Goal: Transaction & Acquisition: Book appointment/travel/reservation

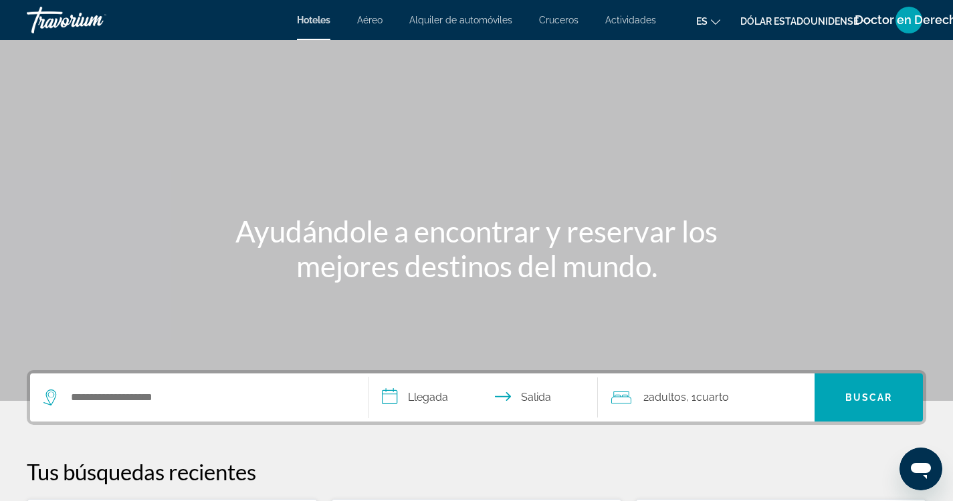
click at [314, 21] on font "Hoteles" at bounding box center [313, 20] width 33 height 11
click at [117, 403] on input "Buscar destino de hotel" at bounding box center [209, 398] width 278 height 20
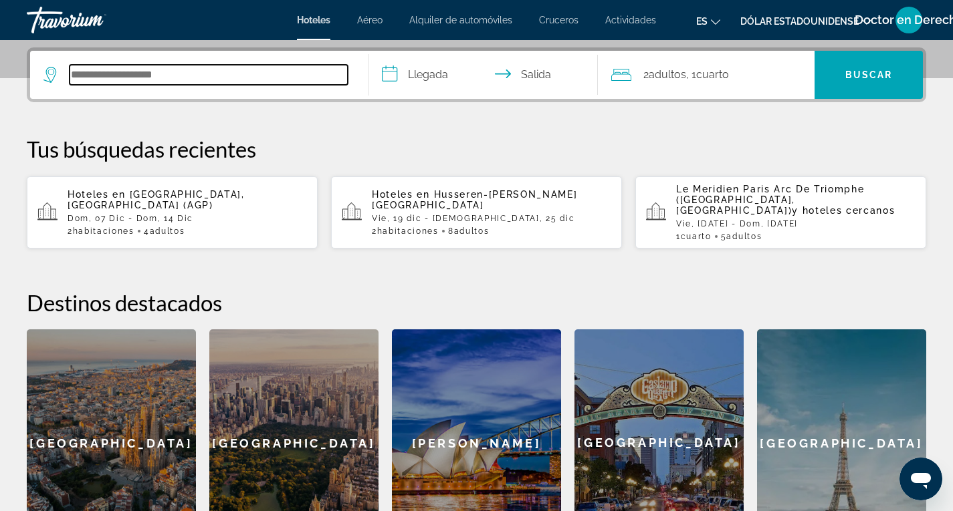
scroll to position [327, 0]
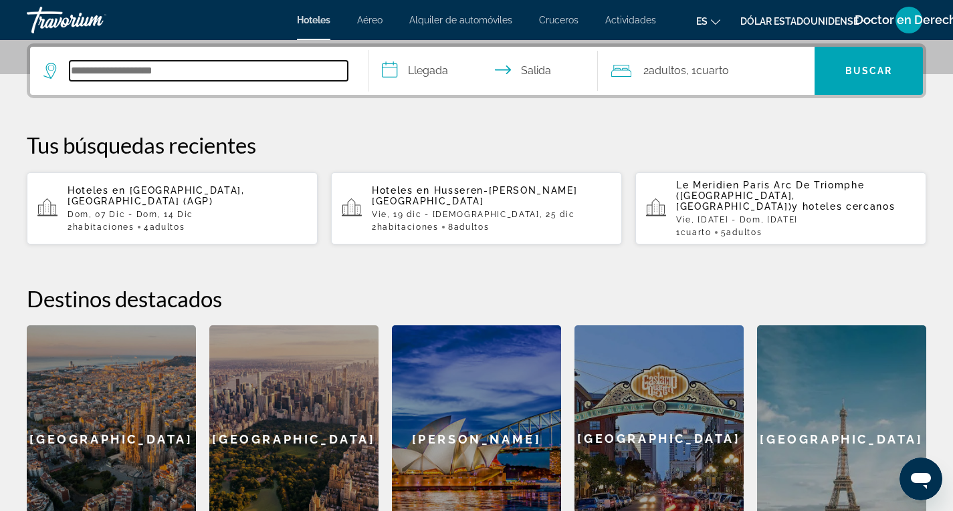
click at [101, 70] on input "Buscar destino de hotel" at bounding box center [209, 71] width 278 height 20
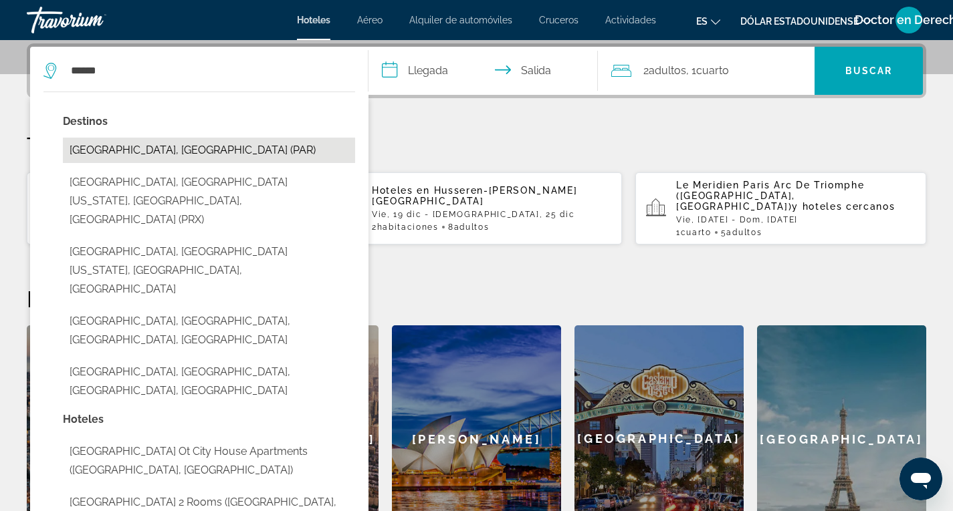
click at [114, 152] on button "[GEOGRAPHIC_DATA], [GEOGRAPHIC_DATA] (PAR)" at bounding box center [209, 150] width 292 height 25
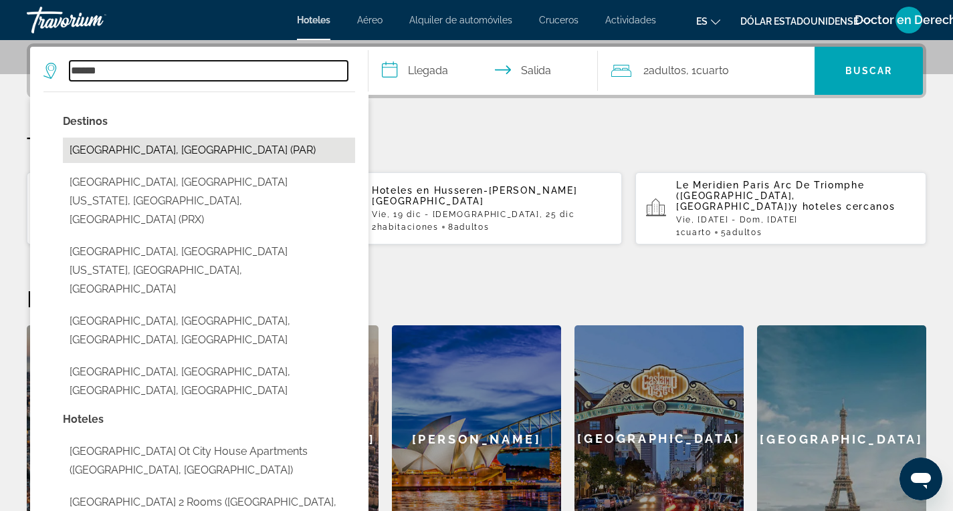
type input "**********"
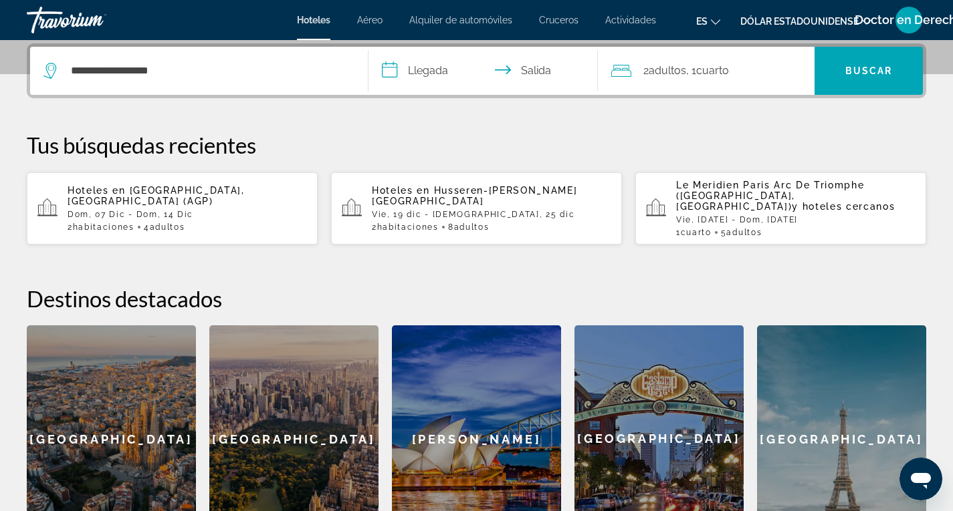
click at [432, 71] on input "**********" at bounding box center [485, 73] width 235 height 52
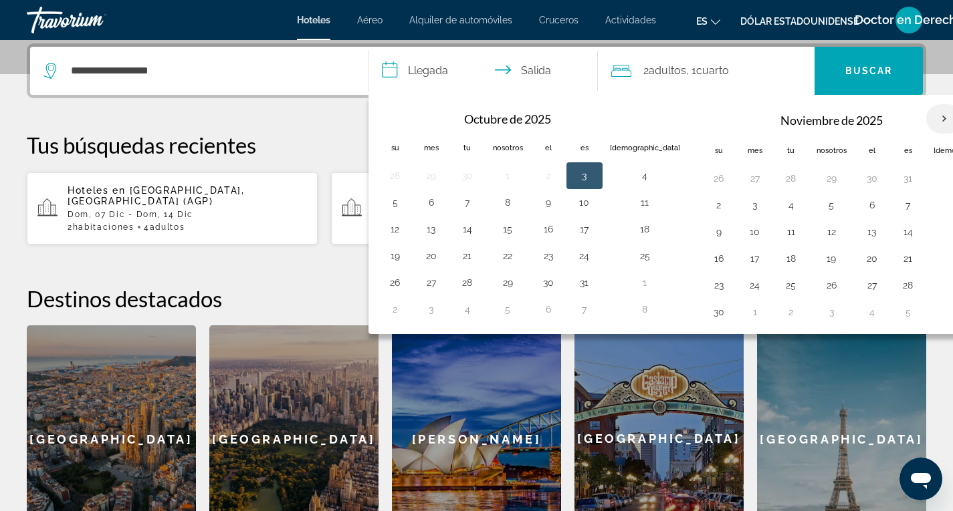
click at [926, 118] on th "Mes próximo" at bounding box center [944, 118] width 36 height 29
click at [861, 284] on button "27" at bounding box center [871, 285] width 21 height 19
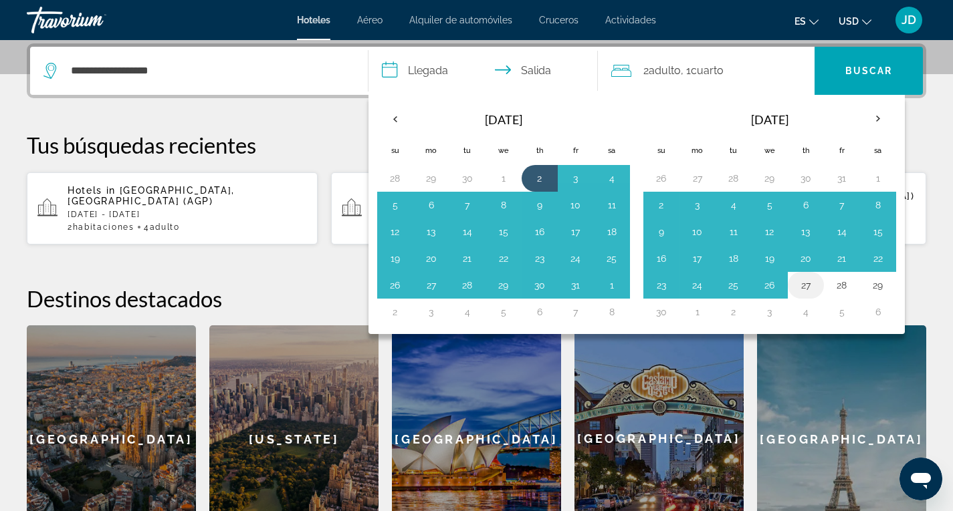
click at [808, 283] on button "27" at bounding box center [805, 285] width 21 height 19
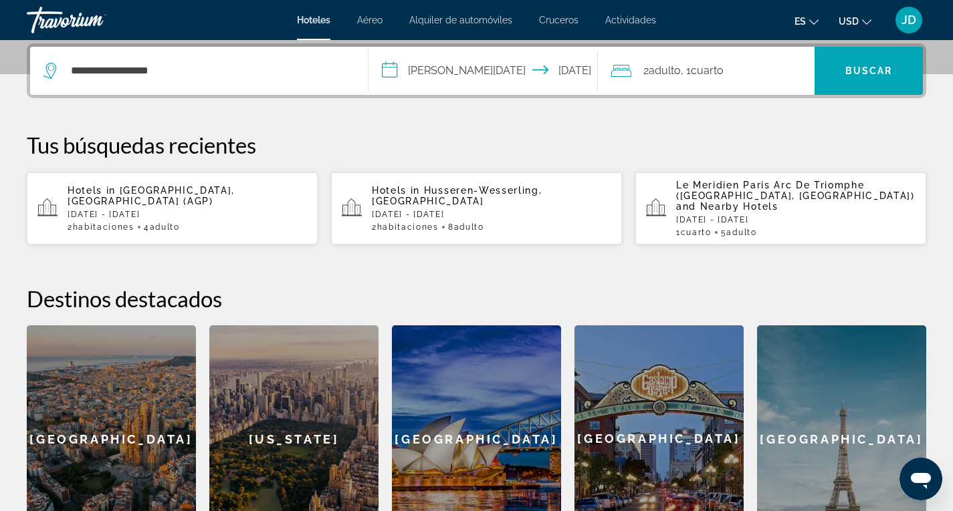
click at [428, 68] on input "**********" at bounding box center [485, 73] width 235 height 52
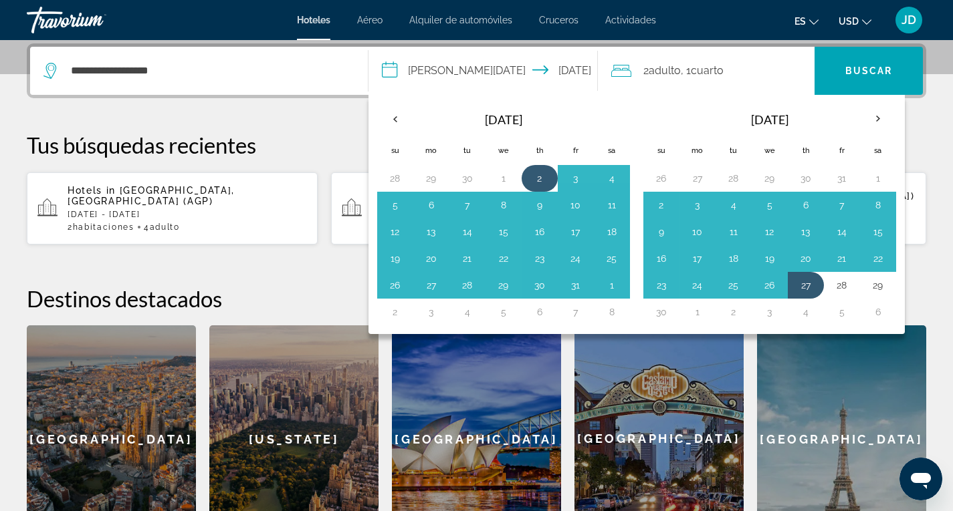
click at [542, 180] on button "2" at bounding box center [539, 178] width 21 height 19
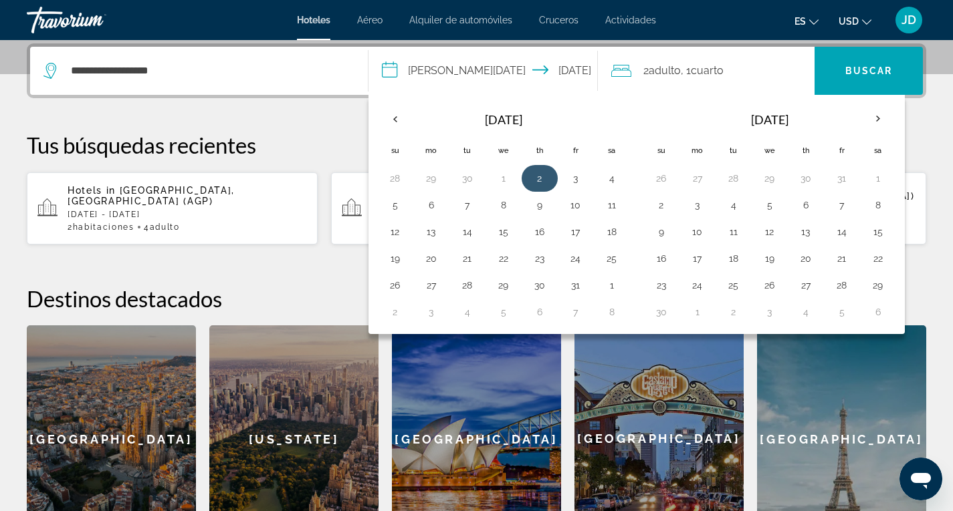
click at [547, 174] on button "2" at bounding box center [539, 178] width 21 height 19
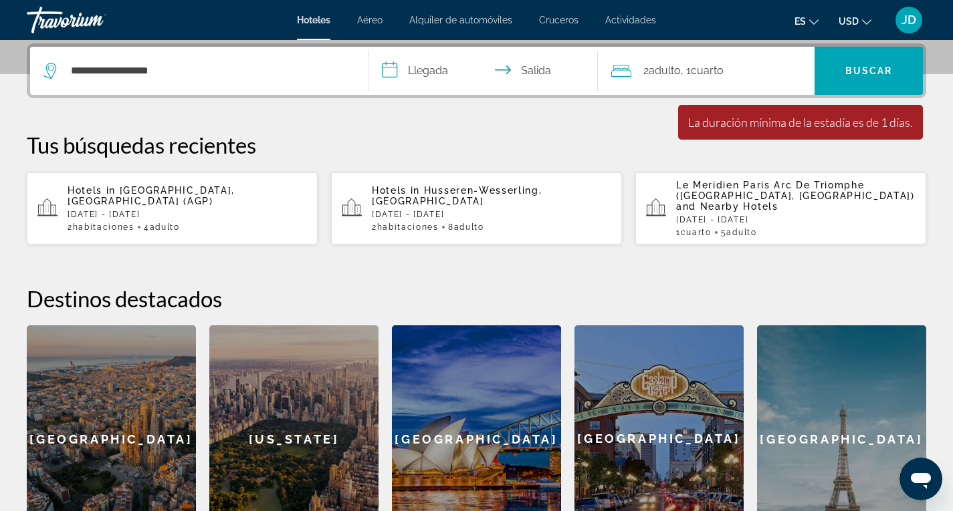
click at [428, 71] on input "**********" at bounding box center [485, 73] width 235 height 52
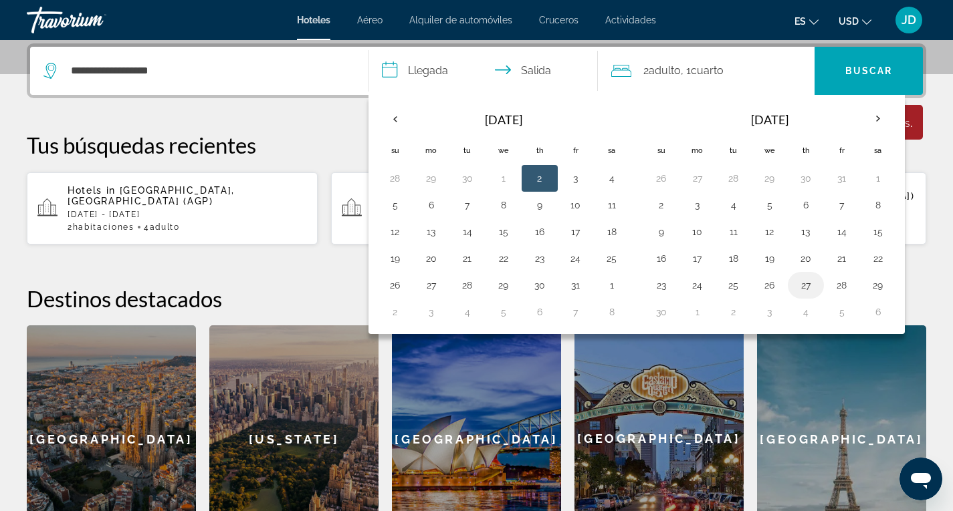
click at [804, 283] on button "27" at bounding box center [805, 285] width 21 height 19
click at [876, 287] on button "29" at bounding box center [877, 285] width 21 height 19
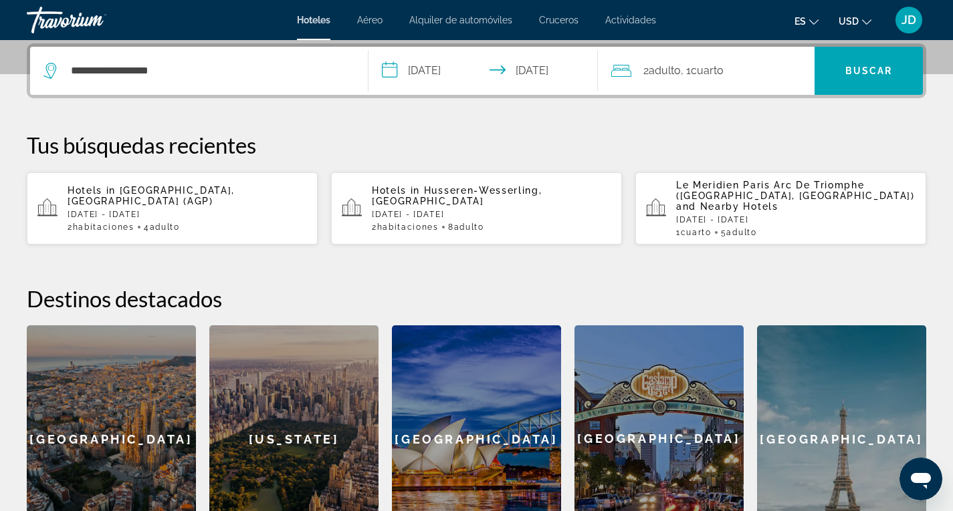
click at [432, 71] on input "**********" at bounding box center [485, 73] width 235 height 52
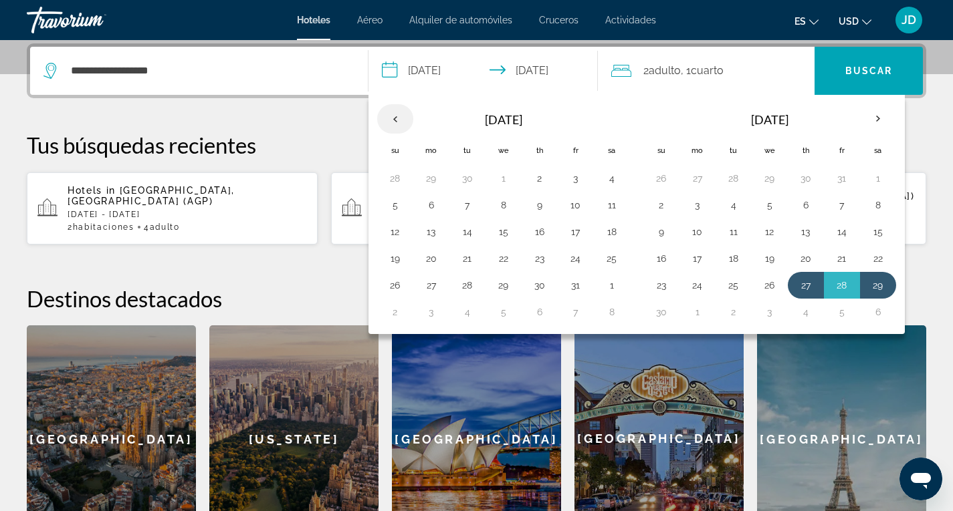
click at [400, 120] on th "Previous month" at bounding box center [395, 118] width 36 height 29
click at [388, 120] on th "Previous month" at bounding box center [395, 118] width 36 height 29
click at [538, 287] on button "27" at bounding box center [539, 285] width 21 height 19
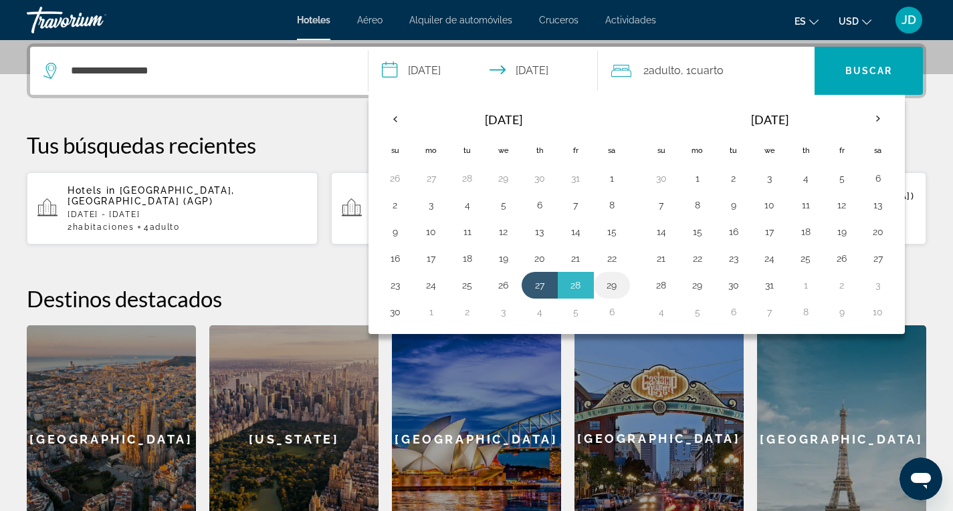
click at [612, 285] on button "29" at bounding box center [611, 285] width 21 height 19
type input "**********"
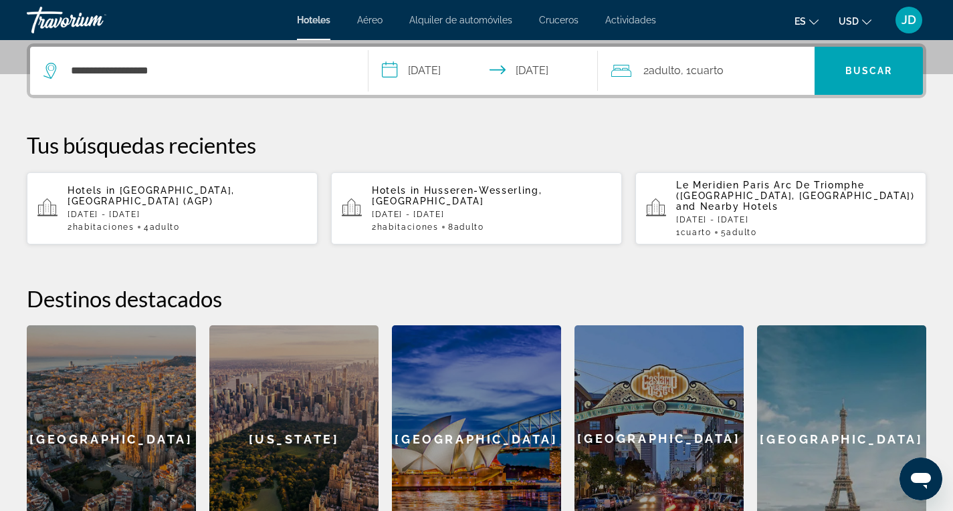
click at [676, 70] on span "Adulto" at bounding box center [664, 70] width 32 height 13
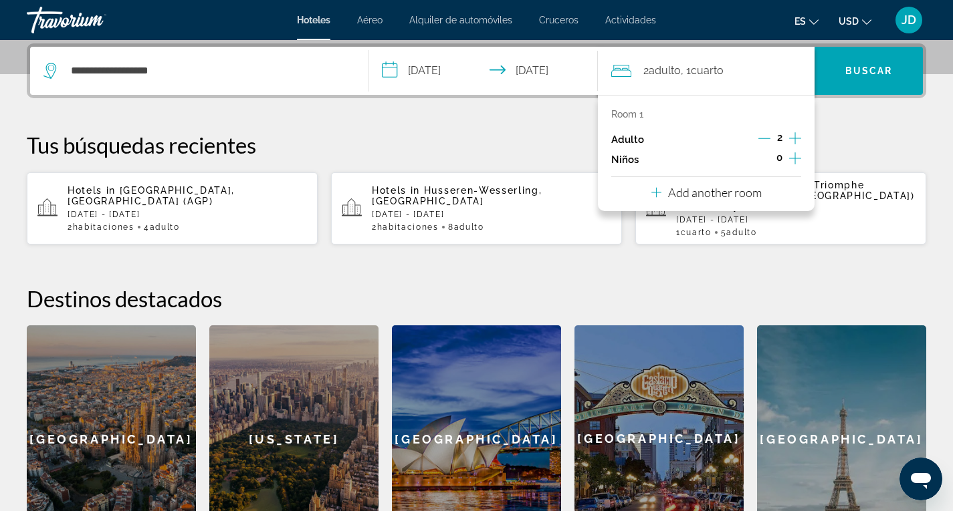
click at [701, 195] on p "Add another room" at bounding box center [715, 192] width 94 height 15
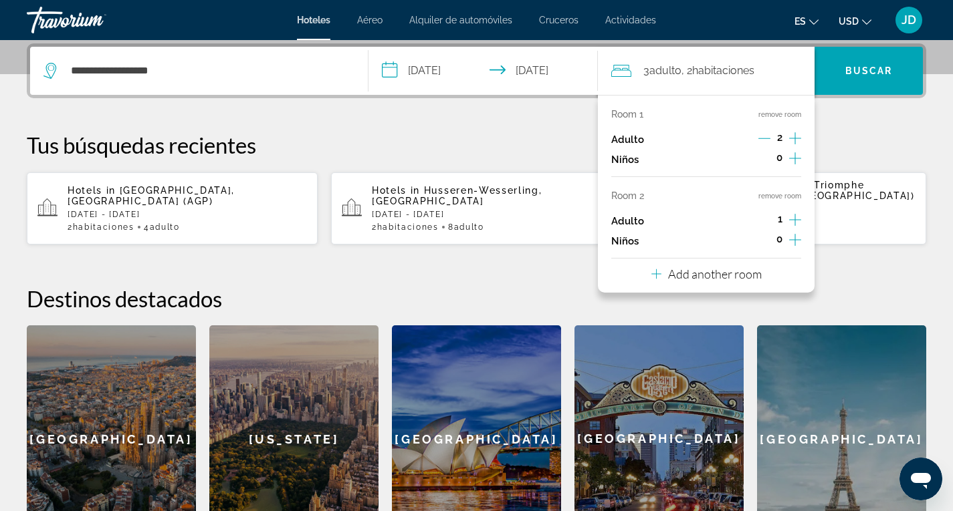
click at [766, 138] on icon "Decrement adults" at bounding box center [764, 138] width 12 height 1
click at [795, 155] on icon "Increment children" at bounding box center [795, 158] width 12 height 12
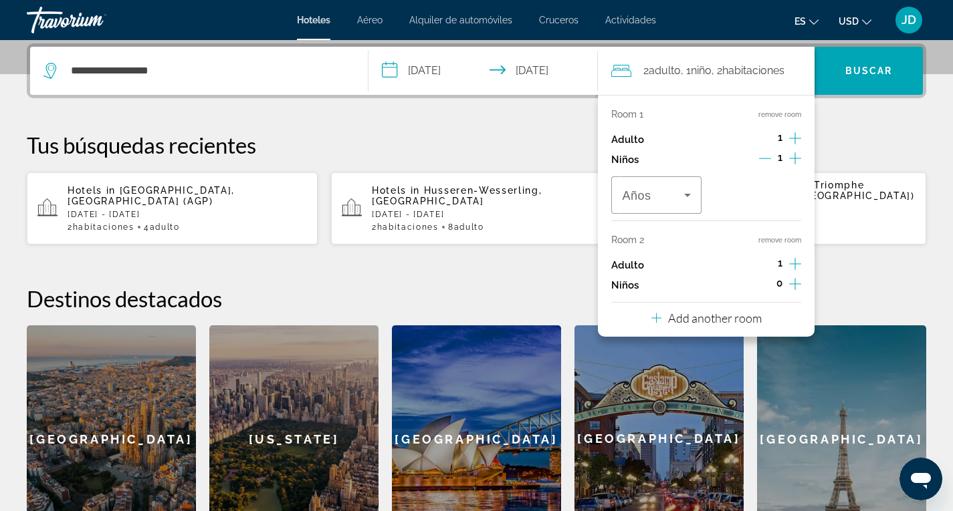
click at [796, 282] on icon "Increment children" at bounding box center [795, 284] width 12 height 16
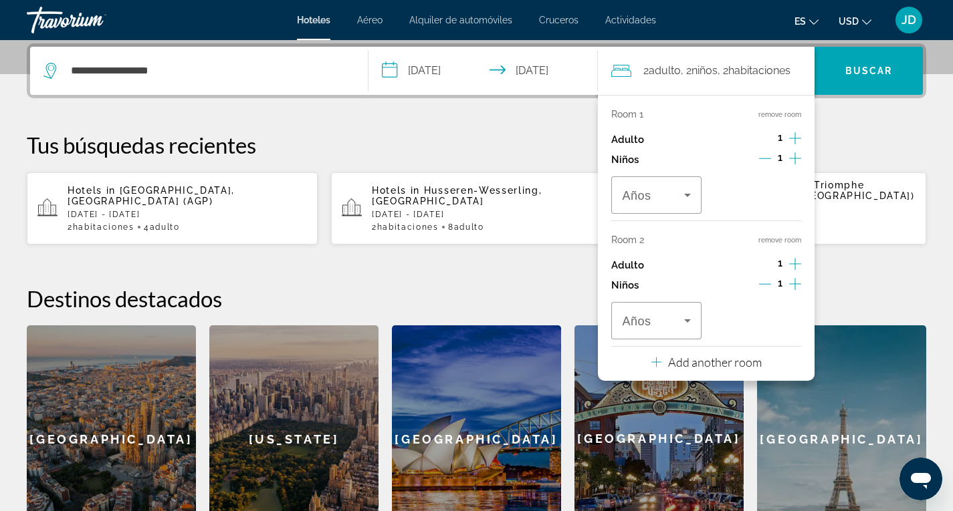
click at [769, 158] on icon "Decrement children" at bounding box center [765, 158] width 12 height 12
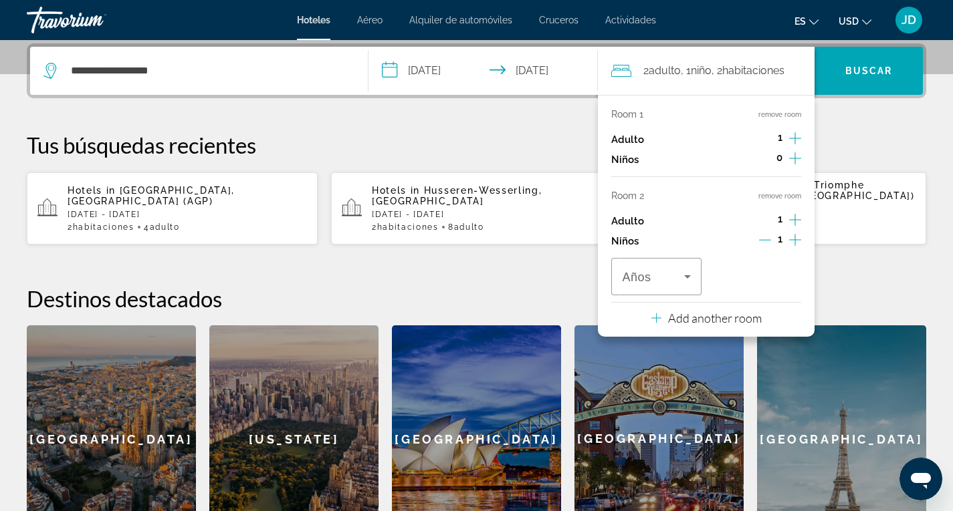
click at [765, 239] on icon "Decrement children" at bounding box center [765, 240] width 12 height 12
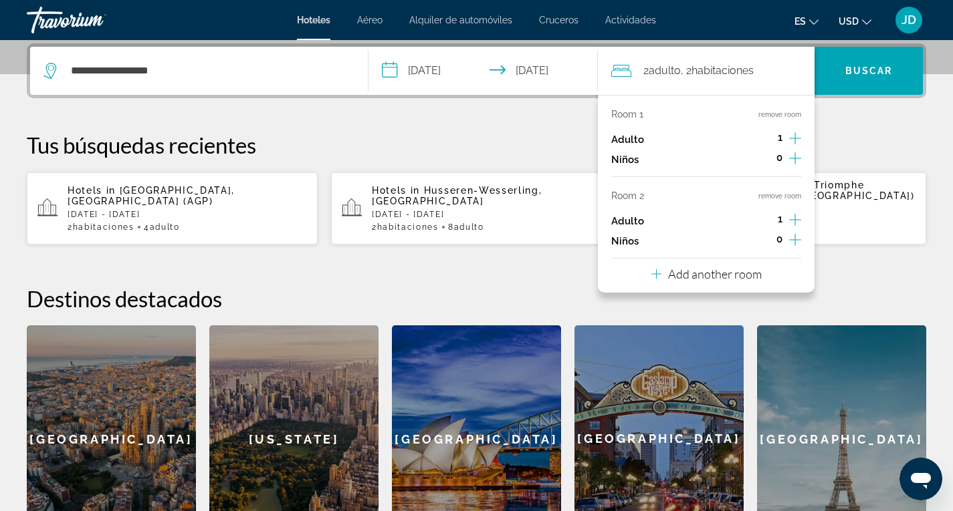
click at [715, 278] on p "Add another room" at bounding box center [715, 274] width 94 height 15
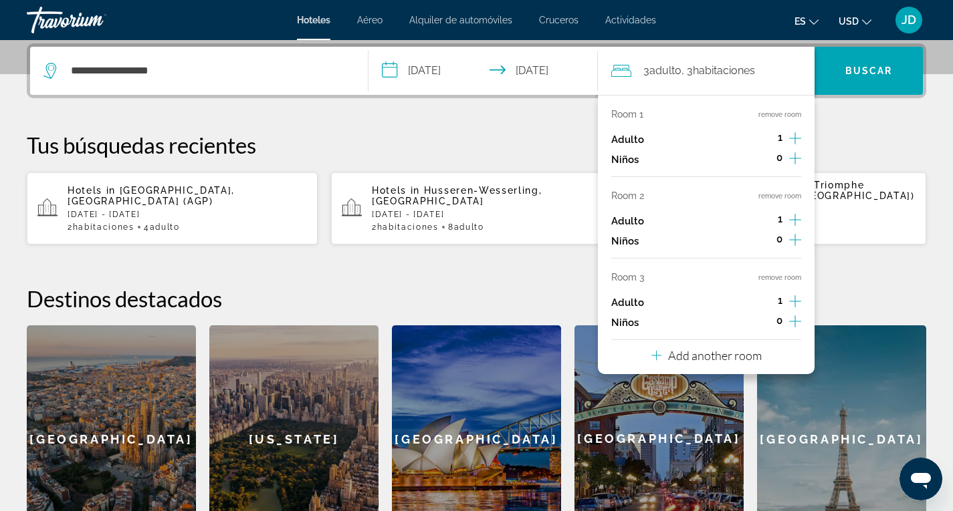
click at [709, 354] on p "Add another room" at bounding box center [715, 355] width 94 height 15
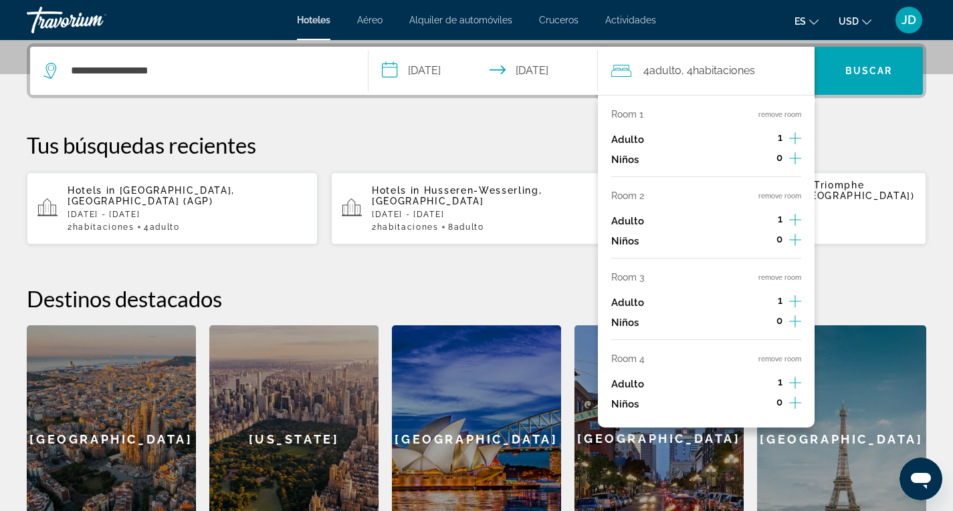
click at [722, 68] on span "habitaciones" at bounding box center [724, 70] width 62 height 13
click at [781, 358] on button "remove room" at bounding box center [779, 359] width 43 height 9
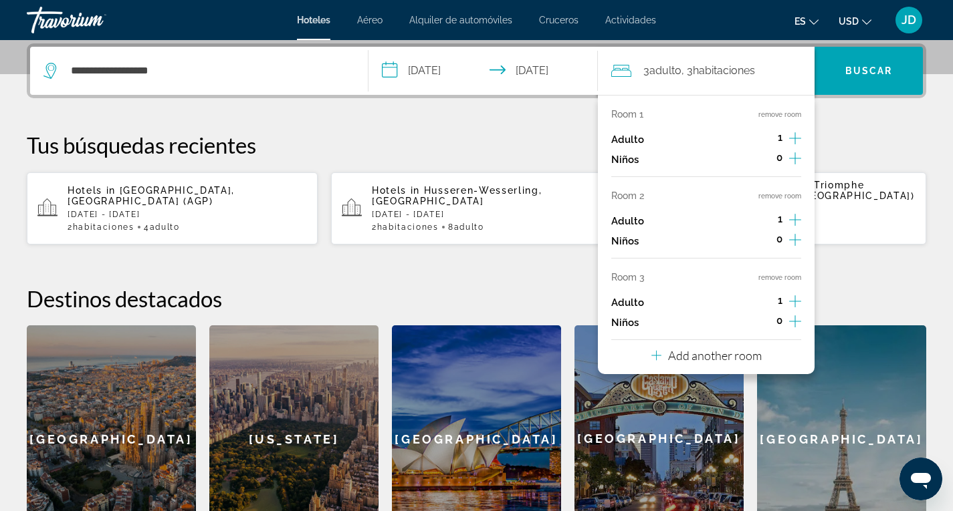
click at [778, 279] on button "remove room" at bounding box center [779, 277] width 43 height 9
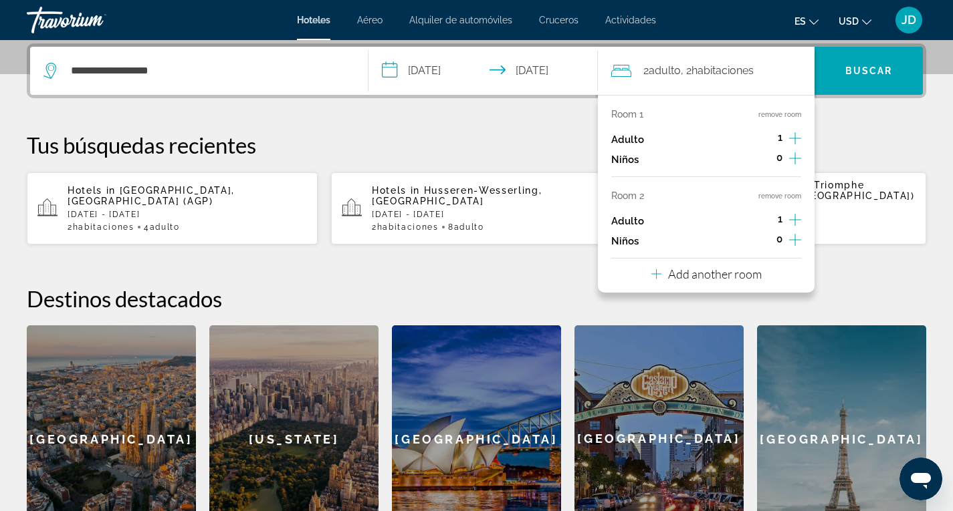
click at [780, 195] on button "remove room" at bounding box center [779, 196] width 43 height 9
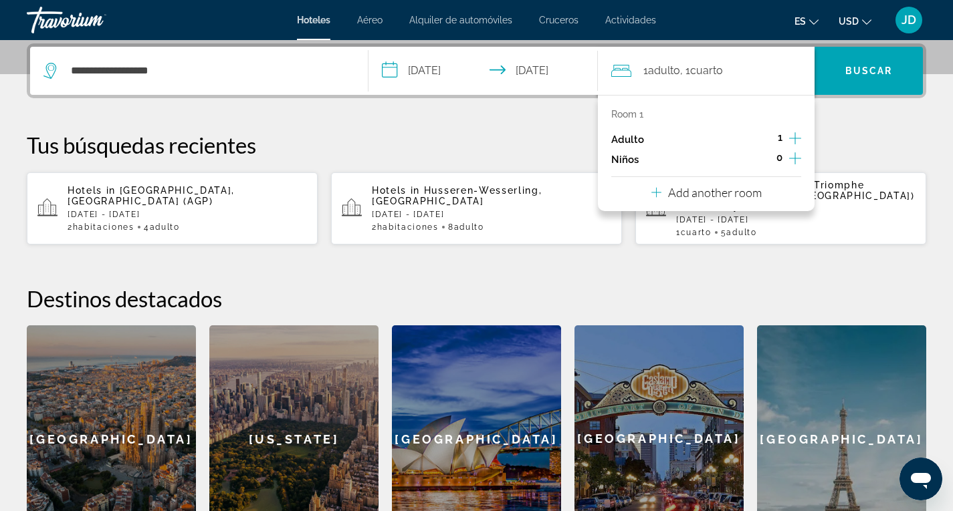
click at [799, 134] on icon "Increment adults" at bounding box center [795, 138] width 12 height 16
click at [876, 69] on span "Buscar" at bounding box center [868, 71] width 47 height 11
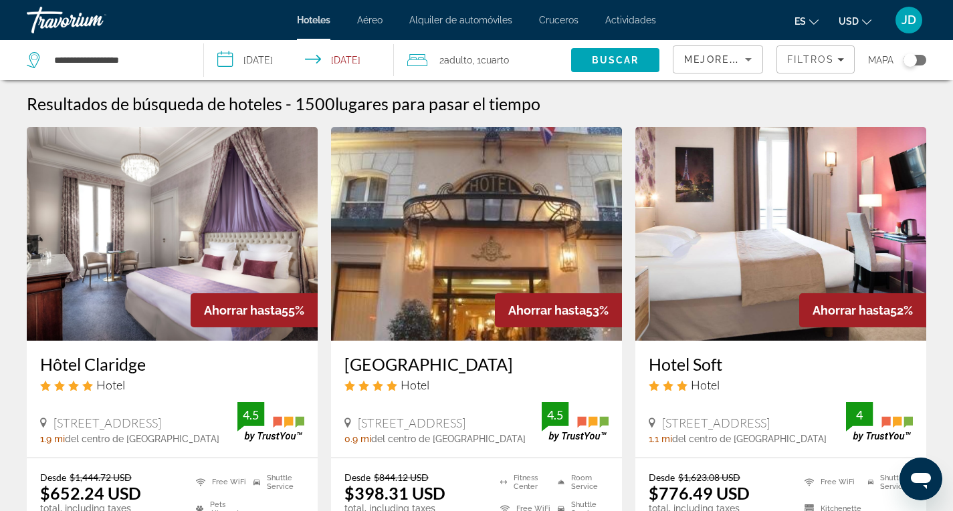
click at [747, 57] on icon "Sort by" at bounding box center [748, 59] width 16 height 16
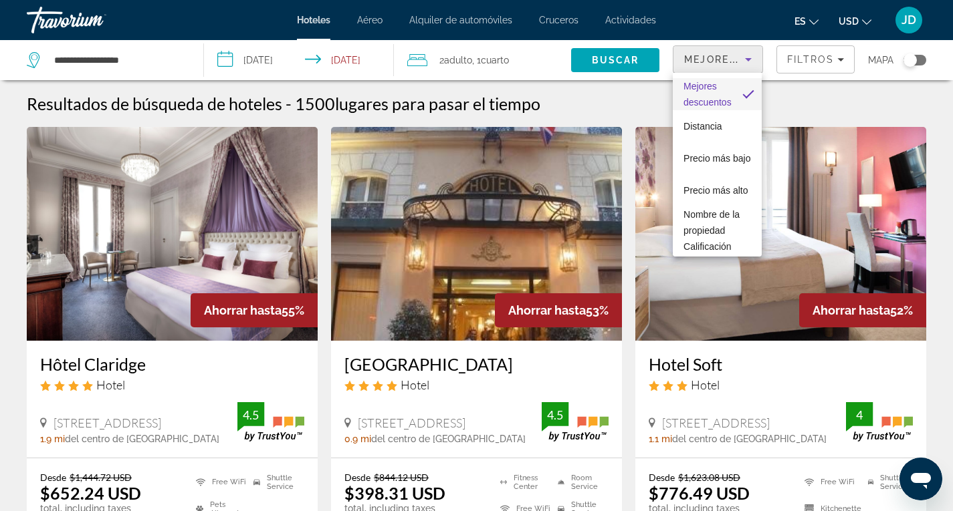
click at [116, 88] on div at bounding box center [476, 255] width 953 height 511
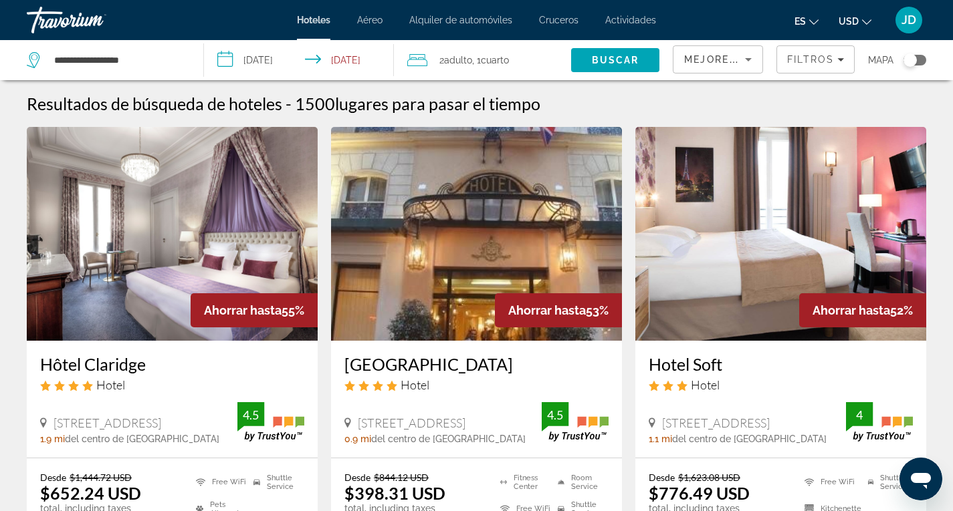
scroll to position [134, 0]
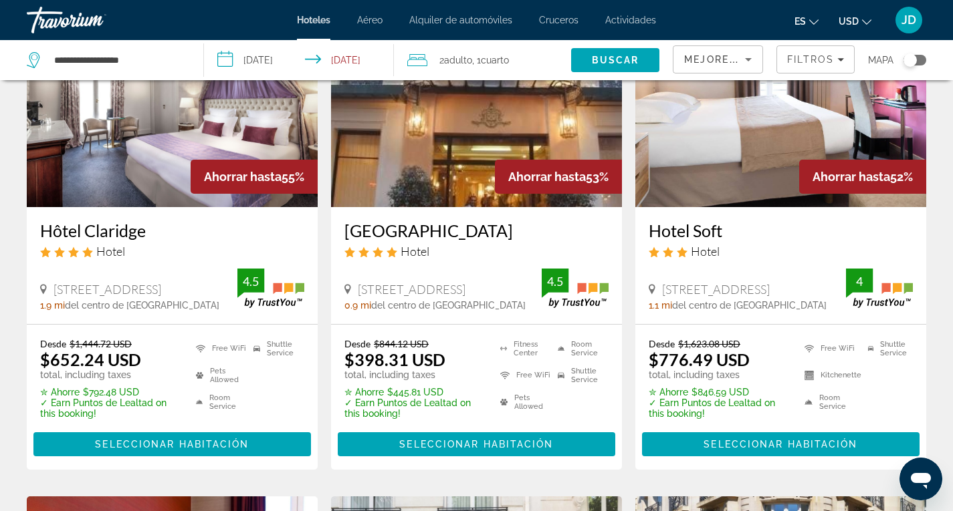
click at [738, 57] on span "Mejores descuentos" at bounding box center [751, 59] width 134 height 11
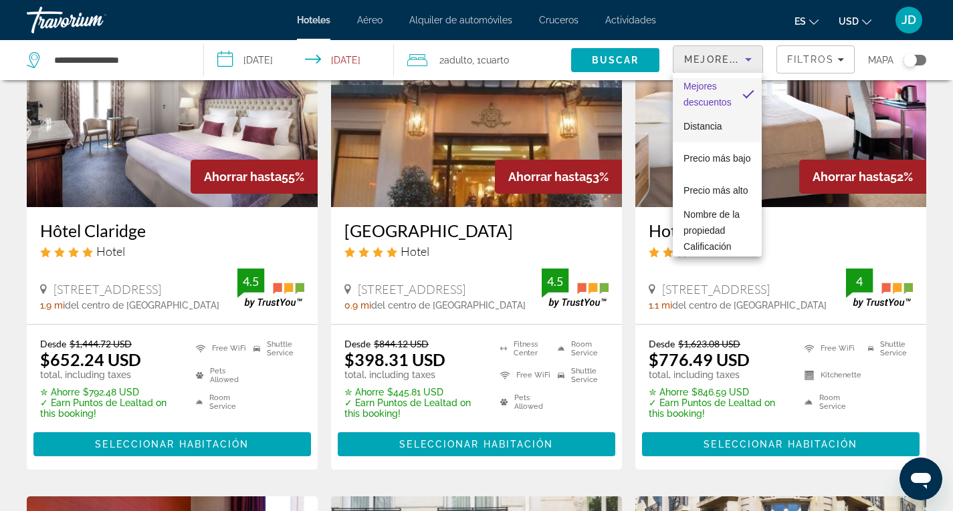
click at [713, 121] on span "Distancia" at bounding box center [702, 126] width 39 height 11
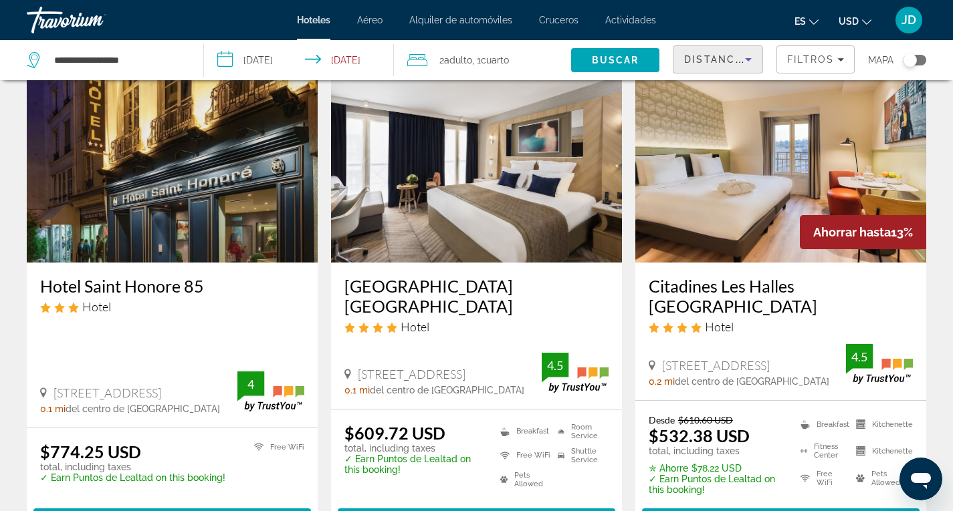
scroll to position [735, 0]
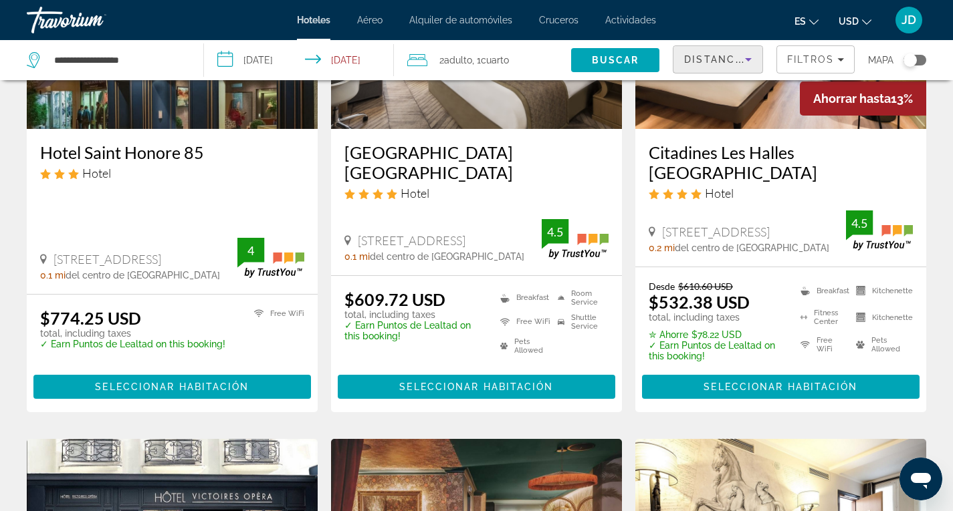
click at [746, 59] on icon "Sort by" at bounding box center [748, 59] width 7 height 3
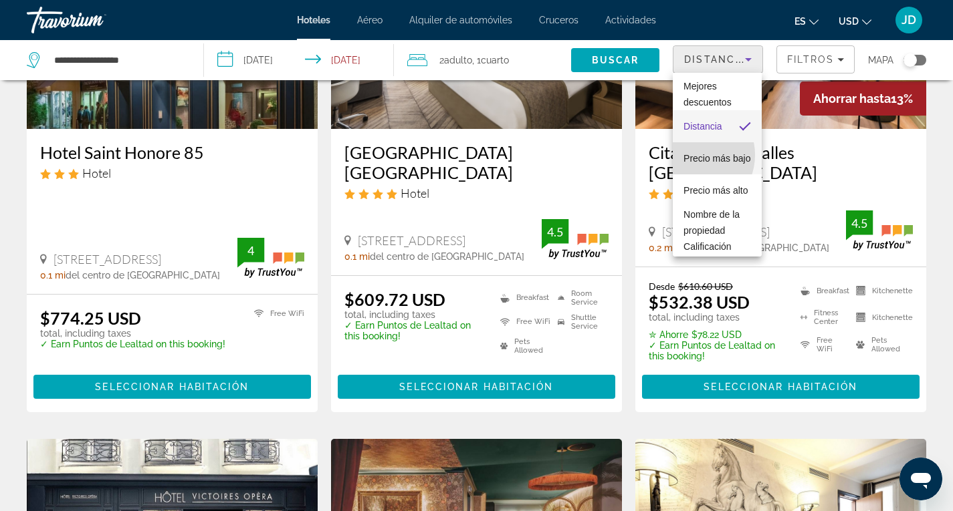
click at [692, 156] on span "Precio más bajo" at bounding box center [716, 158] width 67 height 16
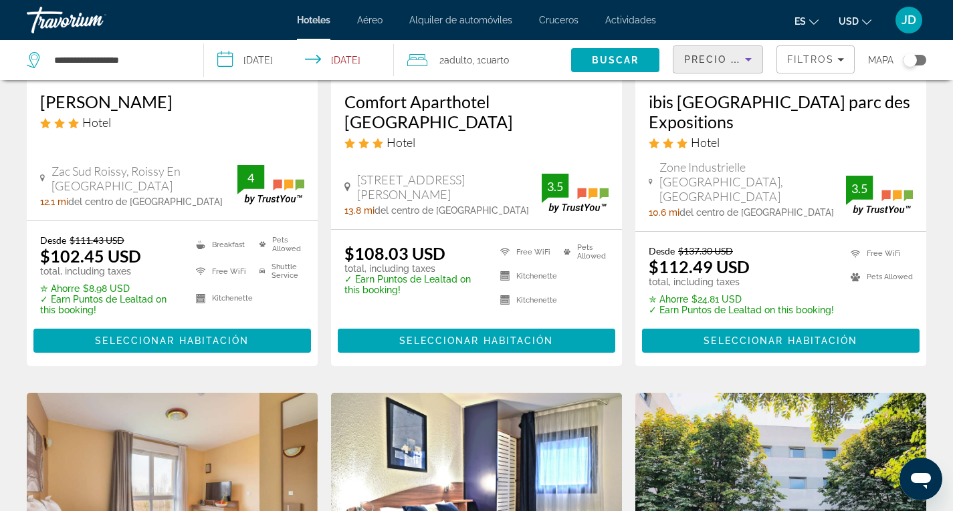
scroll to position [267, 0]
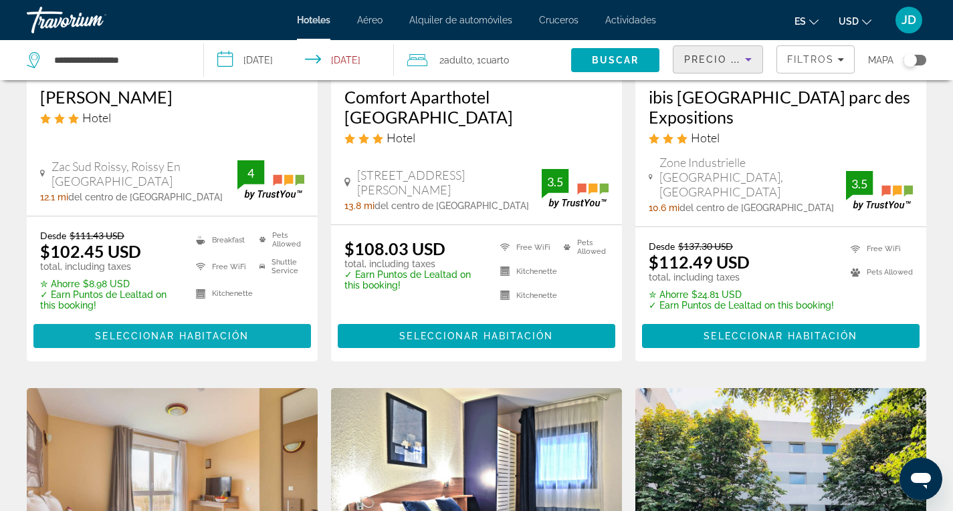
click at [183, 331] on span "Seleccionar habitación" at bounding box center [172, 336] width 154 height 11
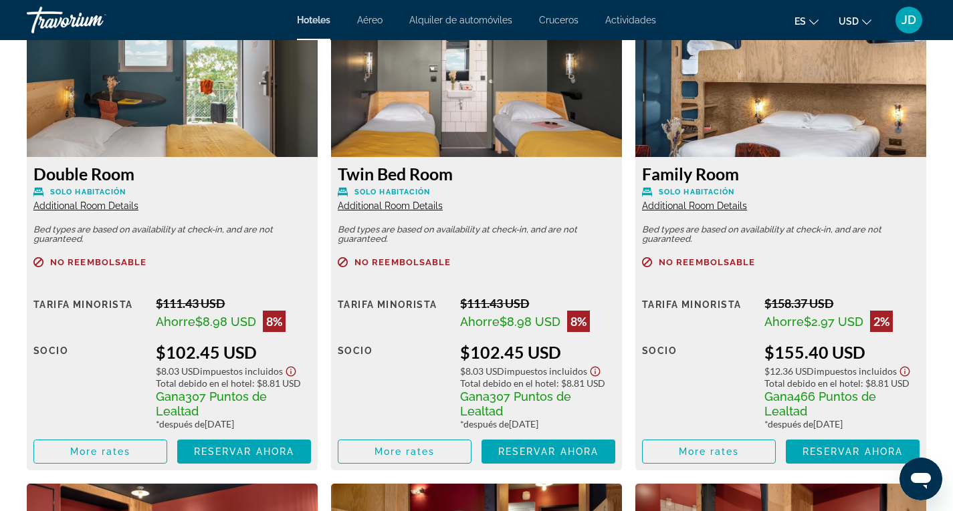
scroll to position [1872, 0]
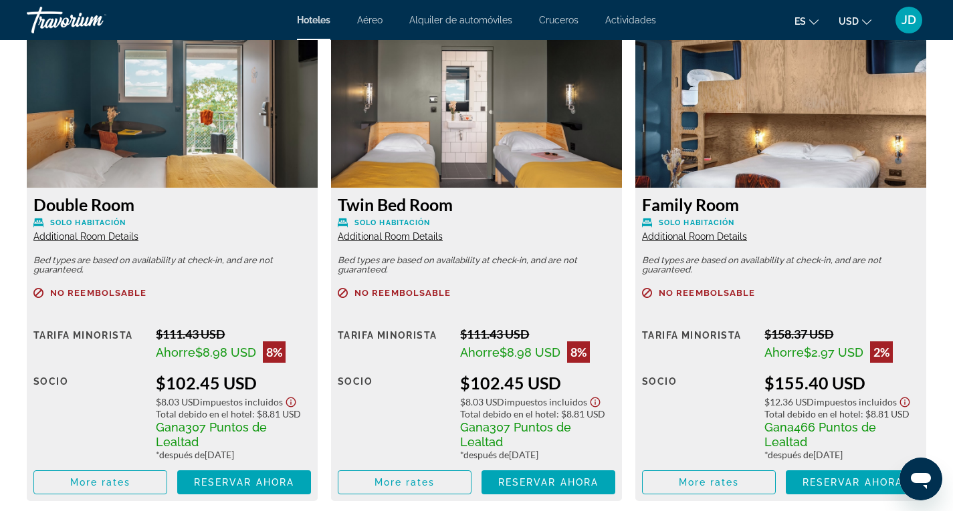
click at [154, 130] on img "Main content" at bounding box center [172, 104] width 291 height 167
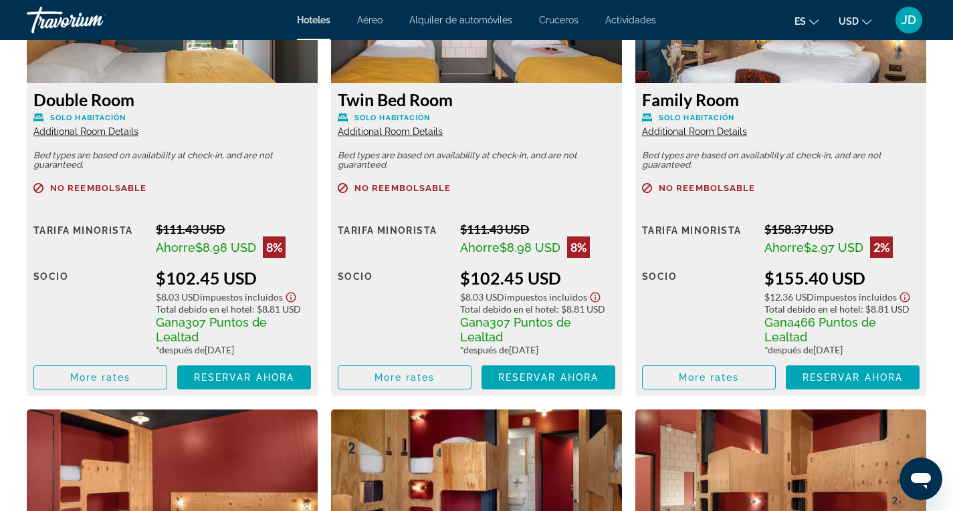
scroll to position [2139, 0]
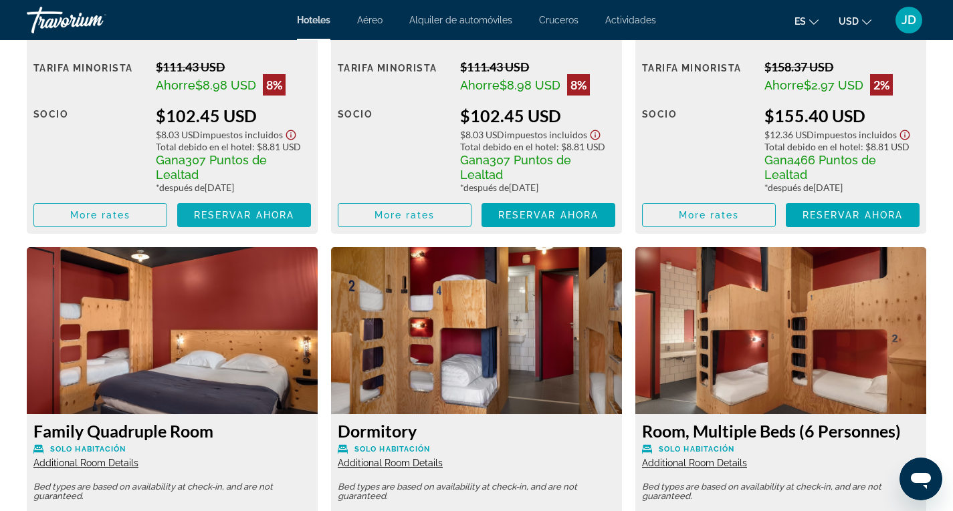
click at [261, 216] on span "Reservar ahora" at bounding box center [244, 215] width 100 height 11
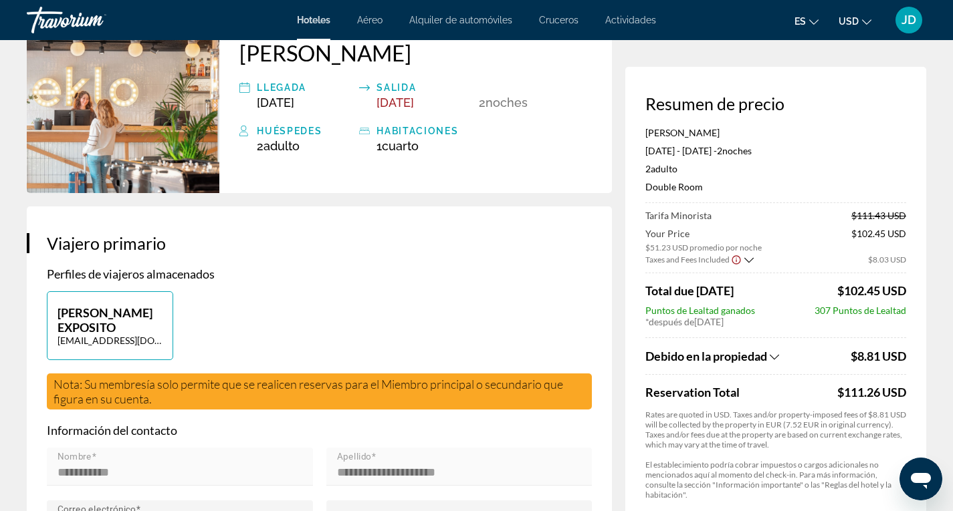
scroll to position [134, 0]
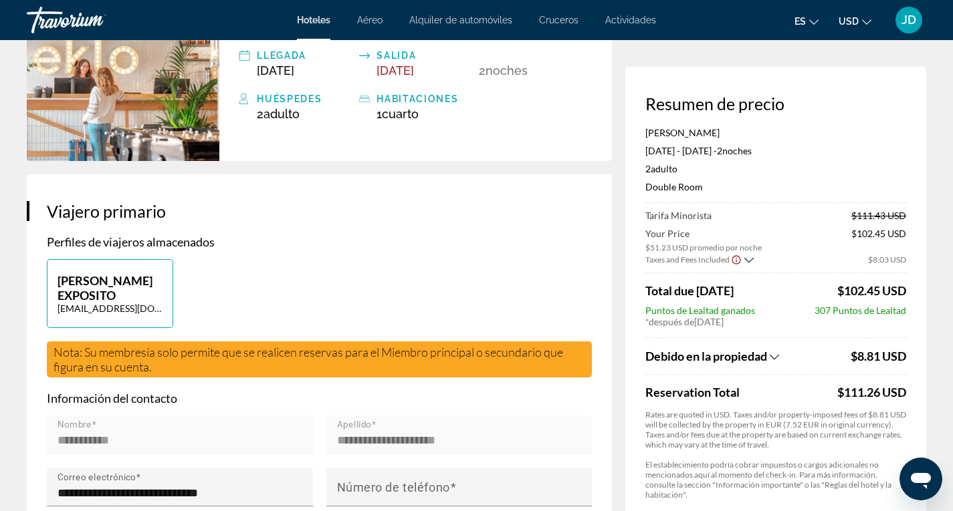
click at [749, 258] on icon "Show Taxes and Fees breakdown" at bounding box center [748, 260] width 9 height 11
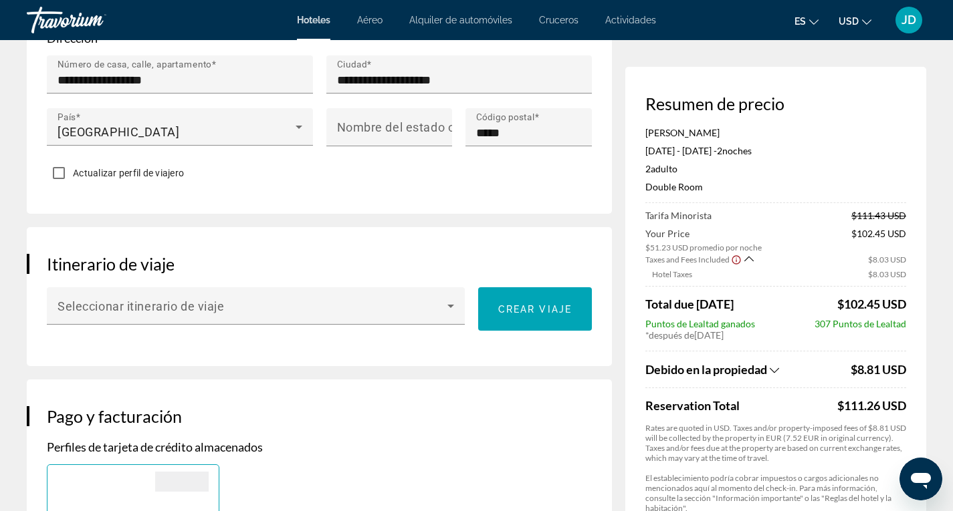
scroll to position [669, 0]
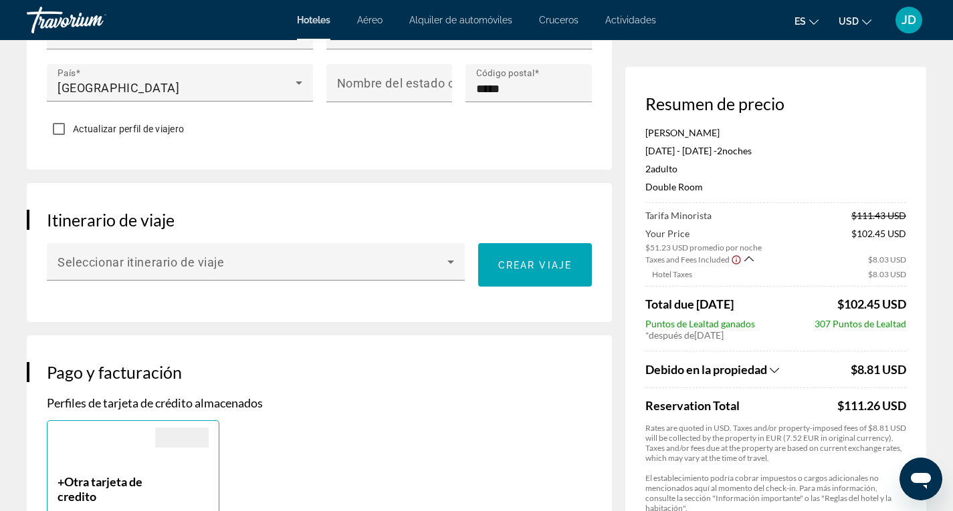
click at [777, 372] on icon "Show Taxes and Fees breakdown" at bounding box center [774, 370] width 9 height 5
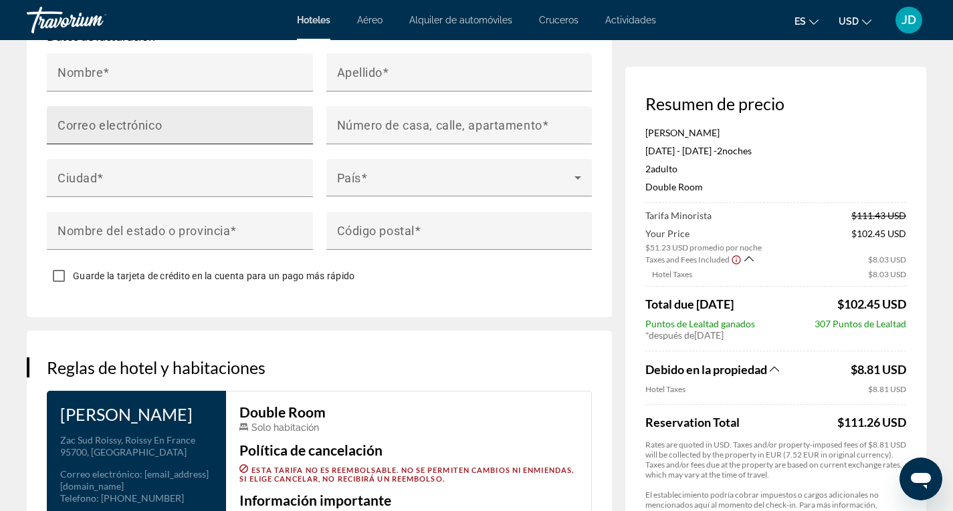
scroll to position [1379, 0]
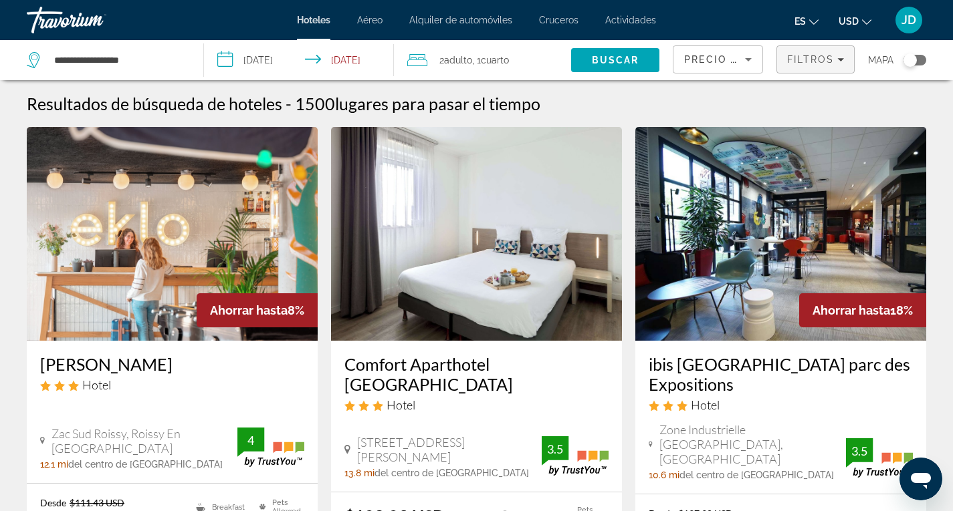
click at [825, 57] on span "Filtros" at bounding box center [810, 59] width 47 height 11
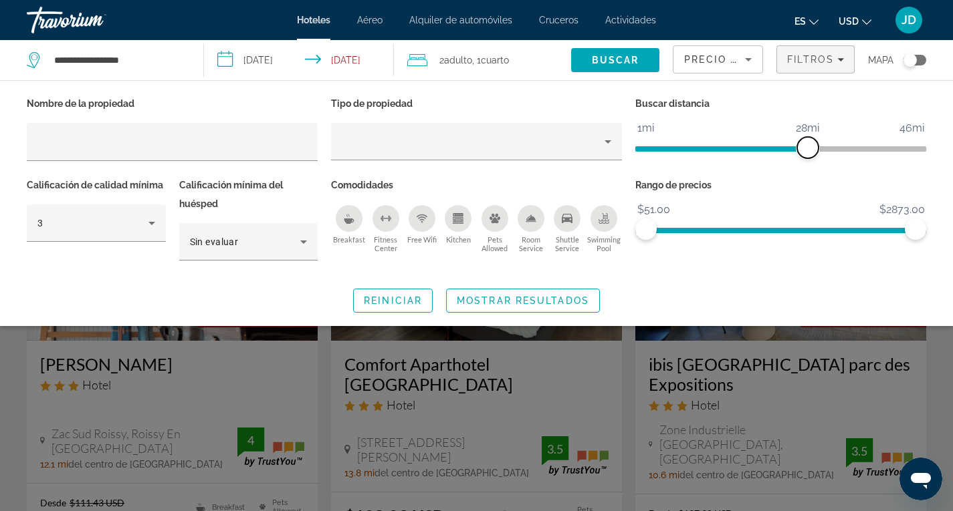
drag, startPoint x: 818, startPoint y: 143, endPoint x: 805, endPoint y: 141, distance: 12.9
click at [805, 141] on span "ngx-slider" at bounding box center [807, 147] width 21 height 21
drag, startPoint x: 812, startPoint y: 144, endPoint x: 714, endPoint y: 148, distance: 98.4
click at [714, 148] on span "ngx-slider" at bounding box center [711, 147] width 21 height 21
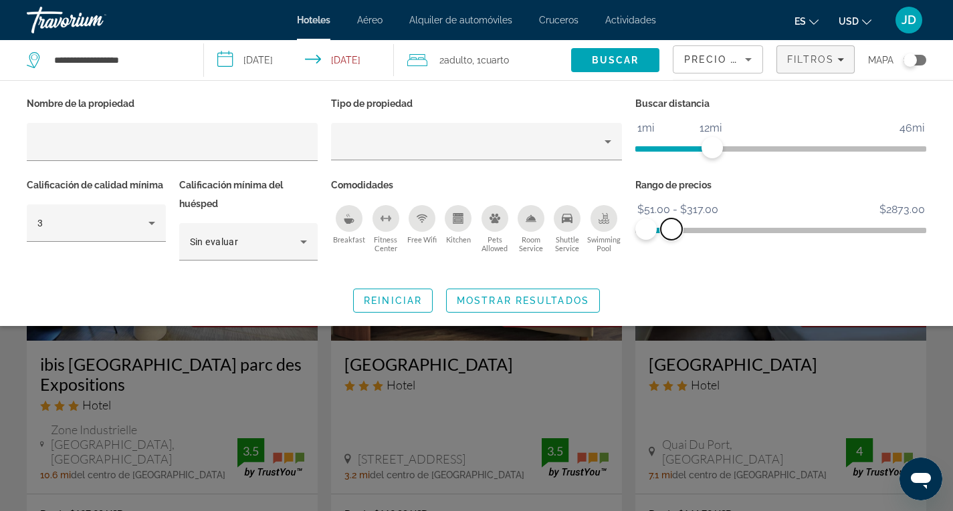
drag, startPoint x: 917, startPoint y: 229, endPoint x: 671, endPoint y: 226, distance: 246.0
click at [671, 226] on span "ngx-slider-max" at bounding box center [671, 229] width 21 height 21
drag, startPoint x: 674, startPoint y: 225, endPoint x: 662, endPoint y: 228, distance: 12.5
click at [662, 228] on span "ngx-slider-max" at bounding box center [661, 229] width 21 height 21
click at [146, 223] on icon "Hotel Filters" at bounding box center [152, 223] width 16 height 16
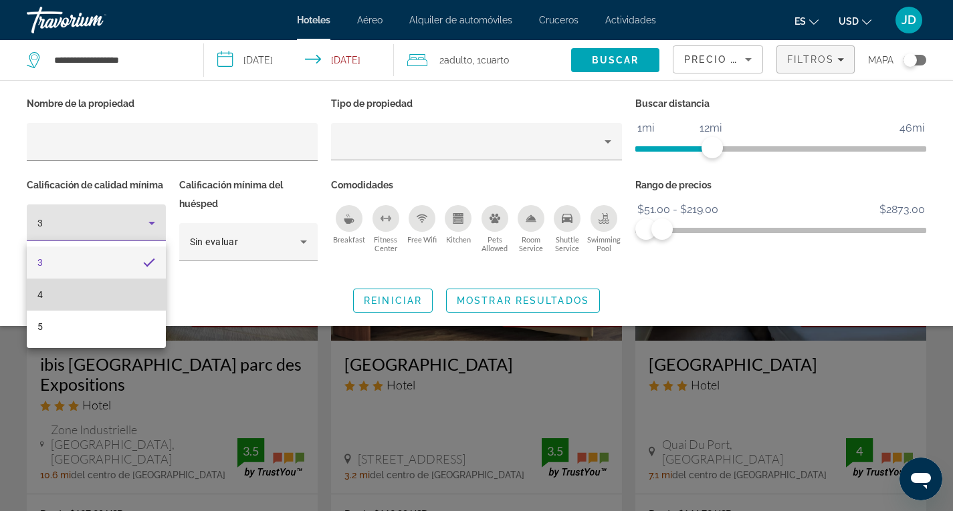
click at [44, 293] on mat-option "4" at bounding box center [96, 295] width 139 height 32
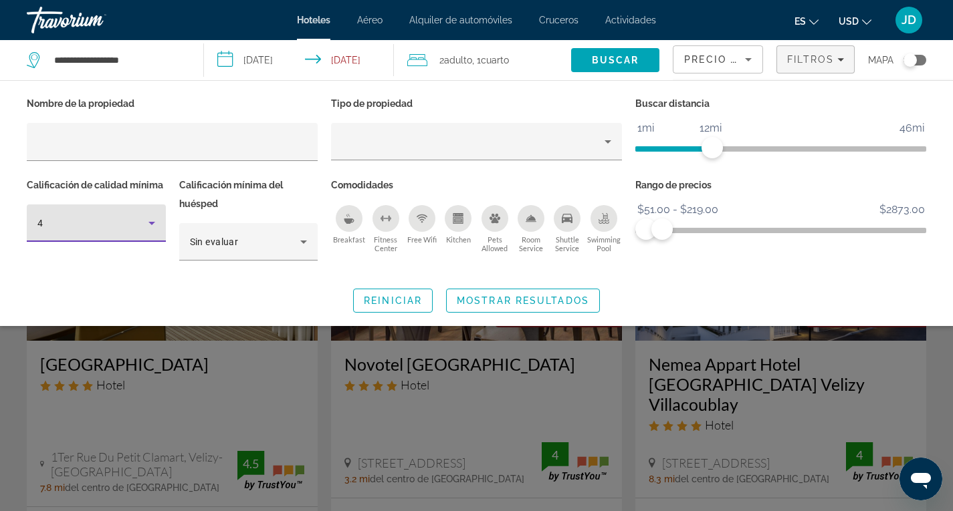
click at [150, 222] on icon "Hotel Filters" at bounding box center [151, 223] width 7 height 3
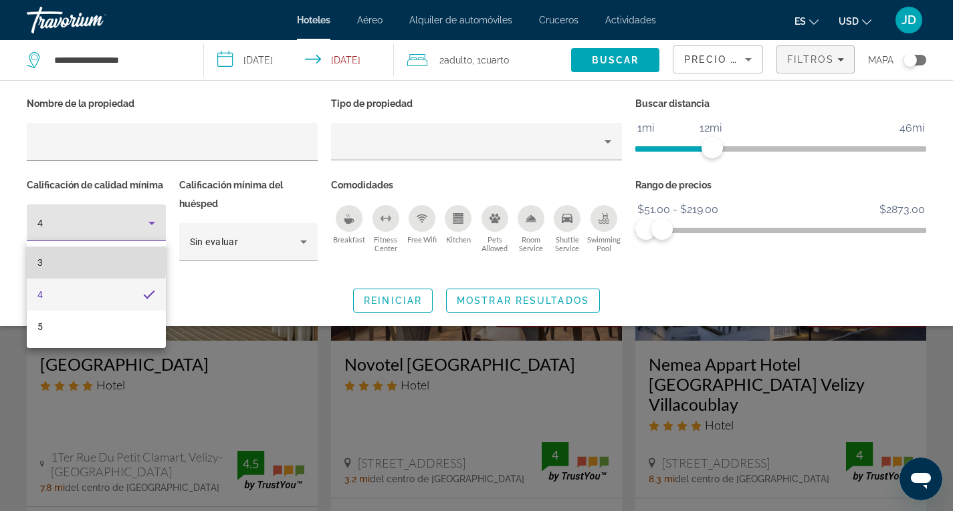
click at [46, 261] on mat-option "3" at bounding box center [96, 263] width 139 height 32
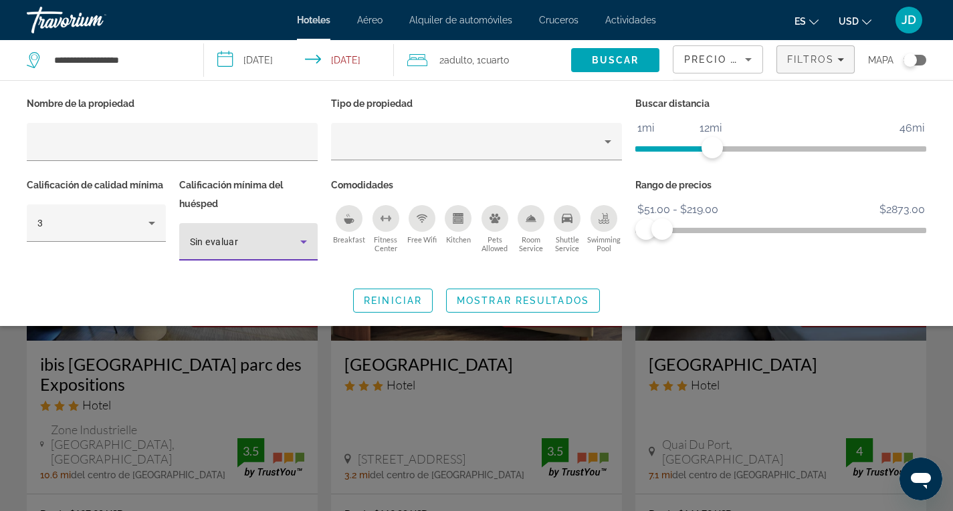
click at [300, 242] on icon "Hotel Filters" at bounding box center [304, 242] width 16 height 16
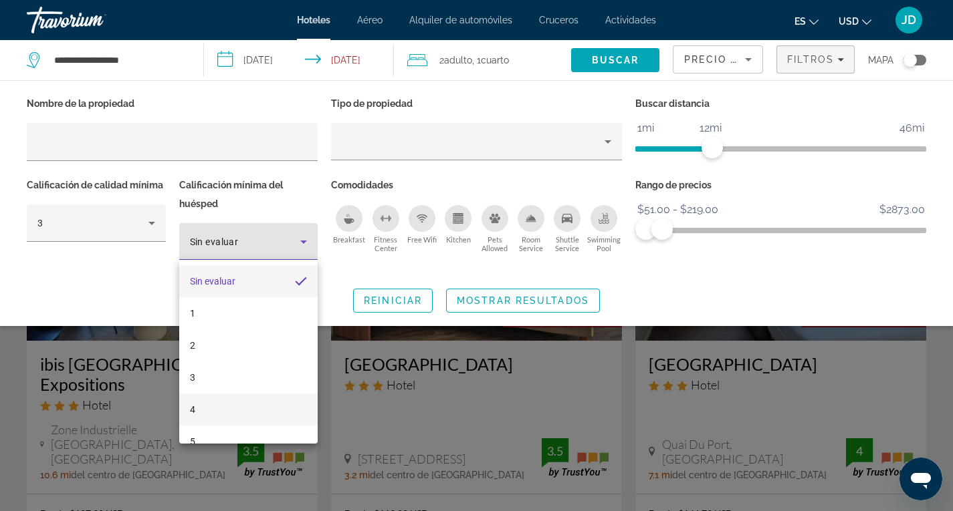
click at [203, 409] on mat-option "4" at bounding box center [248, 410] width 139 height 32
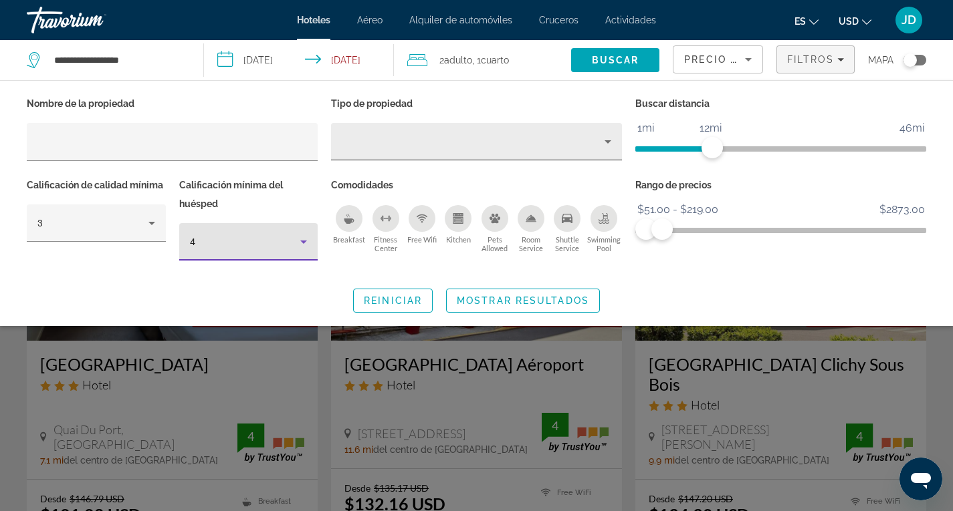
click at [610, 142] on icon "Property type" at bounding box center [608, 142] width 16 height 16
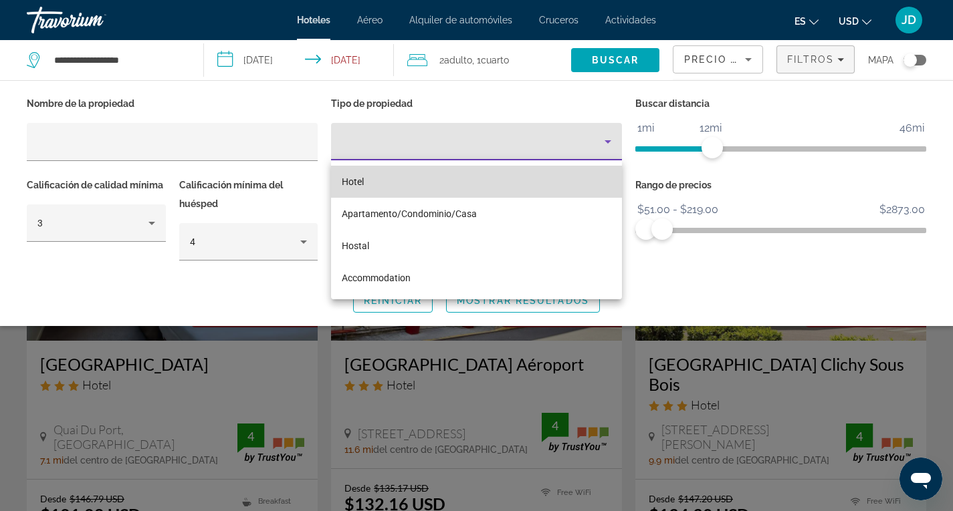
click at [357, 180] on span "Hotel" at bounding box center [353, 181] width 22 height 11
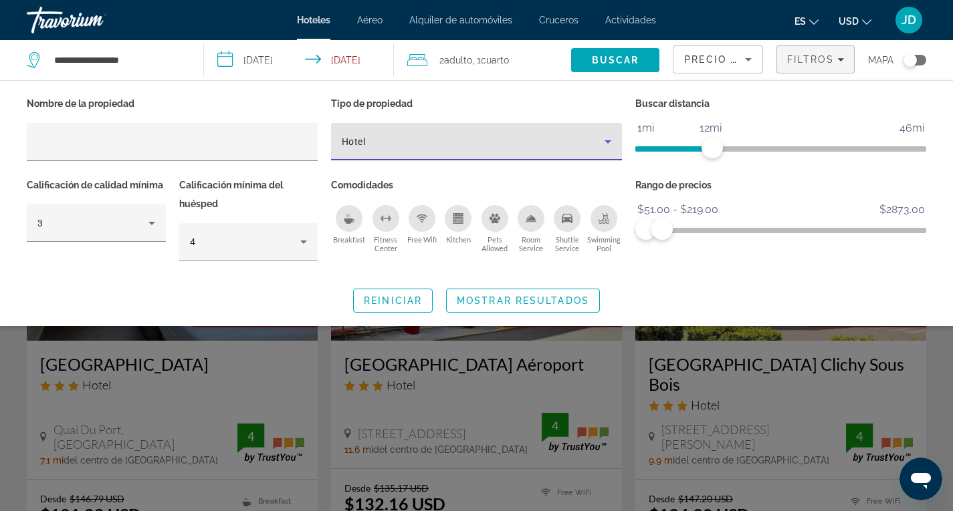
click at [611, 140] on icon "Property type" at bounding box center [608, 142] width 16 height 16
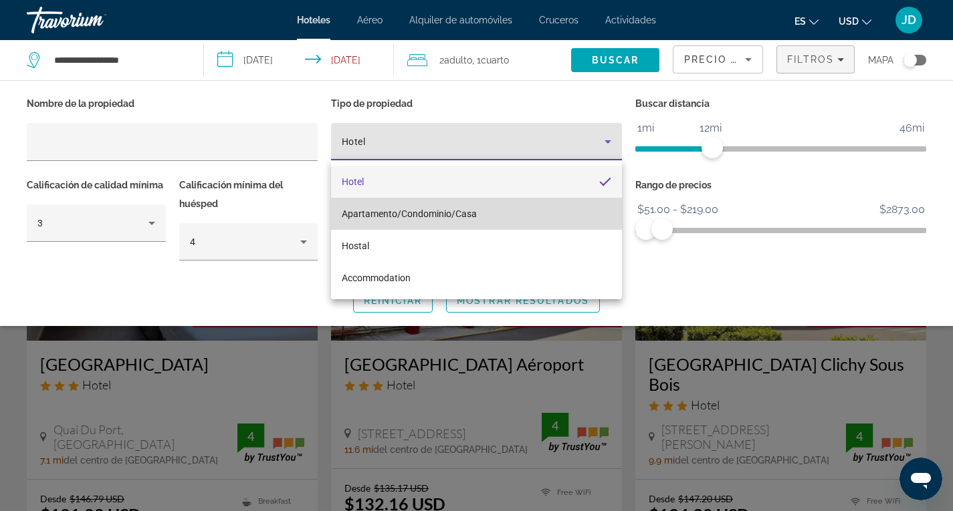
click at [373, 212] on span "Apartamento/Condominio/Casa" at bounding box center [409, 214] width 135 height 11
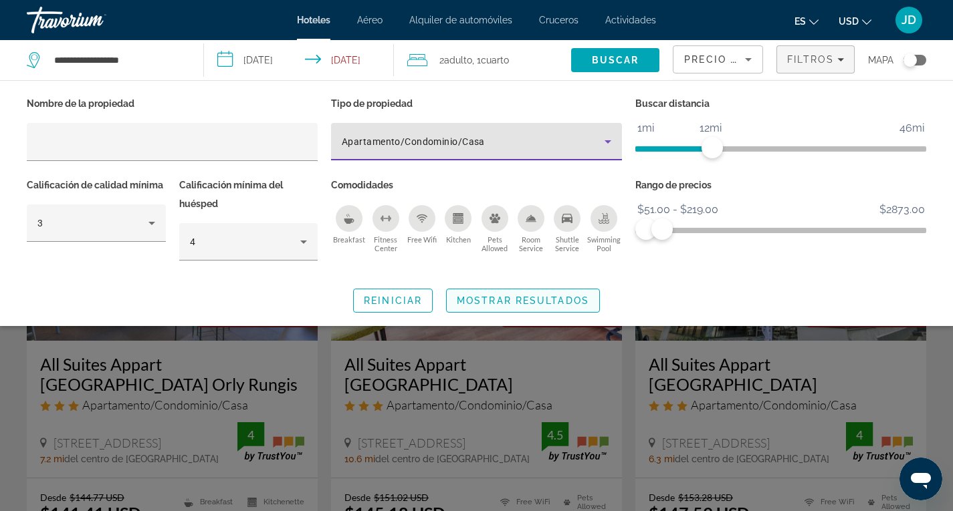
click at [531, 301] on span "Mostrar resultados" at bounding box center [523, 301] width 132 height 11
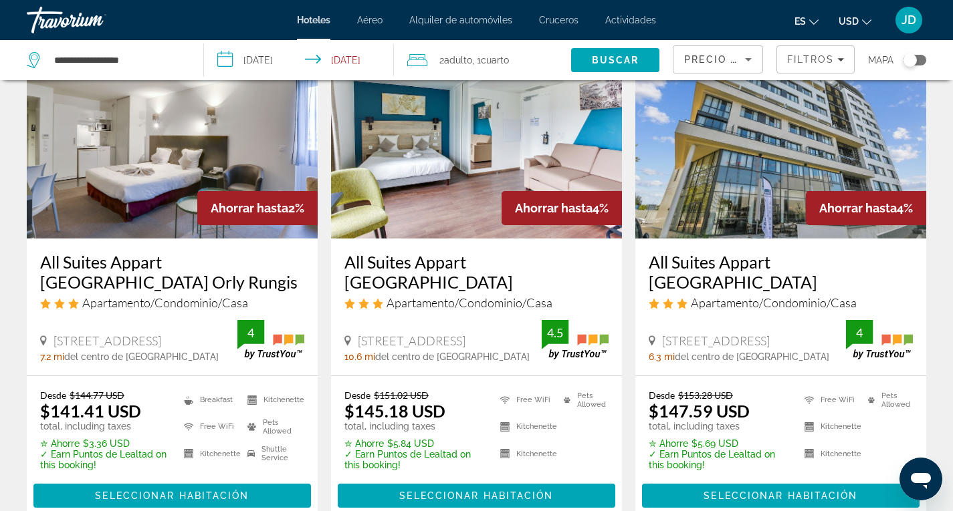
scroll to position [67, 0]
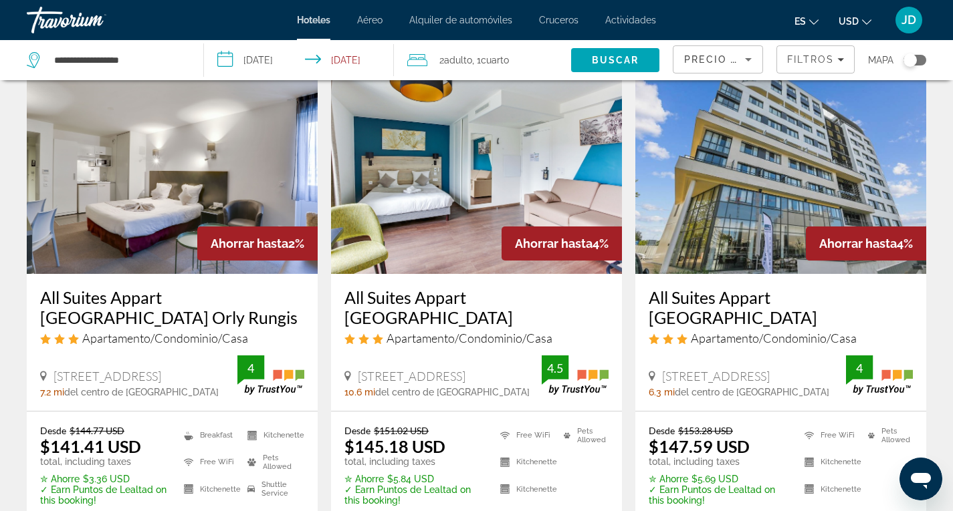
click at [154, 181] on img "Main content" at bounding box center [172, 167] width 291 height 214
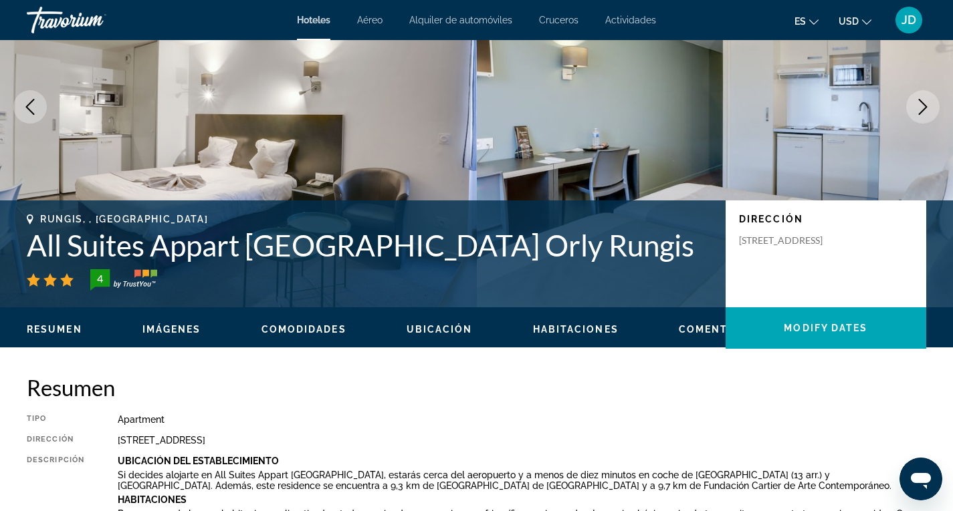
scroll to position [201, 0]
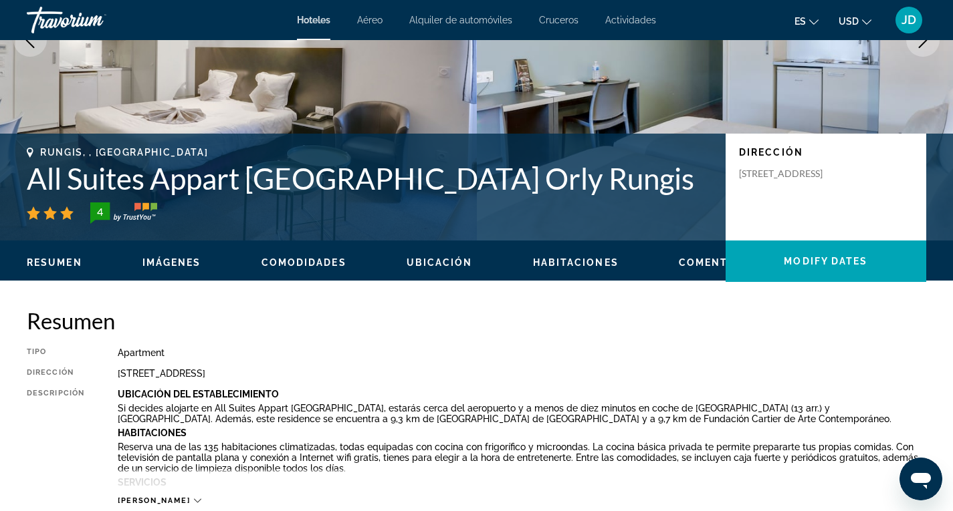
click at [182, 264] on span "Imágenes" at bounding box center [171, 262] width 59 height 11
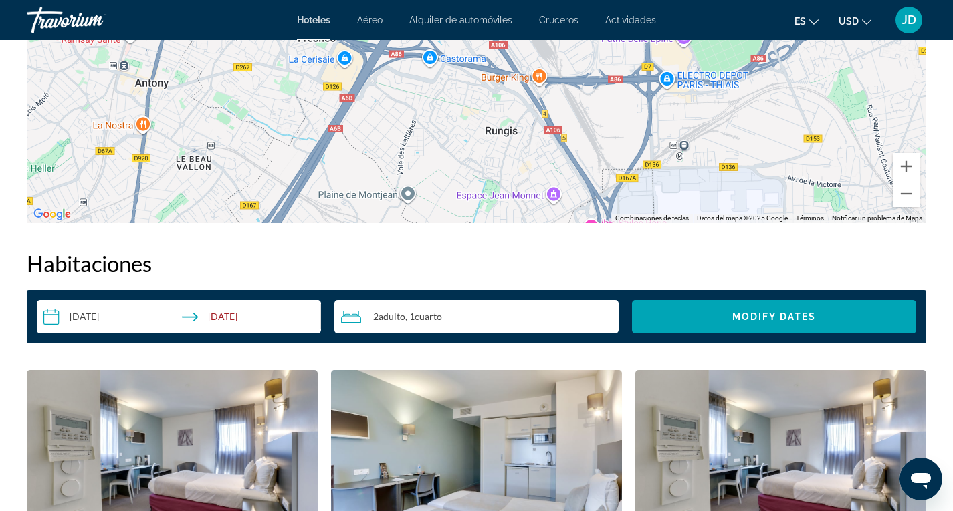
scroll to position [987, 0]
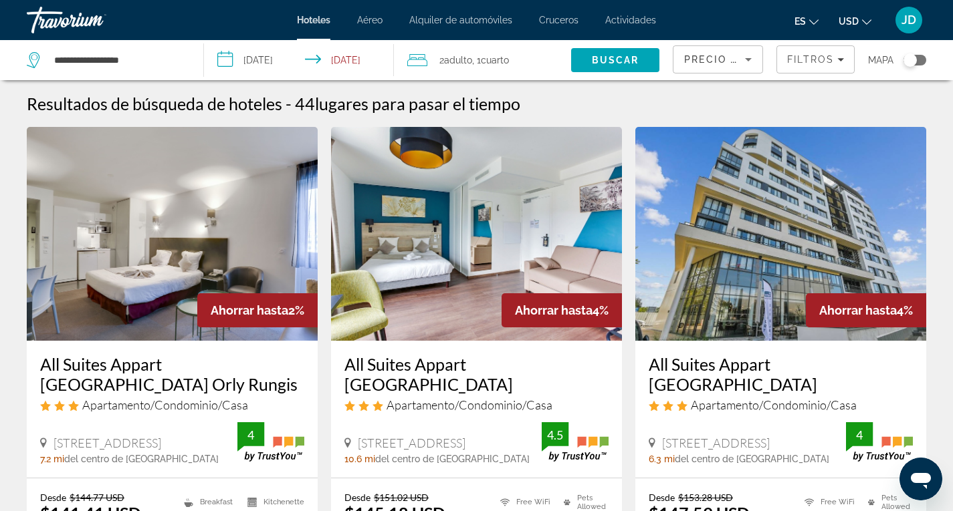
click at [372, 17] on span "Aéreo" at bounding box center [369, 20] width 25 height 11
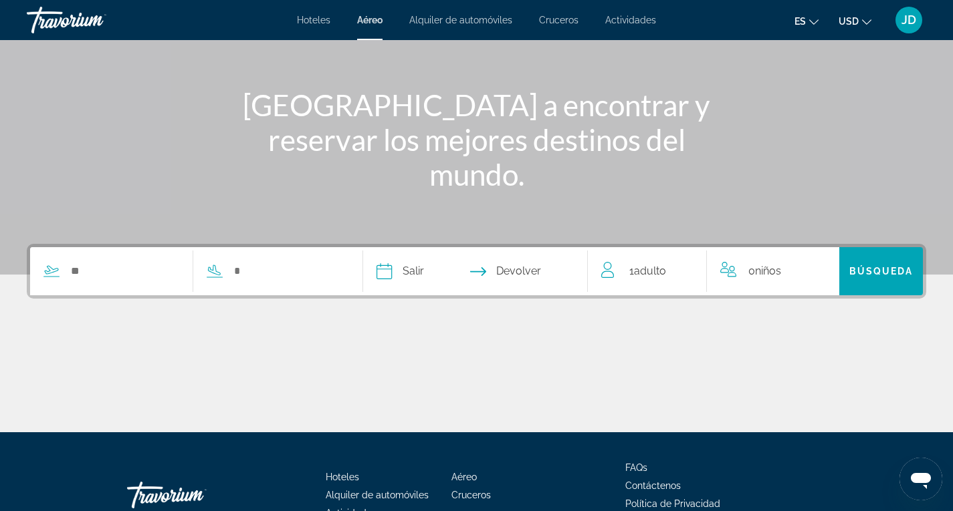
scroll to position [78, 0]
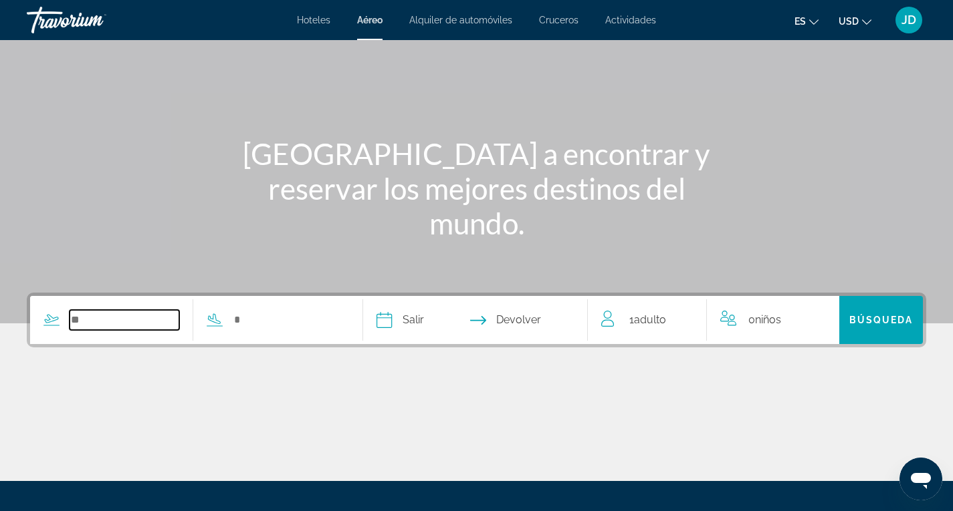
click at [96, 324] on input "Search widget" at bounding box center [125, 320] width 110 height 20
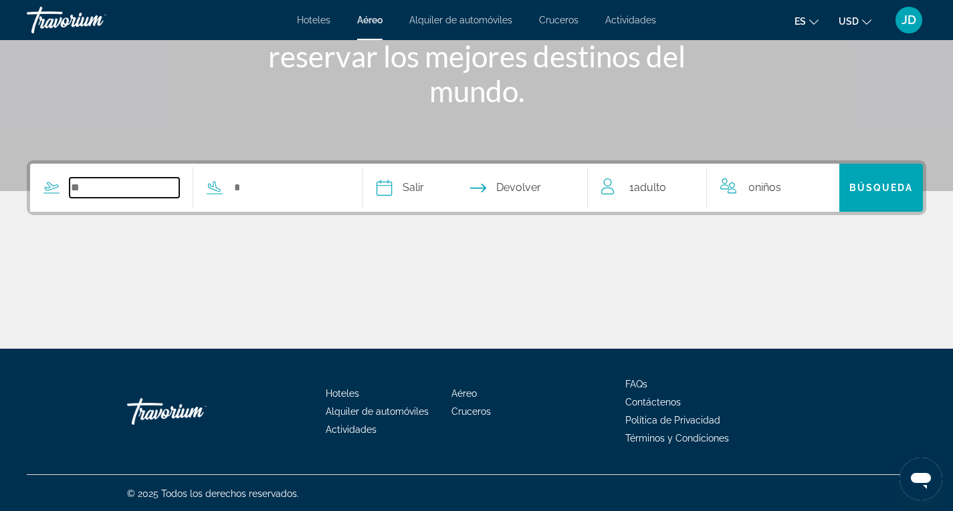
scroll to position [211, 0]
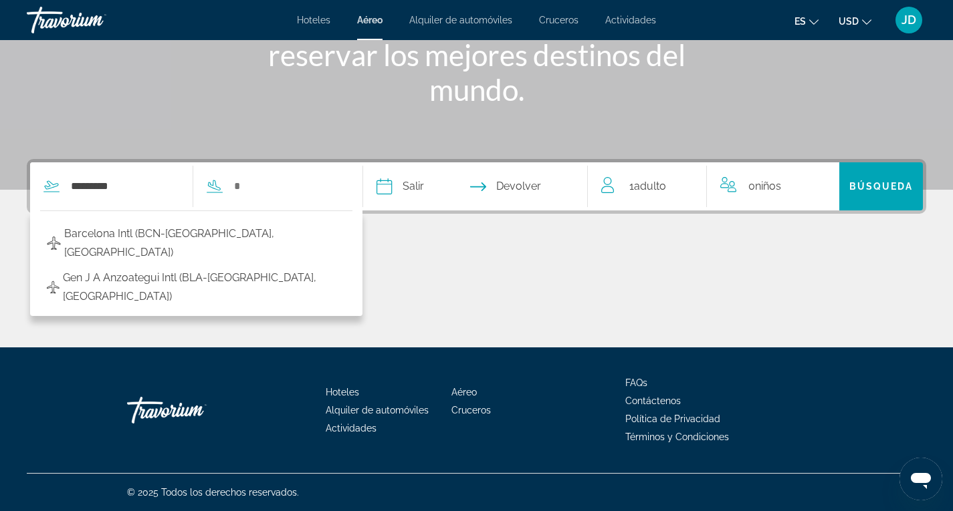
click at [156, 233] on span "Barcelona Intl (BCN-[GEOGRAPHIC_DATA], [GEOGRAPHIC_DATA])" at bounding box center [204, 243] width 281 height 37
type input "**********"
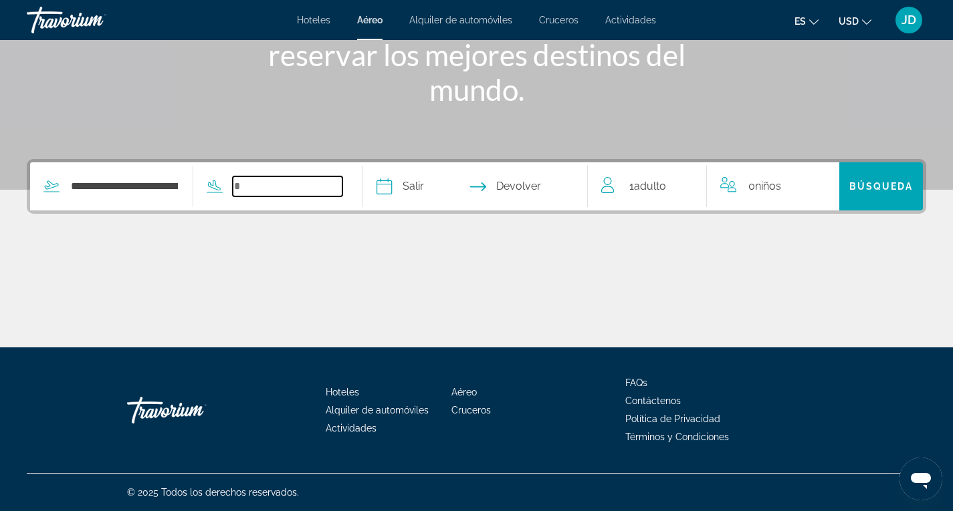
click at [273, 187] on input "Search widget" at bounding box center [288, 186] width 110 height 20
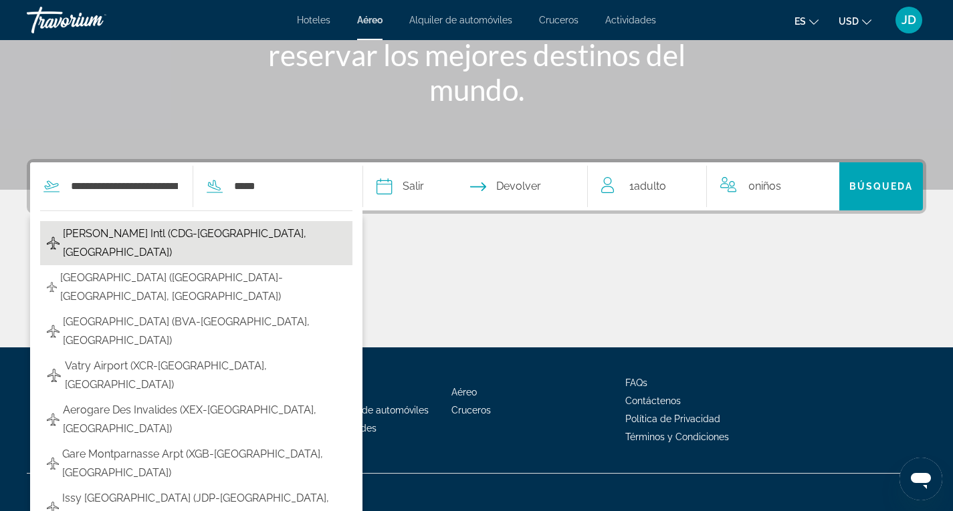
click at [132, 232] on span "[PERSON_NAME] Intl (CDG-[GEOGRAPHIC_DATA], [GEOGRAPHIC_DATA])" at bounding box center [204, 243] width 283 height 37
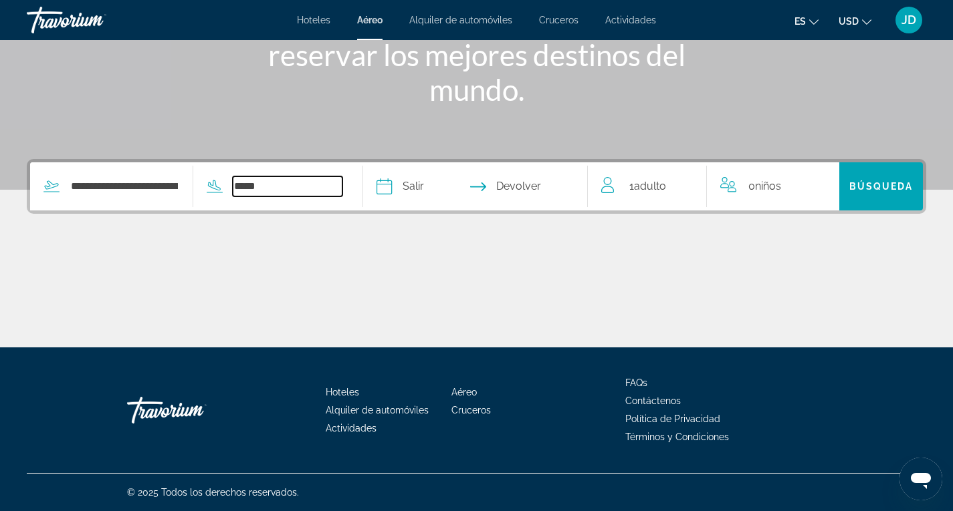
type input "**********"
click at [444, 185] on input "Depart date" at bounding box center [428, 188] width 111 height 52
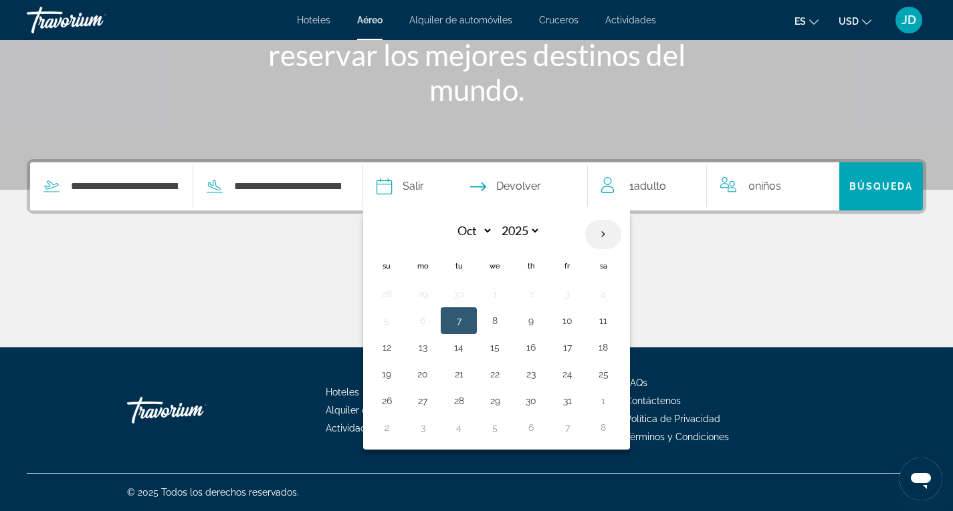
click at [621, 233] on th "Next month" at bounding box center [603, 234] width 36 height 29
select select "**"
click at [542, 397] on button "27" at bounding box center [530, 401] width 21 height 19
type input "**********"
select select "**"
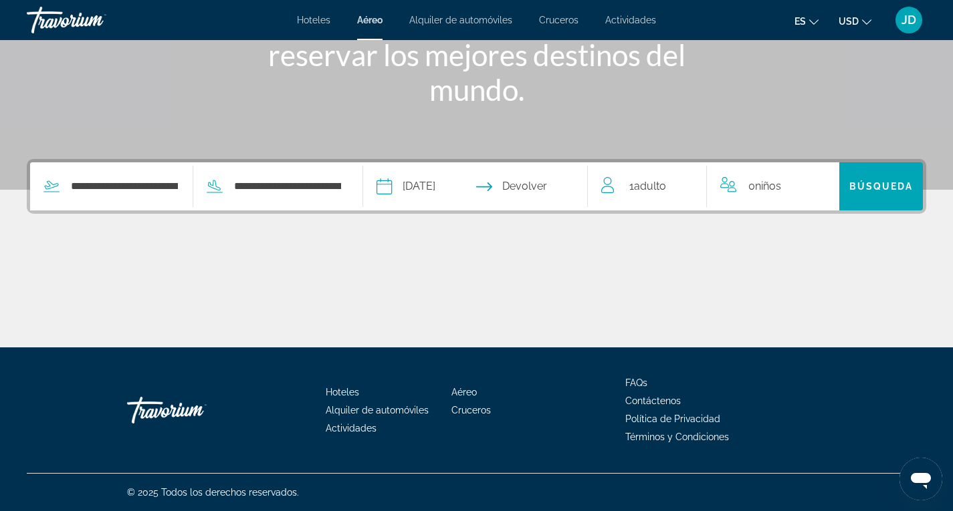
click at [541, 182] on input "Return date" at bounding box center [537, 188] width 111 height 52
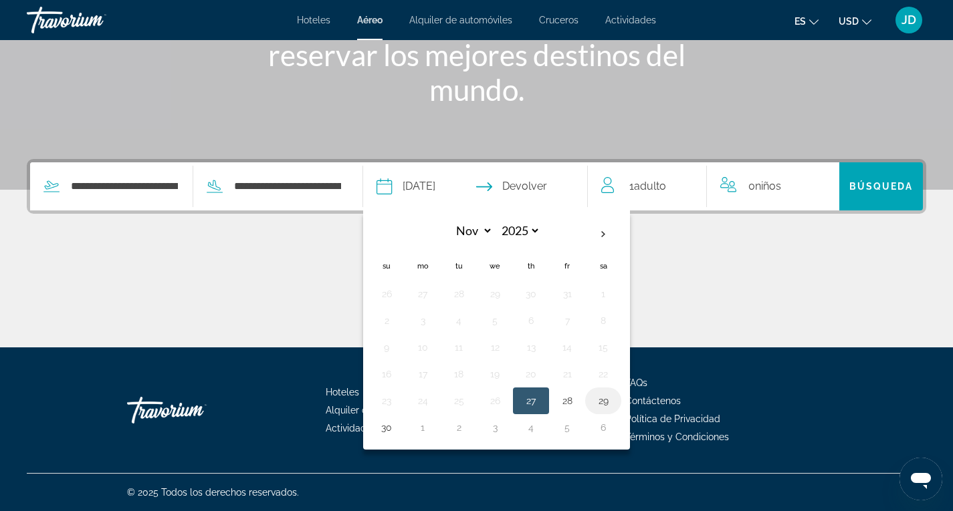
click at [614, 398] on button "29" at bounding box center [602, 401] width 21 height 19
type input "**********"
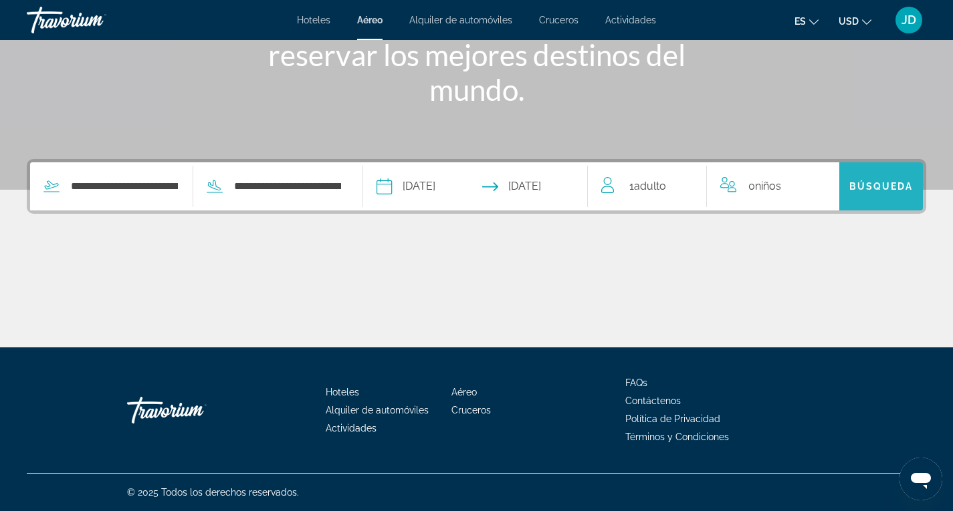
click at [880, 183] on span "Búsqueda" at bounding box center [881, 186] width 64 height 11
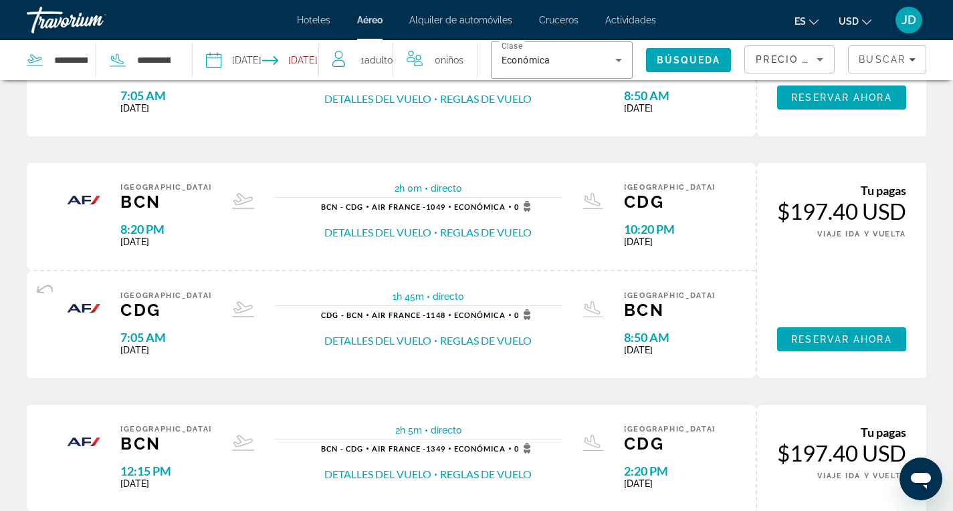
scroll to position [535, 0]
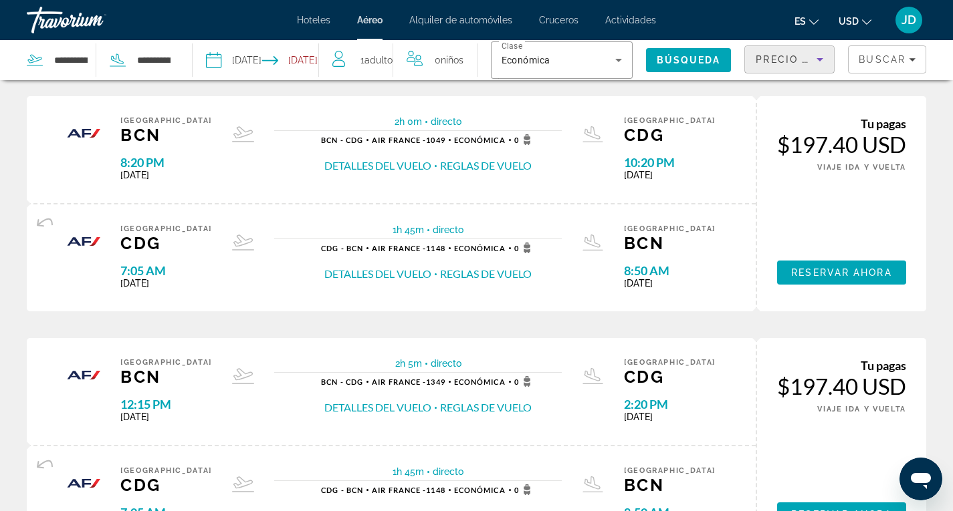
click at [822, 58] on icon "Sort by" at bounding box center [819, 59] width 7 height 3
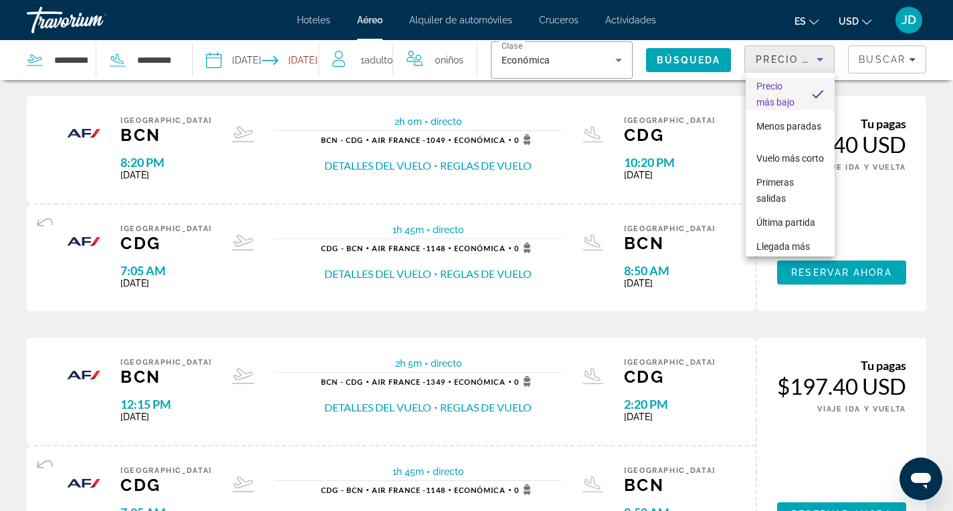
click at [935, 103] on div at bounding box center [476, 255] width 953 height 511
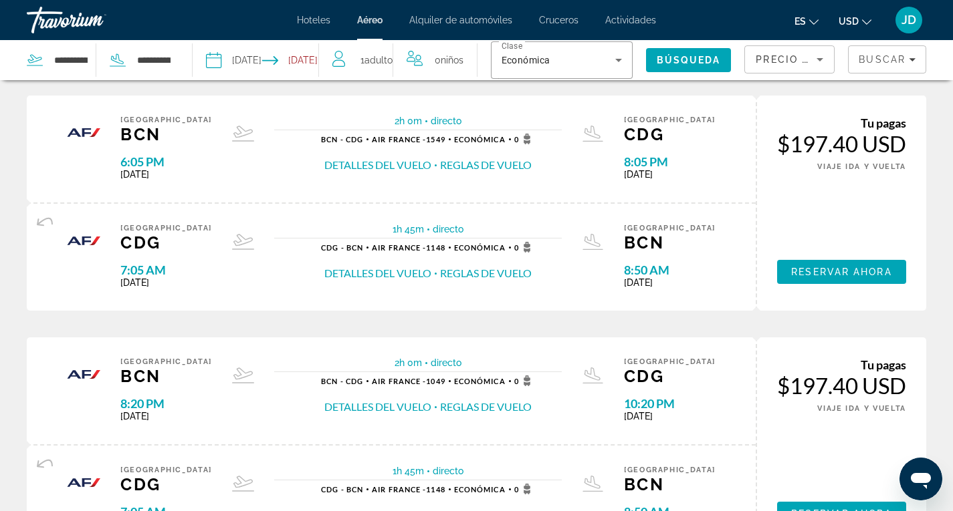
scroll to position [134, 0]
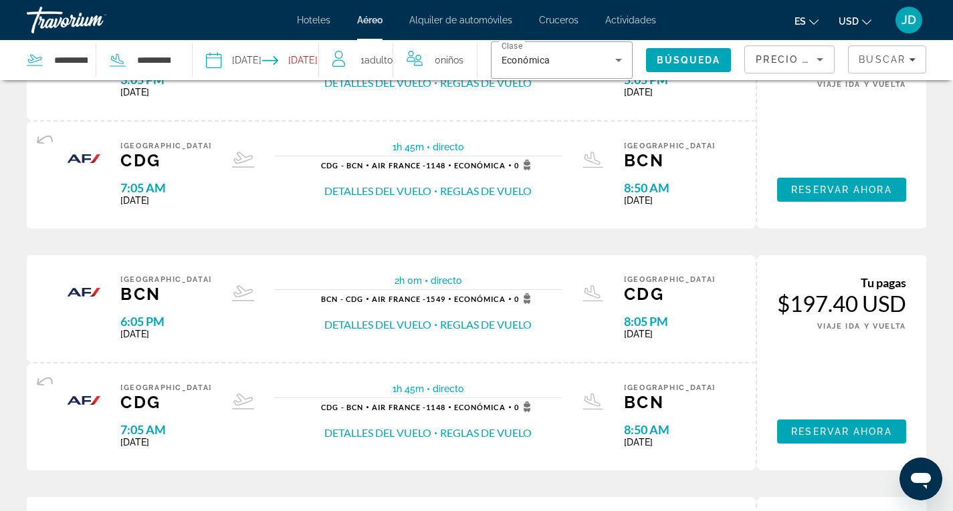
click at [401, 184] on button "Detalles del vuelo" at bounding box center [377, 191] width 107 height 15
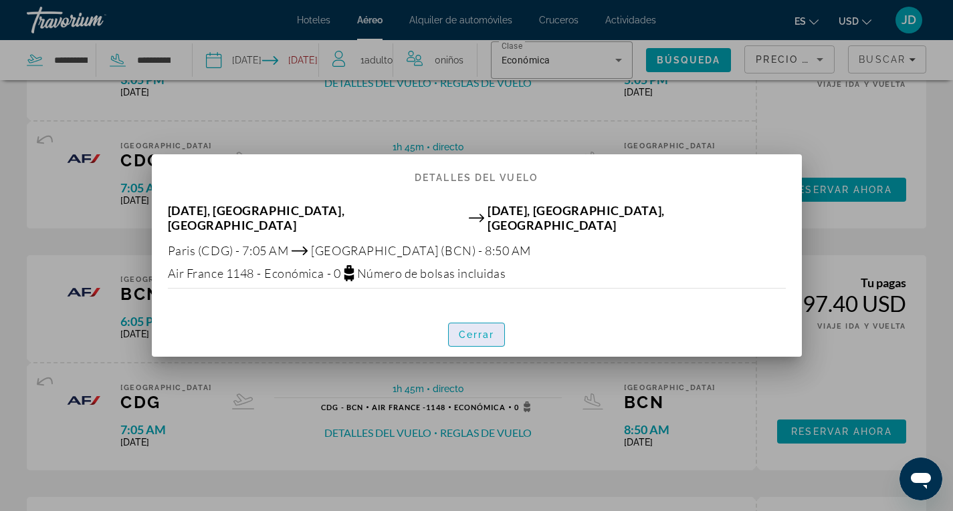
click at [473, 332] on span "Cerrar" at bounding box center [477, 335] width 36 height 11
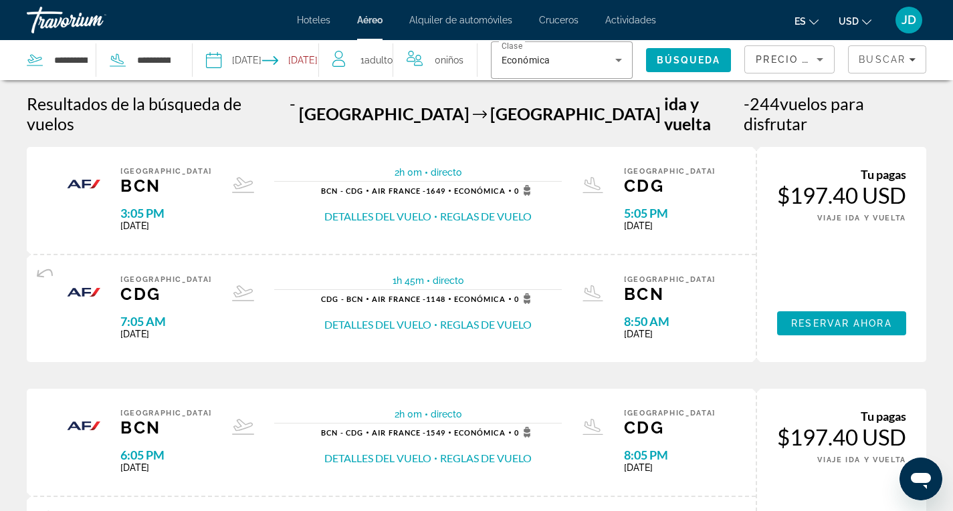
click at [469, 21] on span "Alquiler de automóviles" at bounding box center [460, 20] width 103 height 11
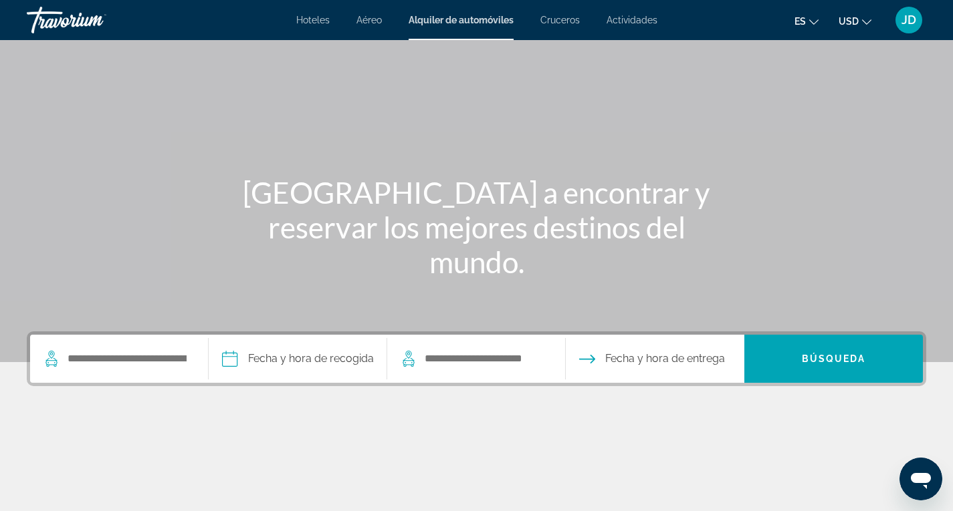
scroll to position [134, 0]
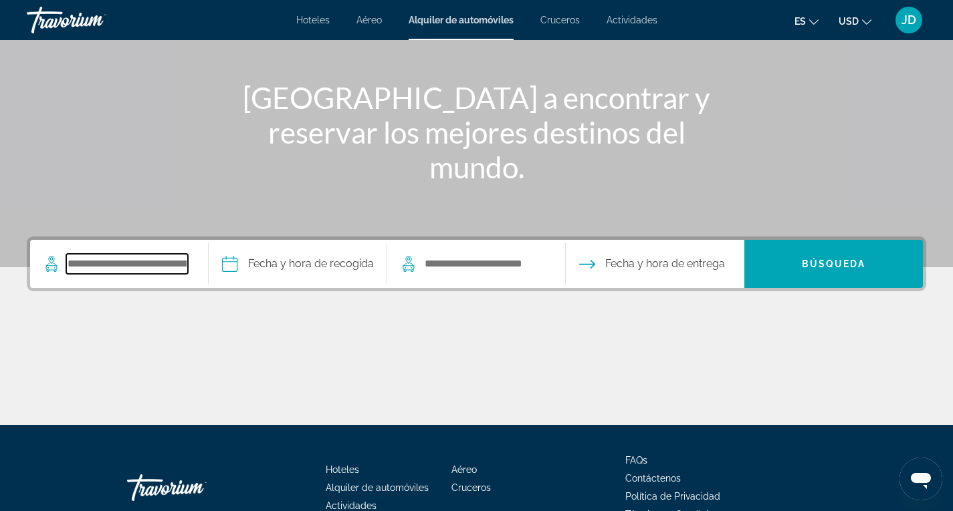
click at [86, 265] on input "Search pickup location" at bounding box center [127, 264] width 122 height 20
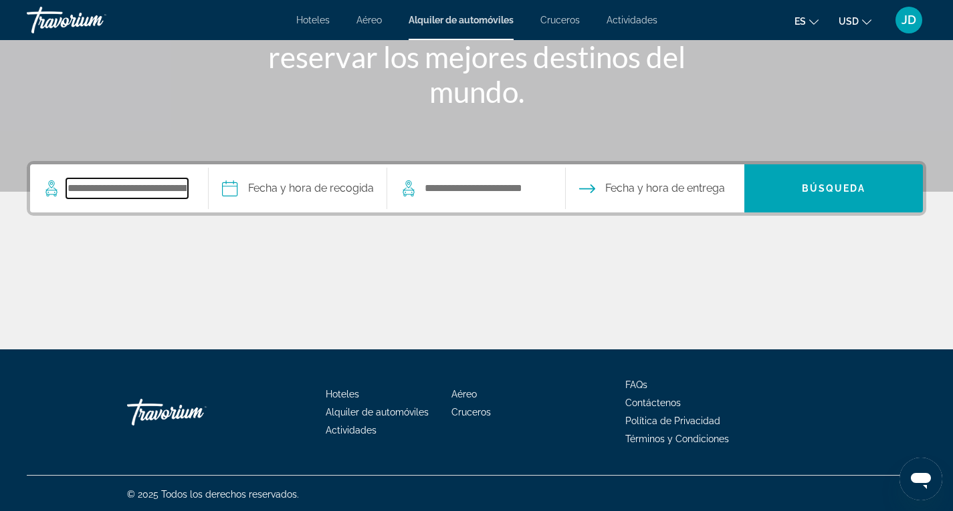
scroll to position [211, 0]
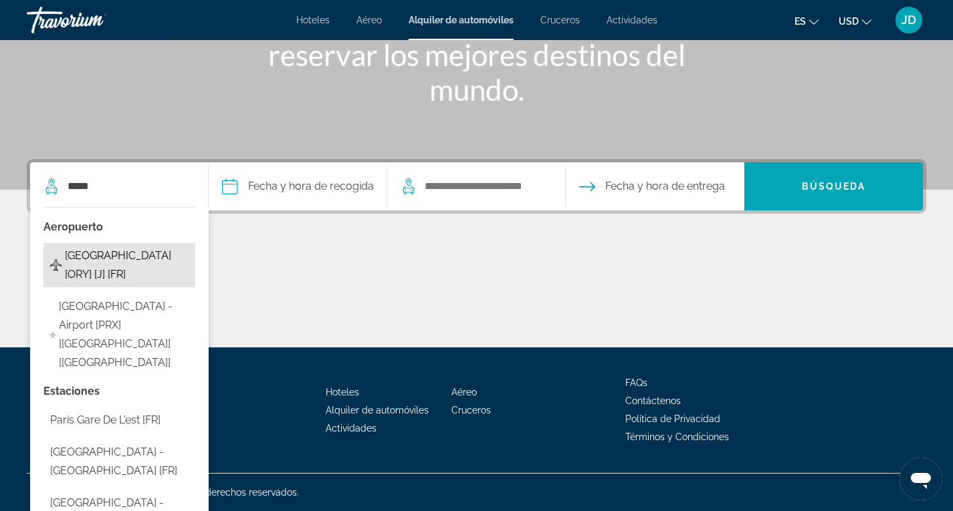
click at [87, 263] on span "[GEOGRAPHIC_DATA] [ORY] [J] [FR]" at bounding box center [127, 265] width 124 height 37
type input "**********"
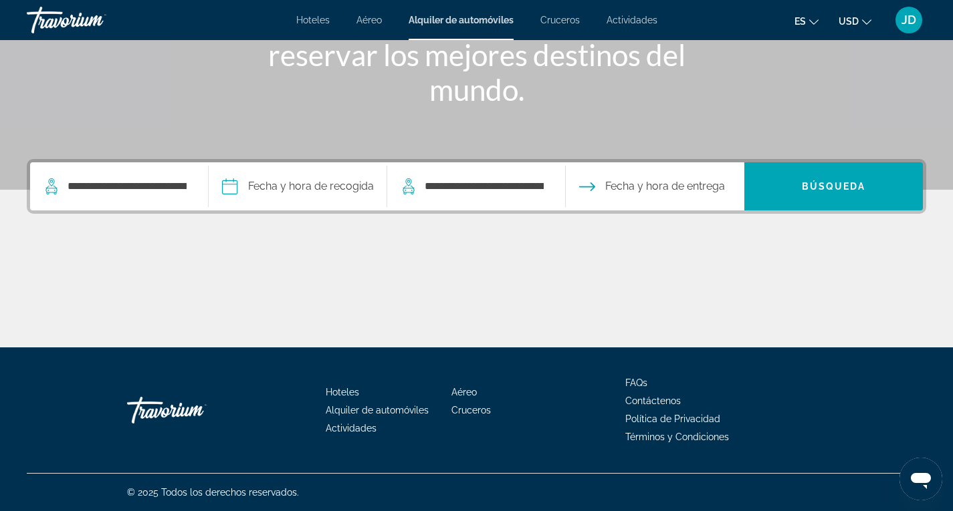
click at [269, 183] on input "Pickup date" at bounding box center [297, 188] width 184 height 52
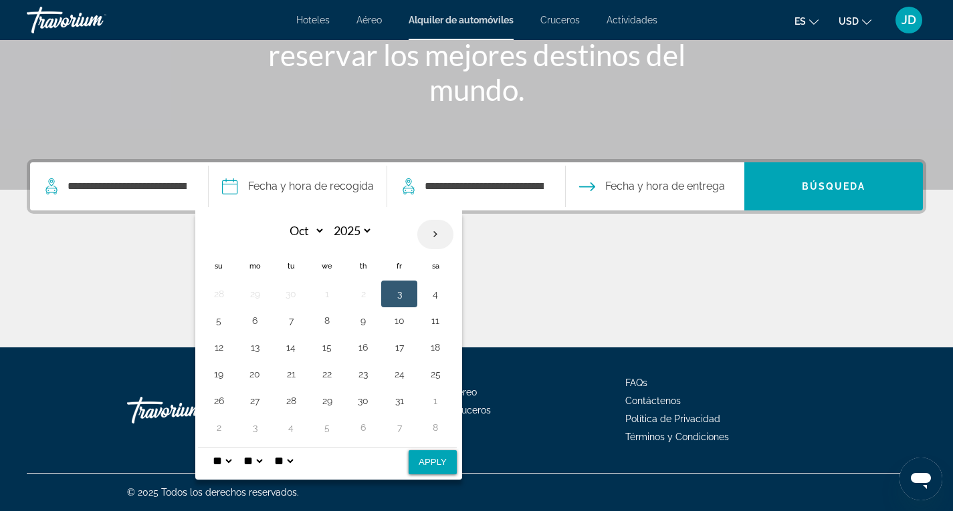
click at [436, 233] on th "Next month" at bounding box center [435, 234] width 36 height 29
select select "**"
click at [366, 399] on button "27" at bounding box center [362, 401] width 21 height 19
click at [430, 401] on button "29" at bounding box center [435, 401] width 21 height 19
click at [361, 398] on button "27" at bounding box center [362, 401] width 21 height 19
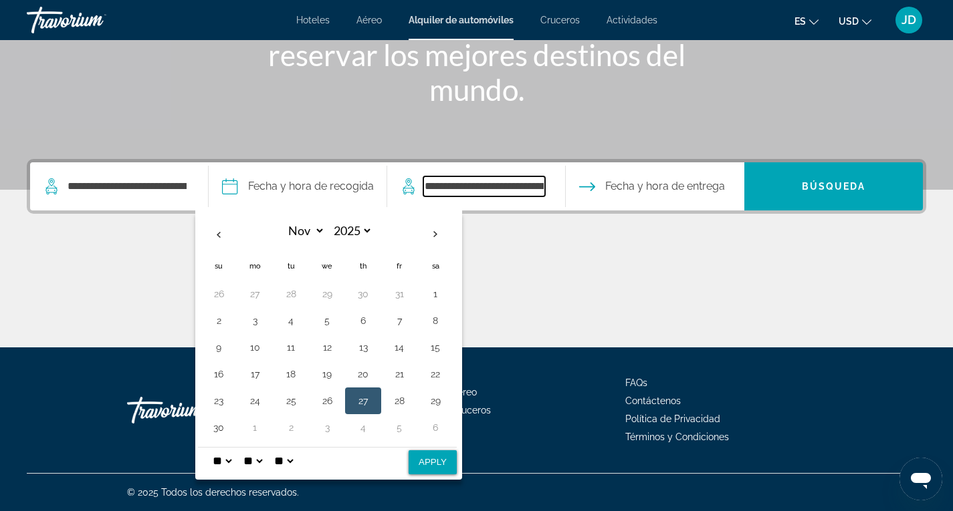
click at [479, 187] on input "**********" at bounding box center [484, 186] width 122 height 20
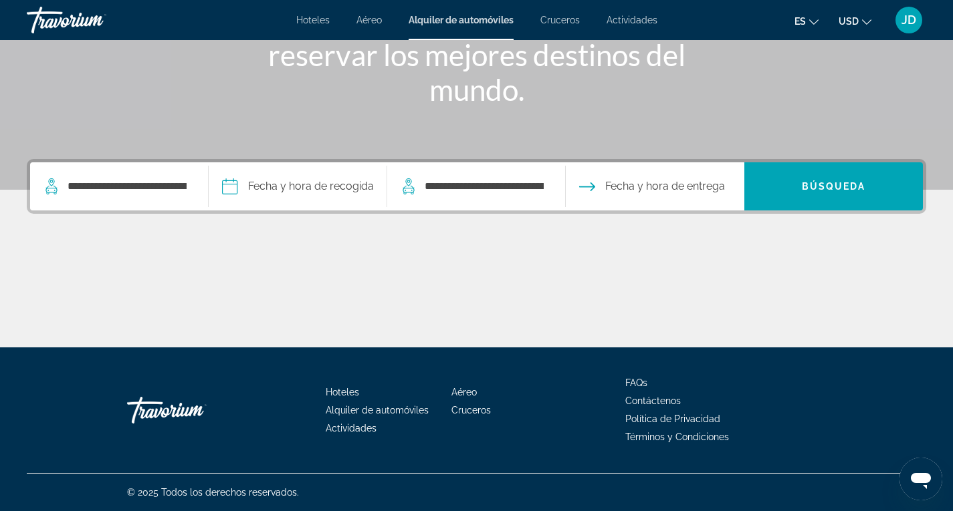
click at [320, 188] on input "Pickup date" at bounding box center [297, 188] width 184 height 52
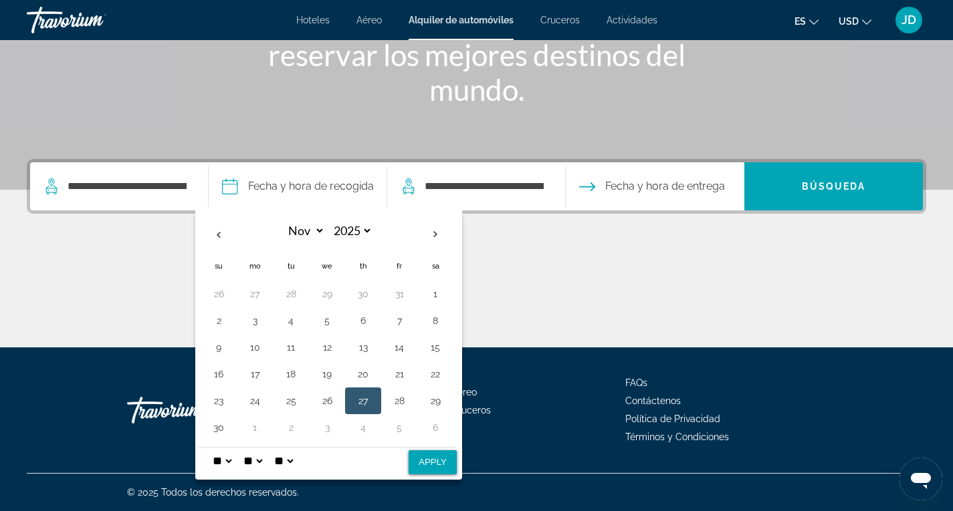
click at [231, 462] on select "* * * * * * * * * ** ** **" at bounding box center [222, 461] width 24 height 27
select select "*"
click at [210, 448] on select "* * * * * * * * * ** ** **" at bounding box center [222, 461] width 24 height 27
click at [296, 463] on select "** **" at bounding box center [283, 461] width 24 height 27
select select "**"
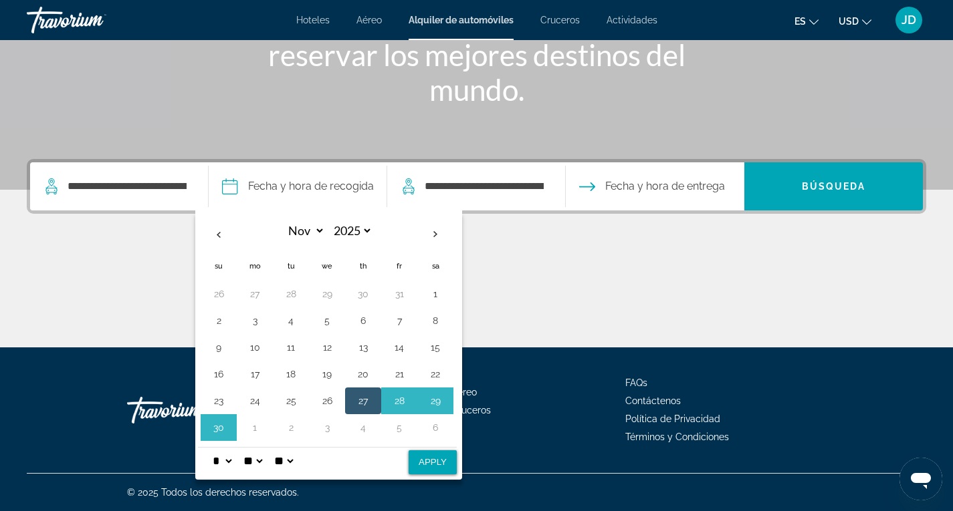
click at [280, 448] on select "** **" at bounding box center [283, 461] width 24 height 27
click at [431, 467] on button "Apply" at bounding box center [432, 463] width 48 height 24
type input "**********"
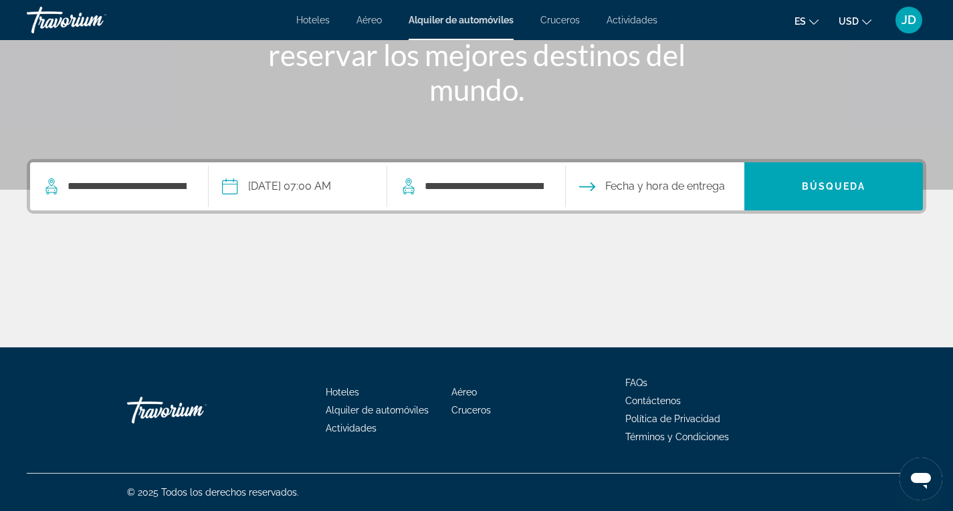
click at [651, 182] on input "Drop-off date" at bounding box center [654, 188] width 184 height 52
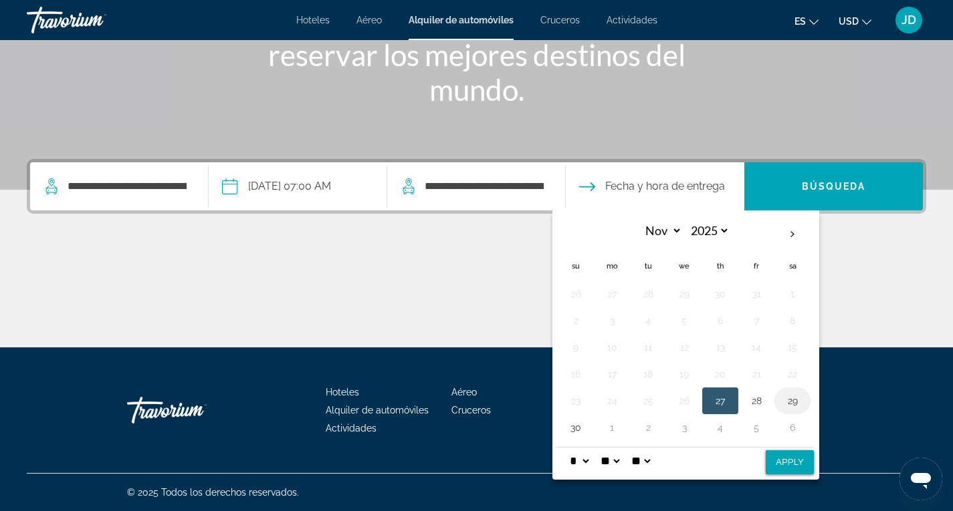
click at [794, 402] on button "29" at bounding box center [792, 401] width 21 height 19
click at [588, 461] on select "* * * * * * * * * ** ** **" at bounding box center [579, 461] width 24 height 27
select select "**"
click at [567, 448] on select "* * * * * * * * * ** ** **" at bounding box center [579, 461] width 24 height 27
click at [788, 464] on button "Apply" at bounding box center [789, 463] width 48 height 24
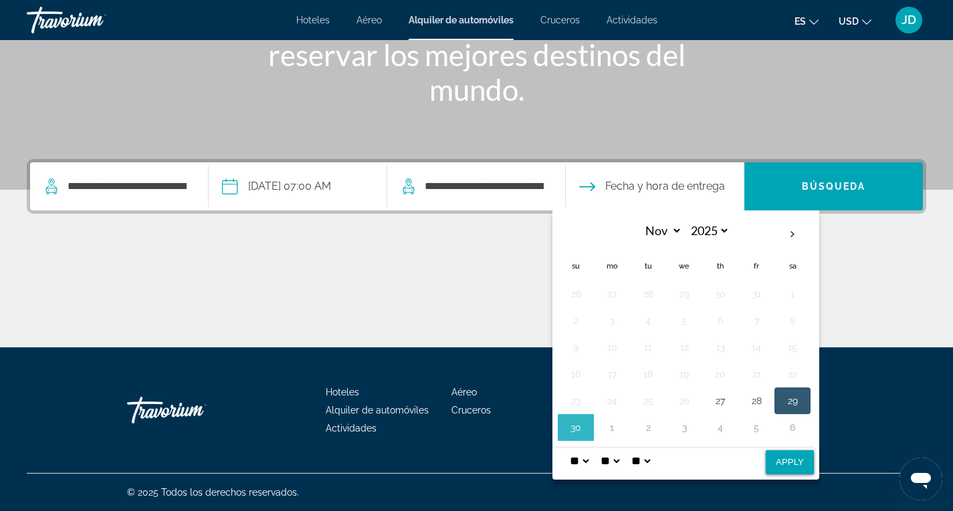
type input "**********"
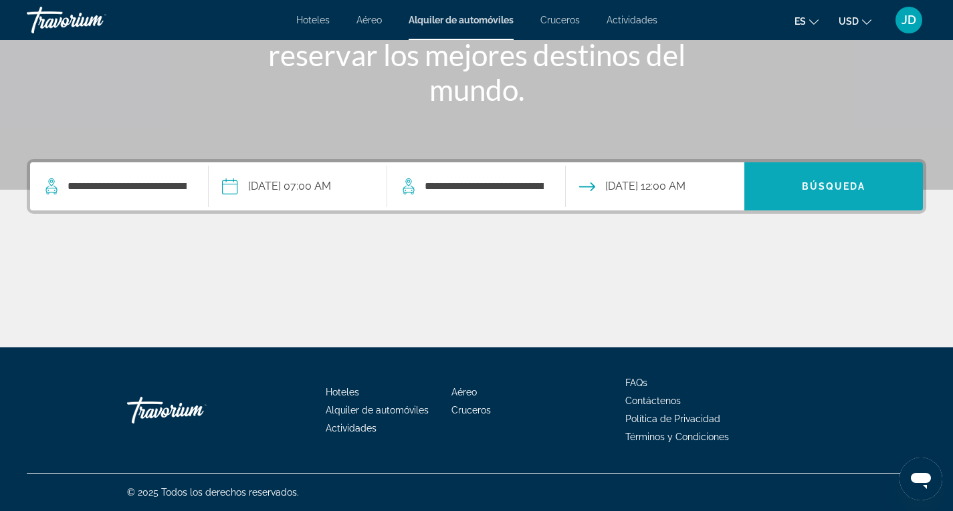
click at [834, 181] on span "Search" at bounding box center [833, 186] width 179 height 32
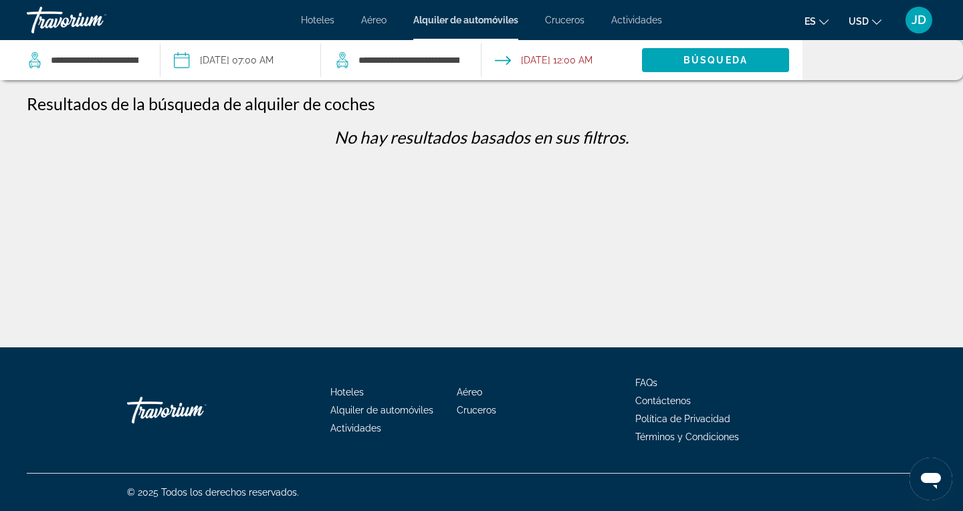
click at [571, 21] on span "Cruceros" at bounding box center [564, 20] width 39 height 11
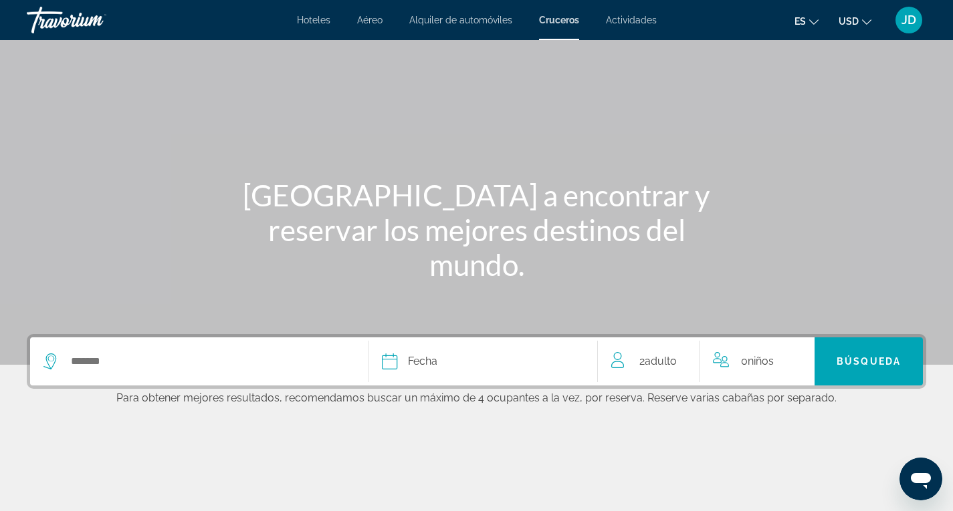
scroll to position [67, 0]
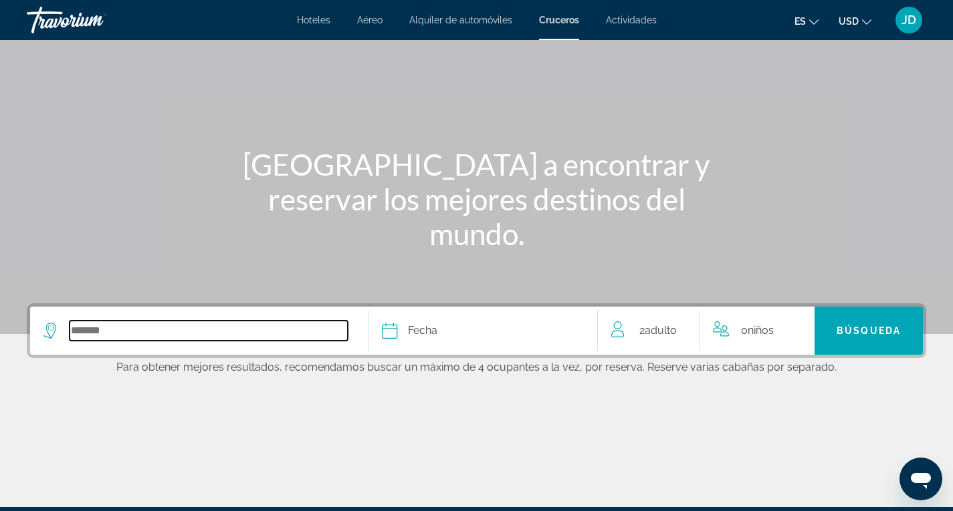
click at [94, 330] on input "Select cruise destination" at bounding box center [209, 331] width 278 height 20
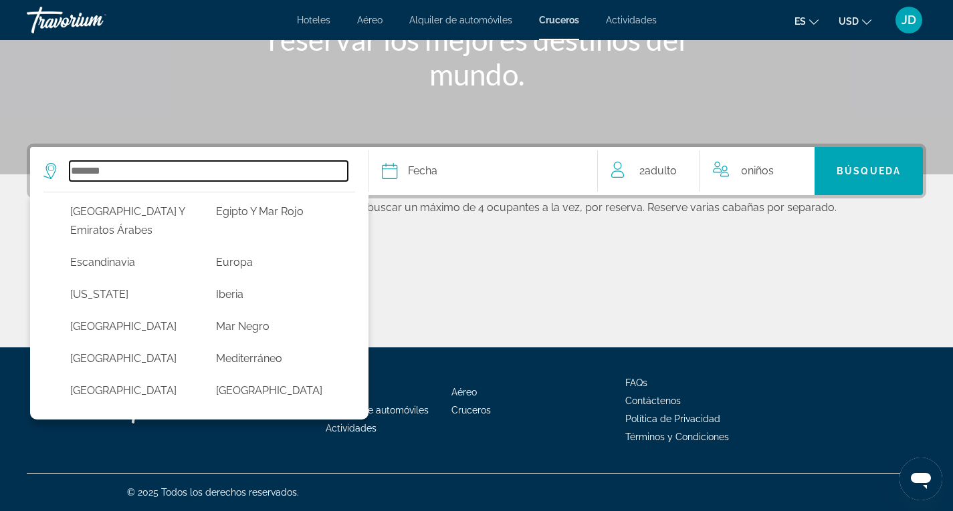
scroll to position [182, 0]
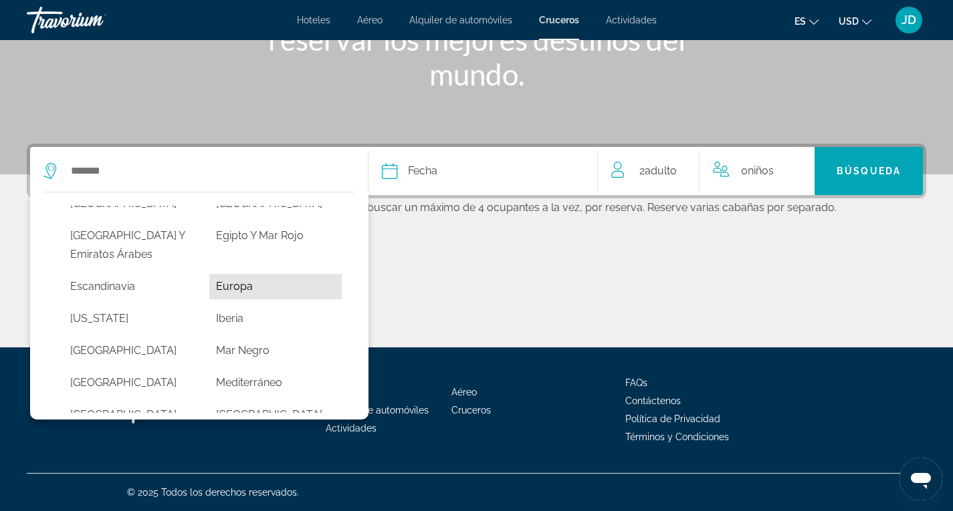
click at [236, 300] on button "Europa" at bounding box center [275, 286] width 132 height 25
type input "******"
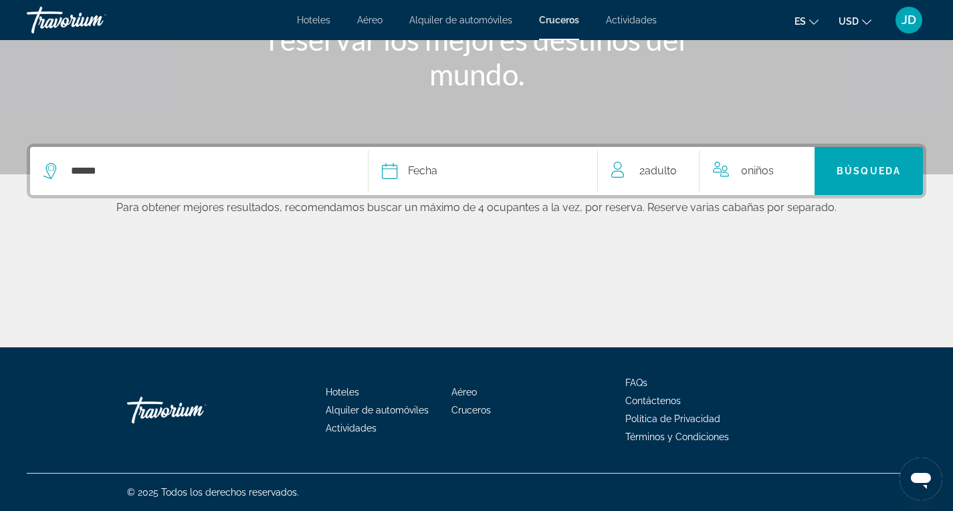
click at [432, 167] on span "Fecha" at bounding box center [422, 171] width 29 height 19
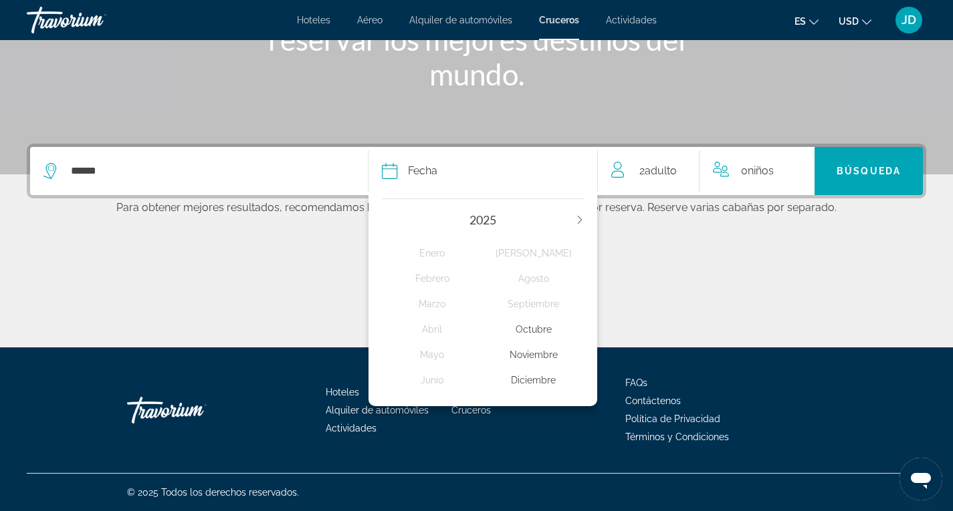
click at [534, 378] on div "Diciembre" at bounding box center [533, 380] width 101 height 24
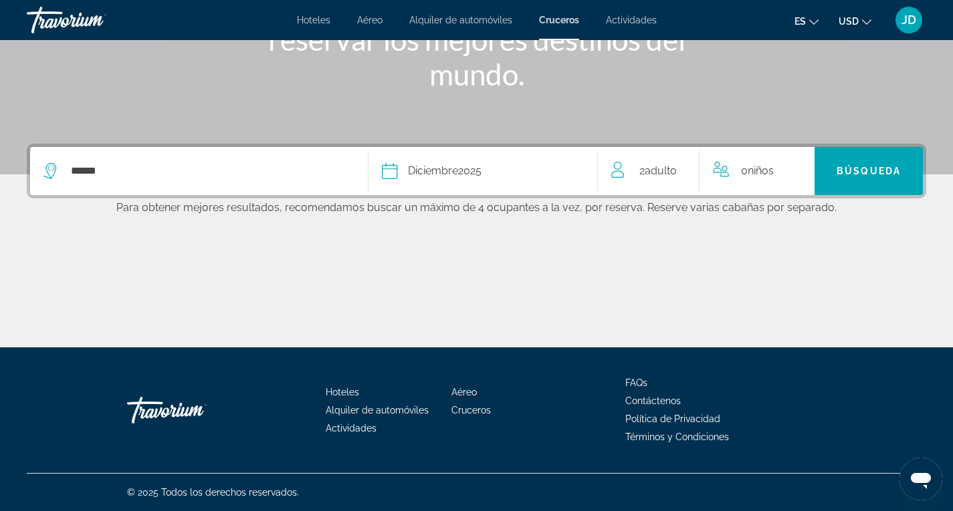
click at [761, 168] on span "Niños" at bounding box center [760, 170] width 26 height 13
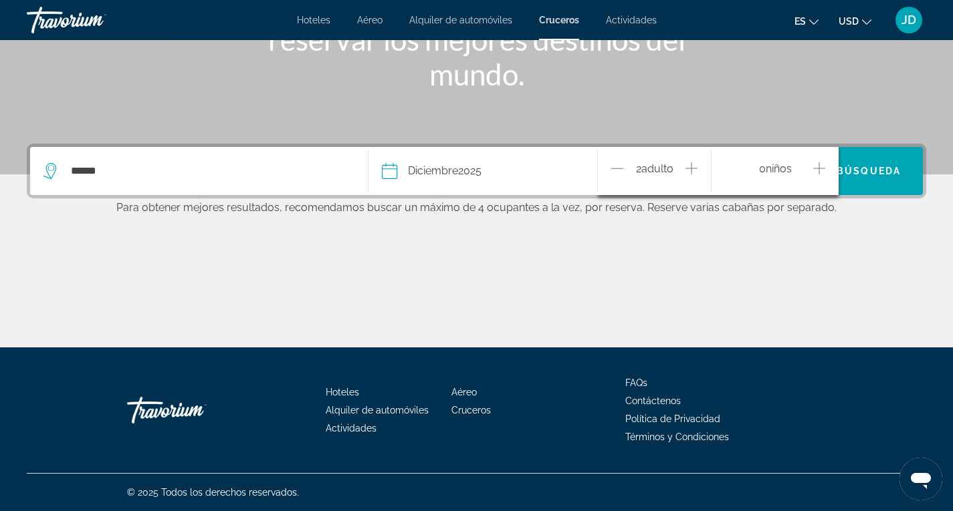
click at [813, 164] on icon "Increment children" at bounding box center [819, 168] width 12 height 16
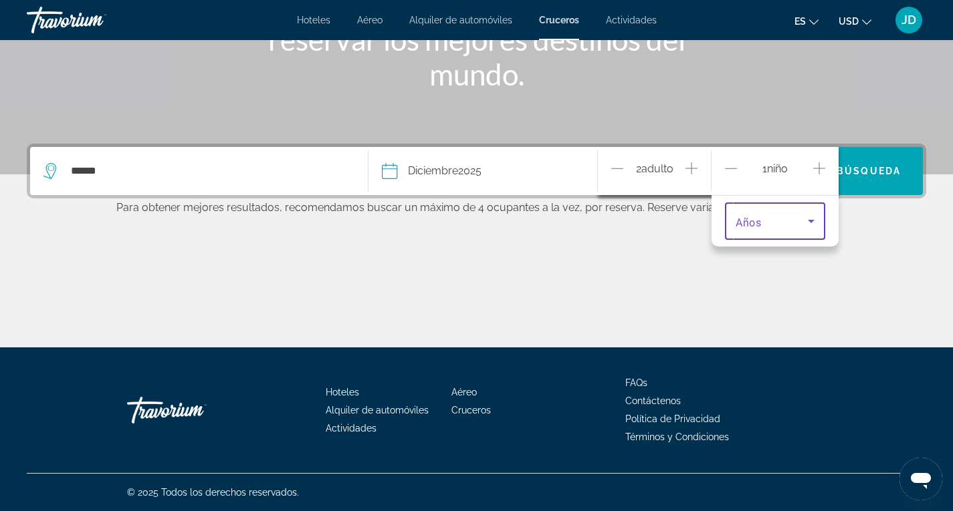
click at [813, 219] on icon "Travelers: 2 adults, 1 child" at bounding box center [811, 221] width 16 height 16
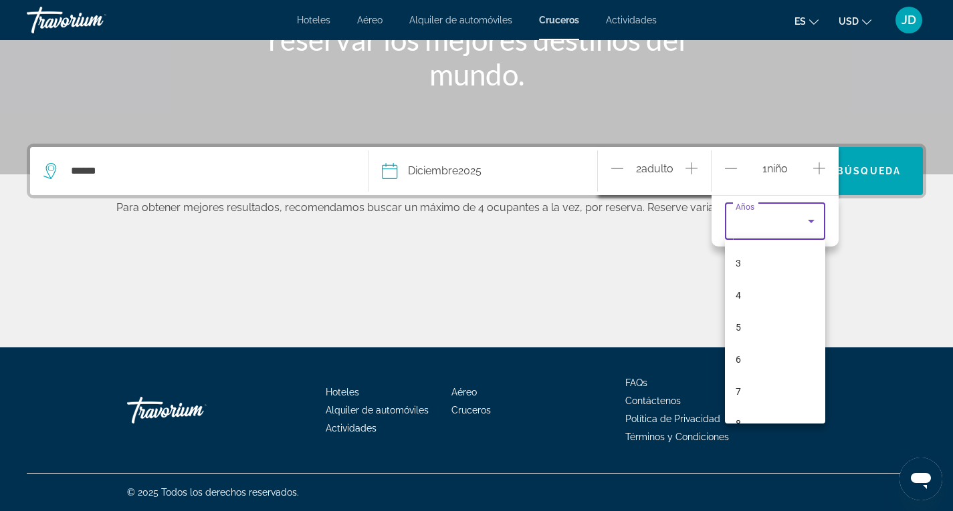
scroll to position [212, 0]
click at [812, 219] on div at bounding box center [476, 255] width 953 height 511
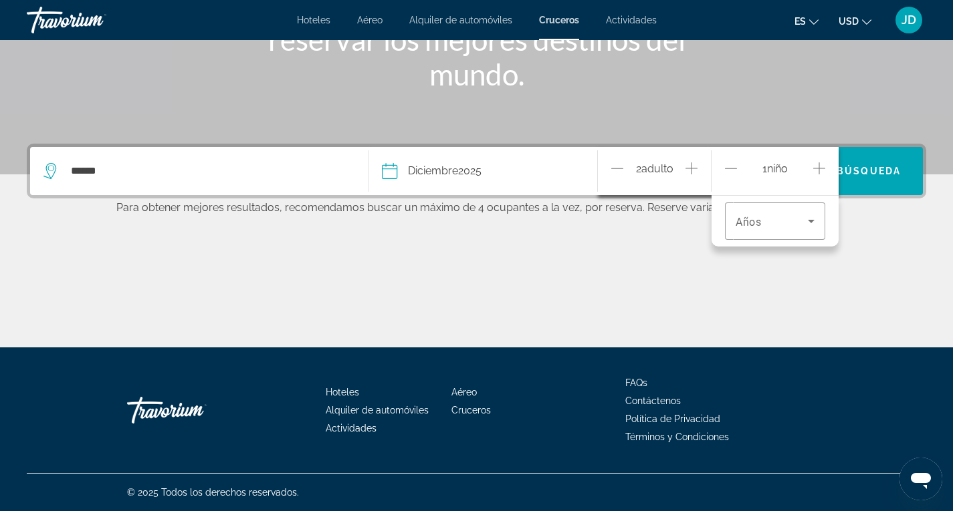
click at [730, 166] on icon "Decrement children" at bounding box center [731, 168] width 12 height 16
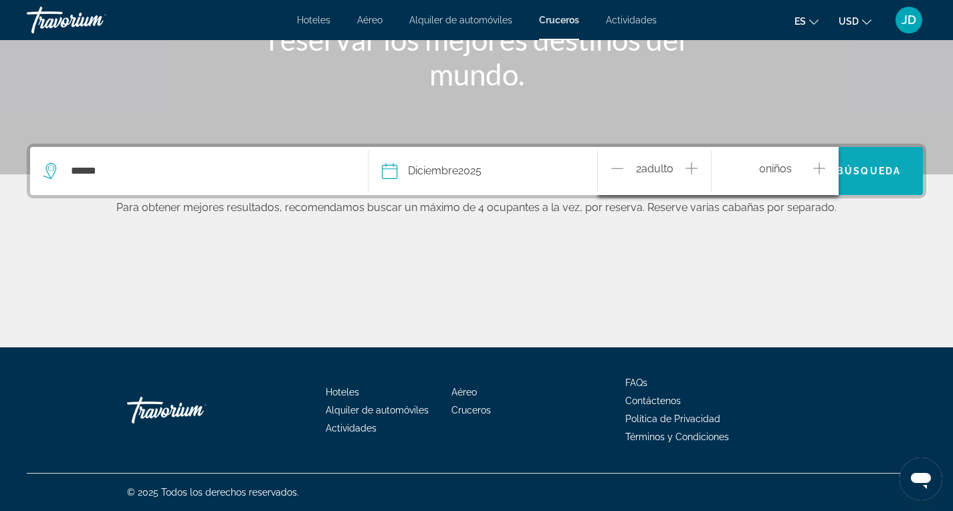
click at [872, 168] on span "Búsqueda" at bounding box center [868, 171] width 64 height 11
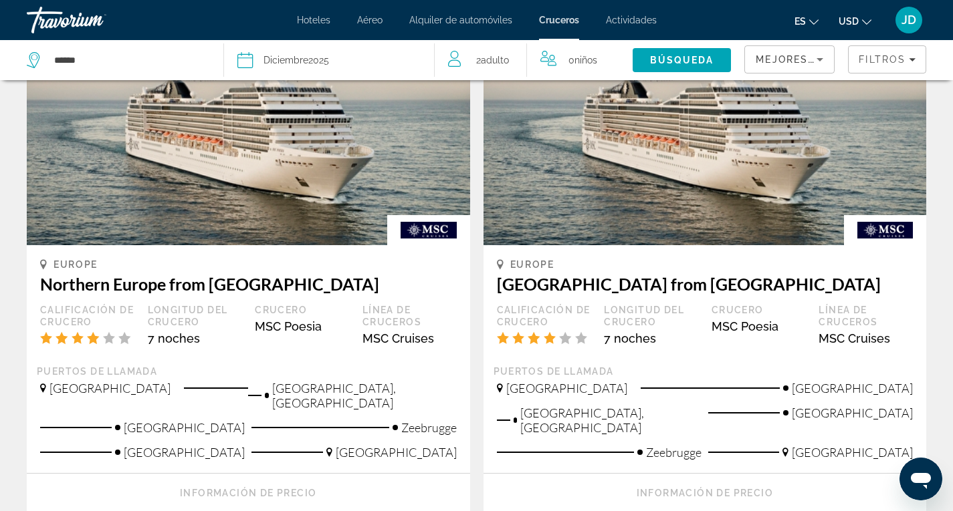
scroll to position [134, 0]
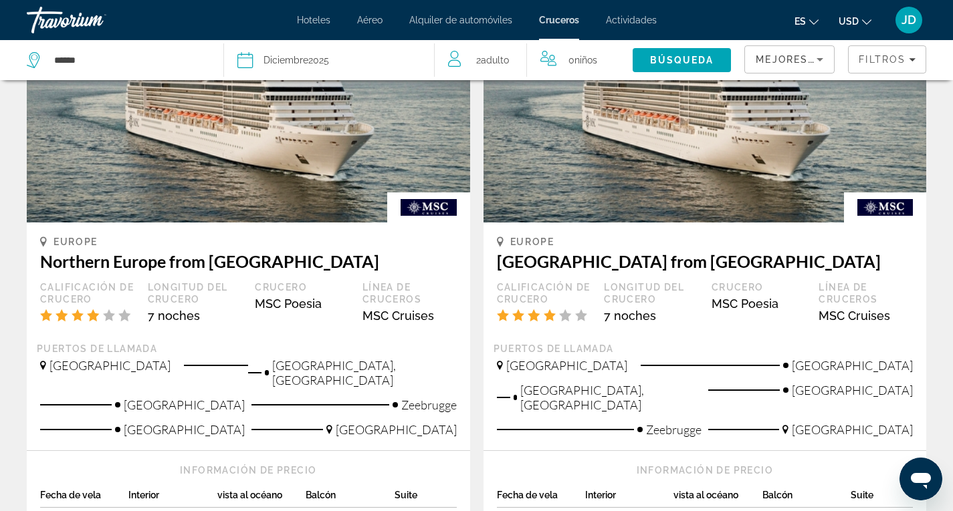
click at [800, 59] on span "Mejores descuentos" at bounding box center [822, 59] width 134 height 11
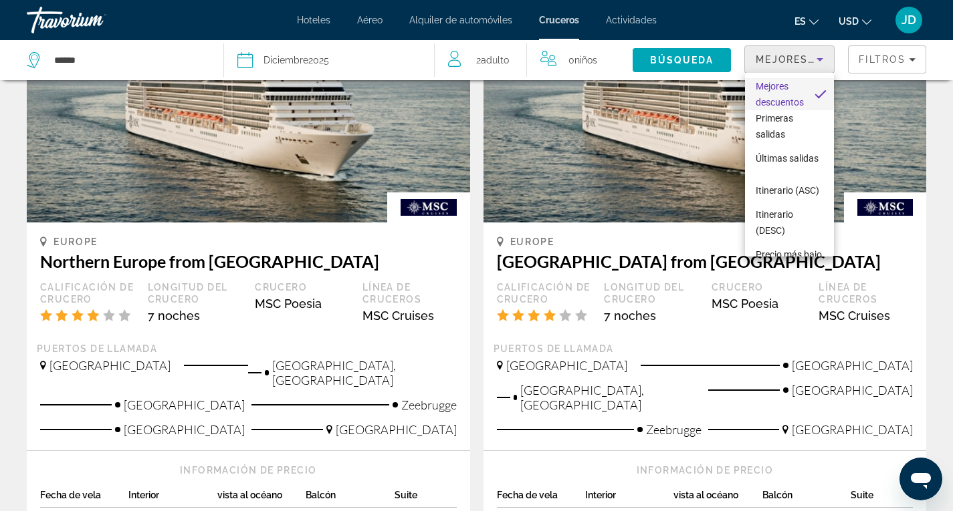
click at [907, 55] on div at bounding box center [476, 255] width 953 height 511
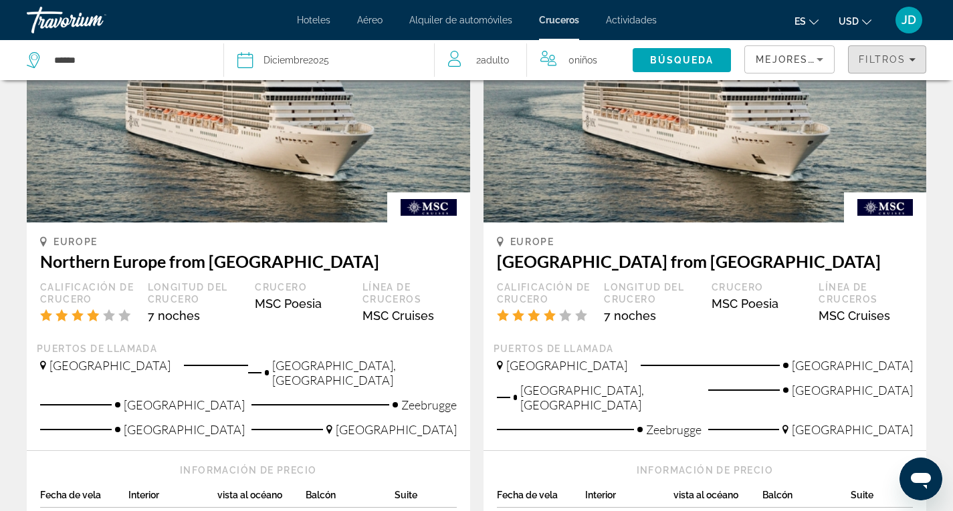
click at [907, 55] on div "Filtros" at bounding box center [886, 59] width 57 height 11
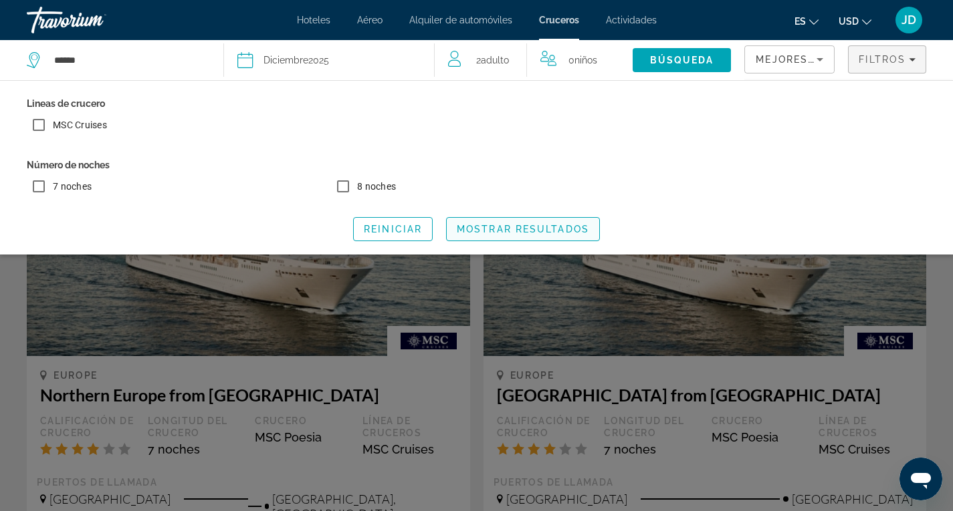
click at [520, 230] on span "Mostrar resultados" at bounding box center [523, 229] width 132 height 11
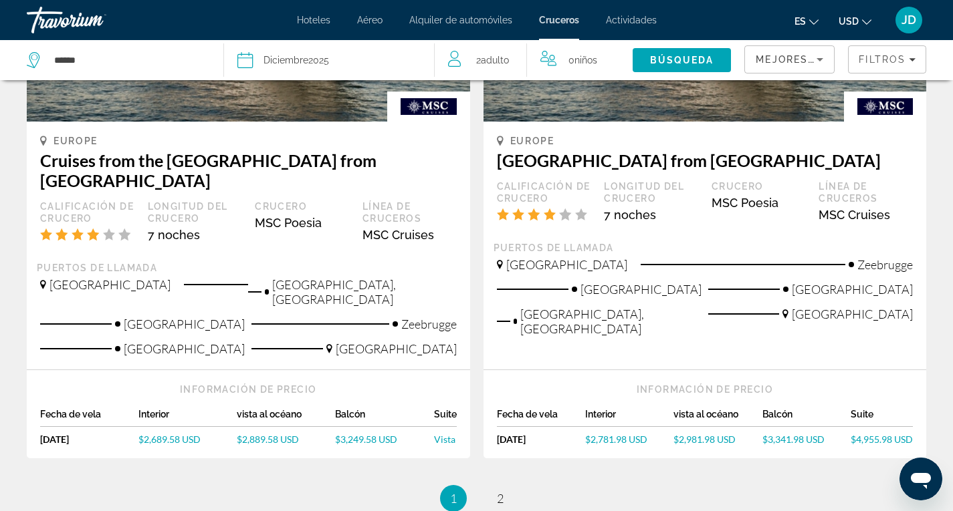
scroll to position [1531, 0]
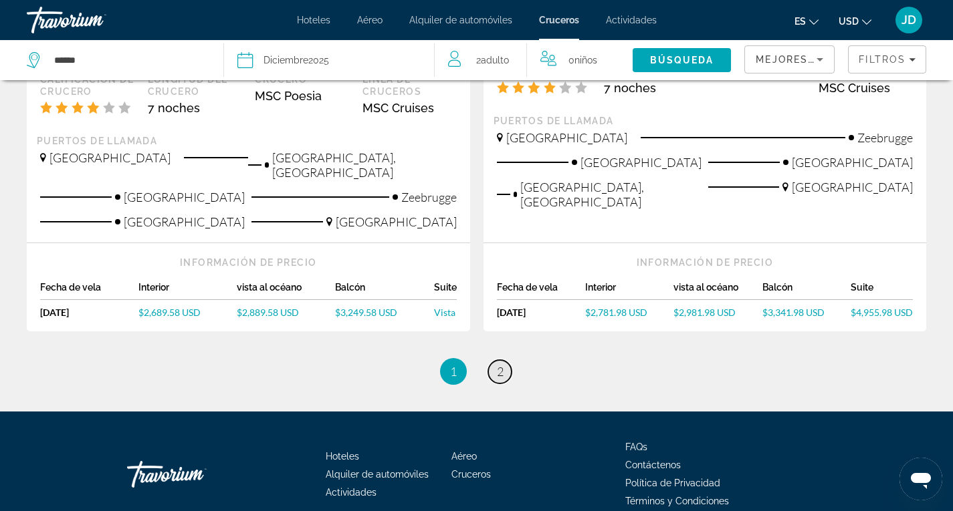
click at [502, 364] on span "2" at bounding box center [500, 371] width 7 height 15
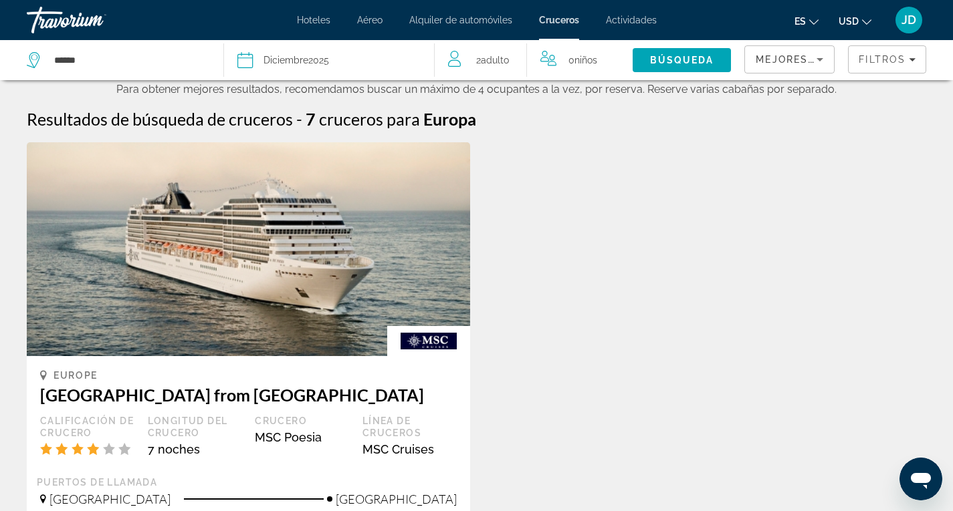
click at [636, 20] on span "Actividades" at bounding box center [631, 20] width 51 height 11
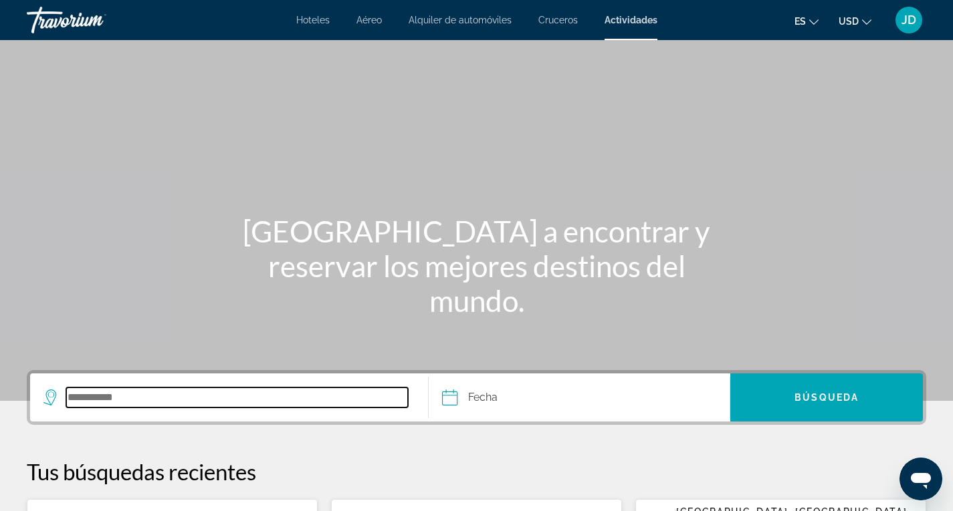
click at [103, 397] on input "Search destination" at bounding box center [237, 398] width 342 height 20
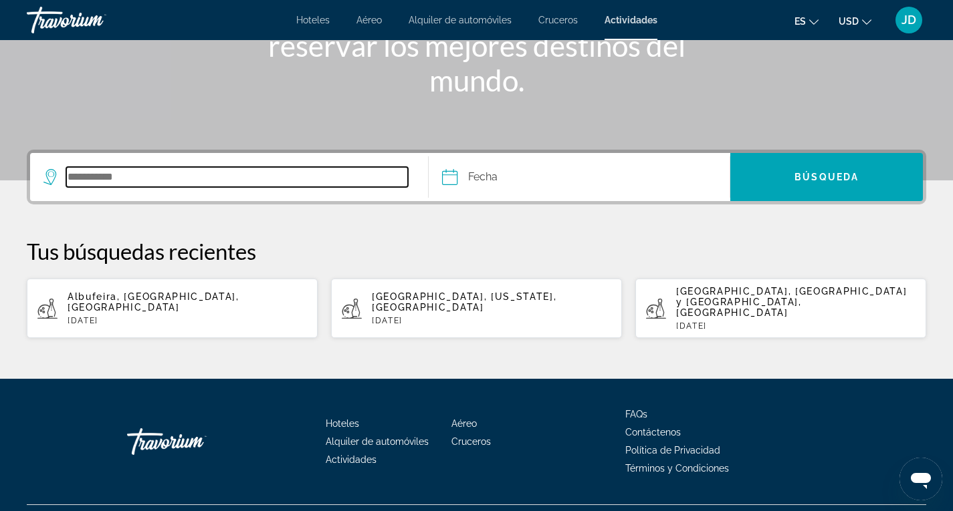
scroll to position [231, 0]
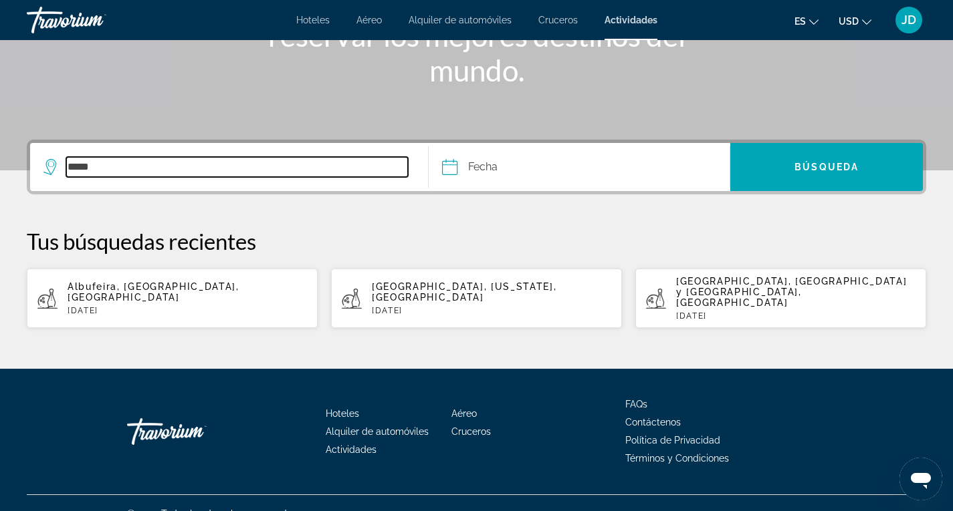
click at [102, 167] on input "*****" at bounding box center [237, 167] width 342 height 20
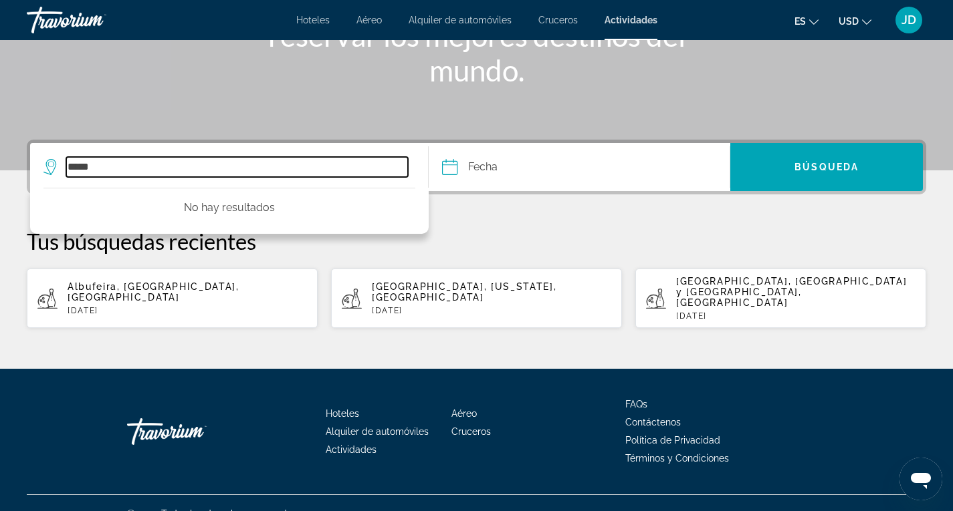
type input "*****"
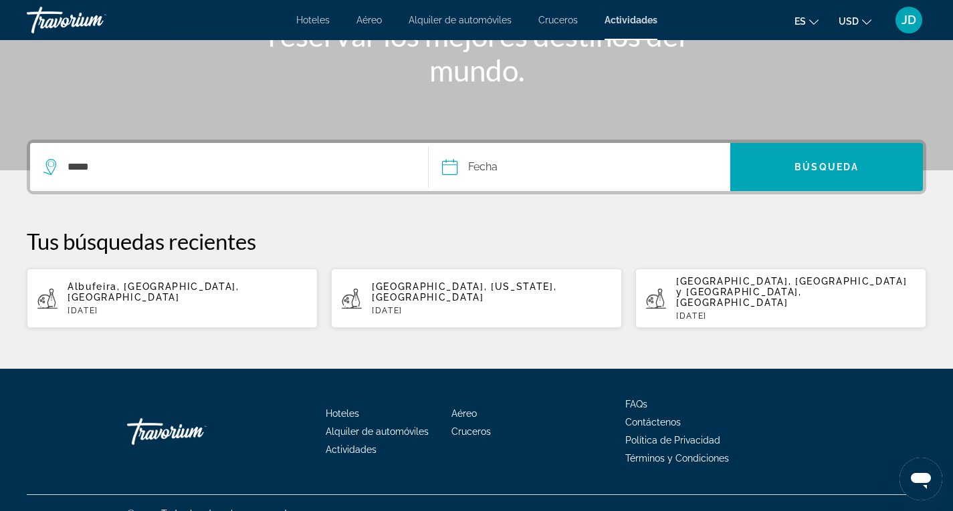
click at [481, 166] on input "Date" at bounding box center [513, 169] width 149 height 52
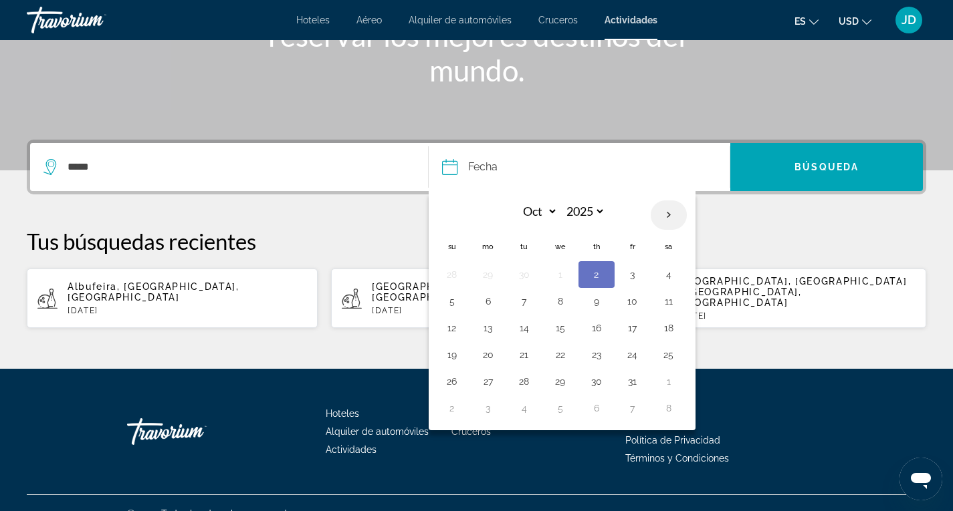
click at [671, 215] on th "Next month" at bounding box center [669, 215] width 36 height 29
select select "**"
click at [596, 385] on button "27" at bounding box center [596, 381] width 21 height 19
type input "**********"
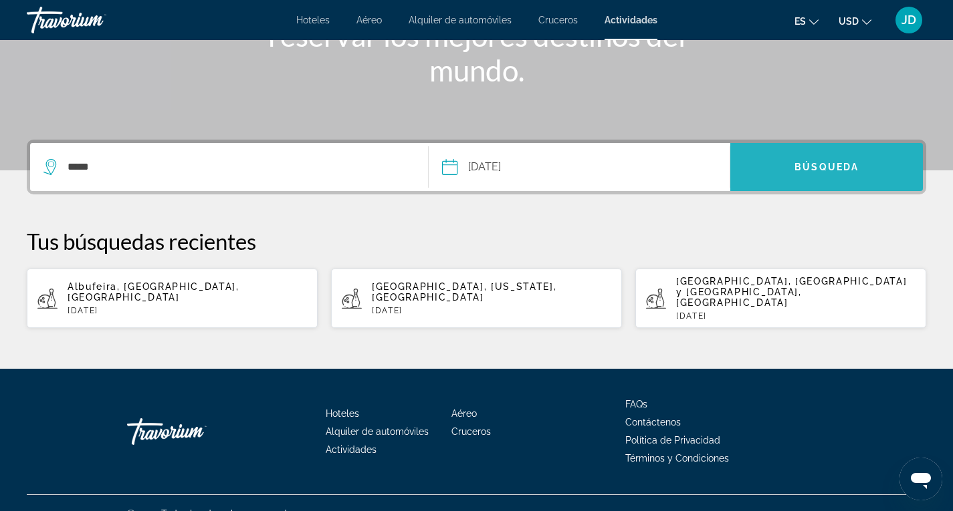
click at [809, 162] on span "Búsqueda" at bounding box center [826, 167] width 64 height 11
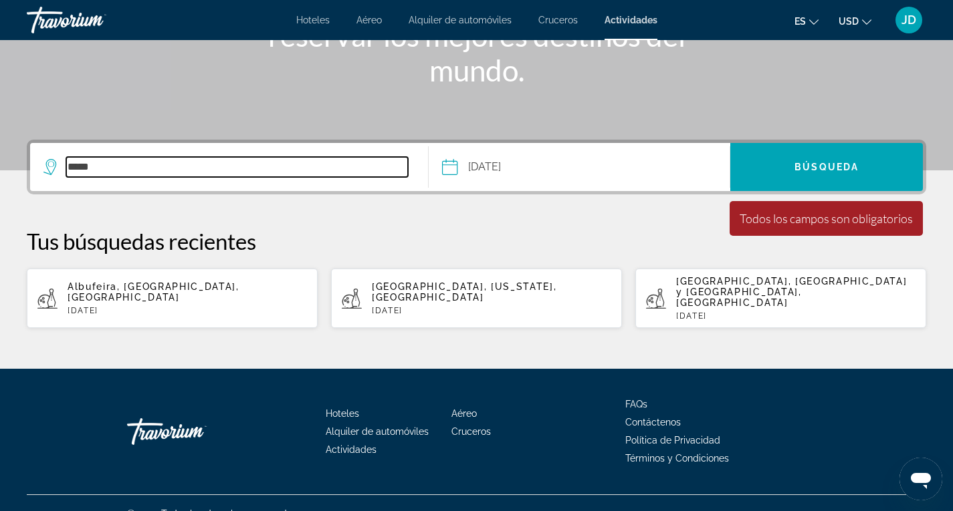
click at [99, 165] on input "*****" at bounding box center [237, 167] width 342 height 20
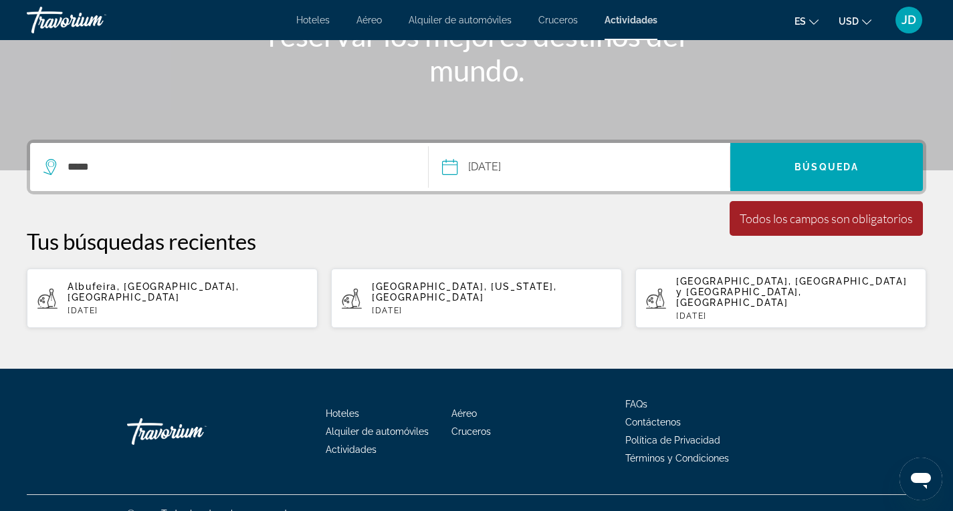
click at [99, 287] on div "Albufeira, [GEOGRAPHIC_DATA], [GEOGRAPHIC_DATA] [DATE]" at bounding box center [187, 298] width 239 height 34
type input "**********"
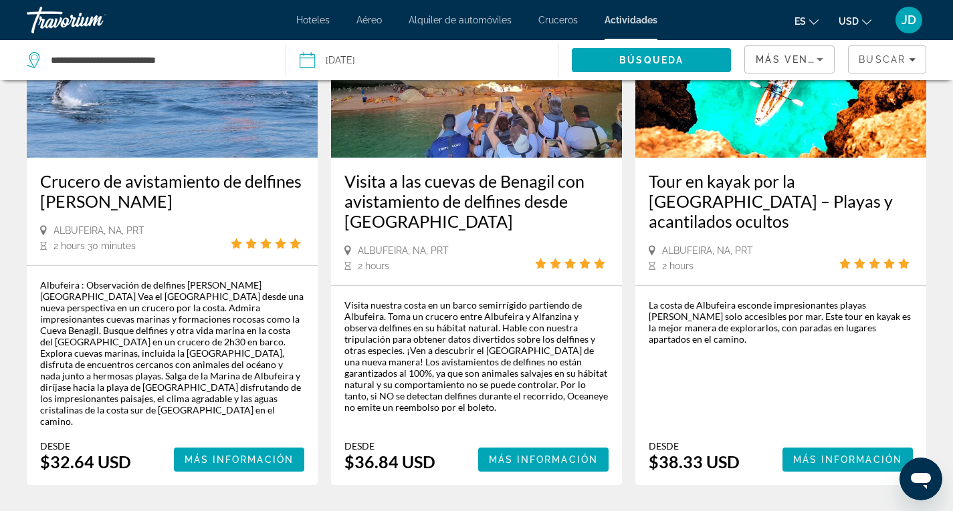
scroll to position [735, 0]
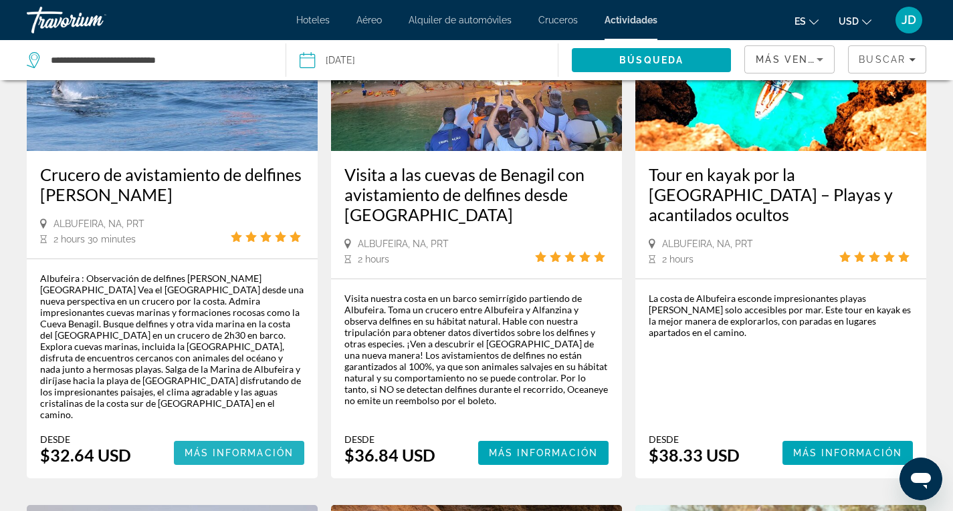
click at [248, 448] on span "Más información" at bounding box center [240, 453] width 110 height 11
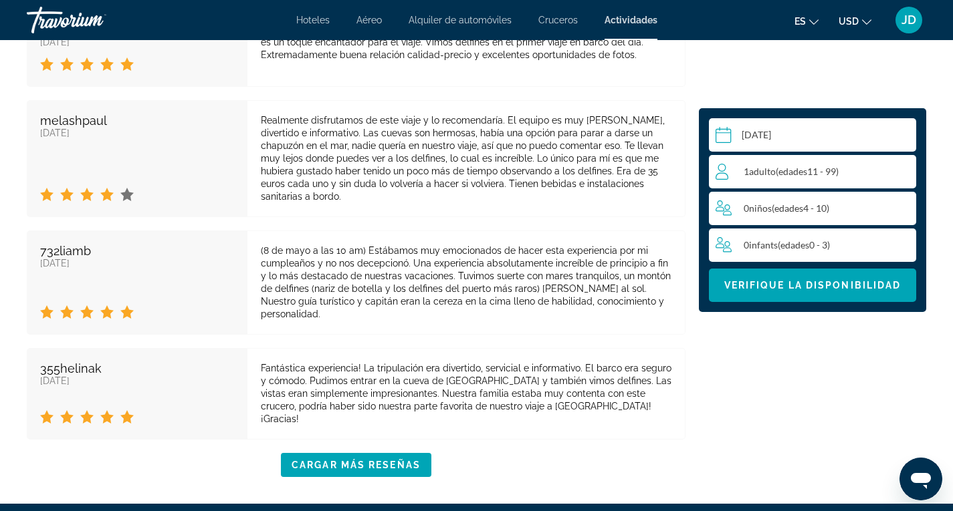
scroll to position [2734, 0]
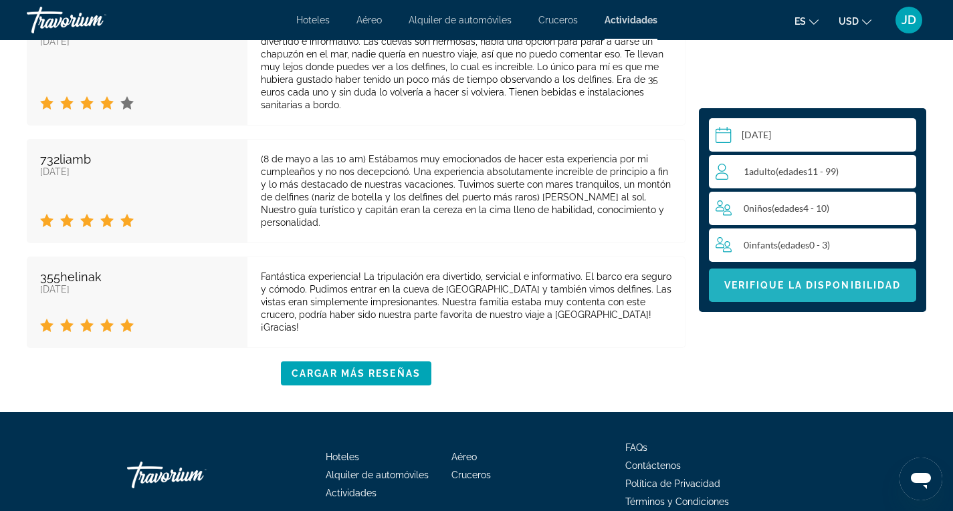
click at [818, 285] on span "Verifique la disponibilidad" at bounding box center [812, 285] width 177 height 11
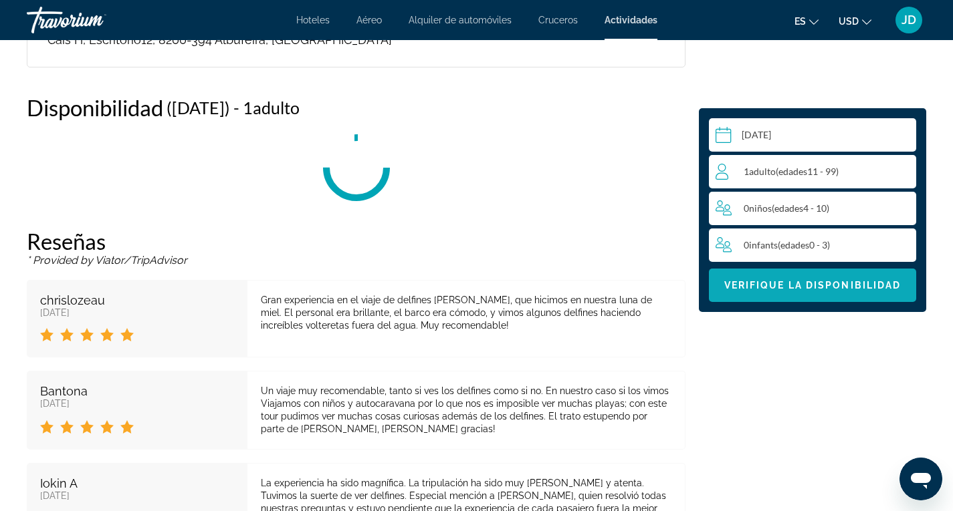
scroll to position [1811, 0]
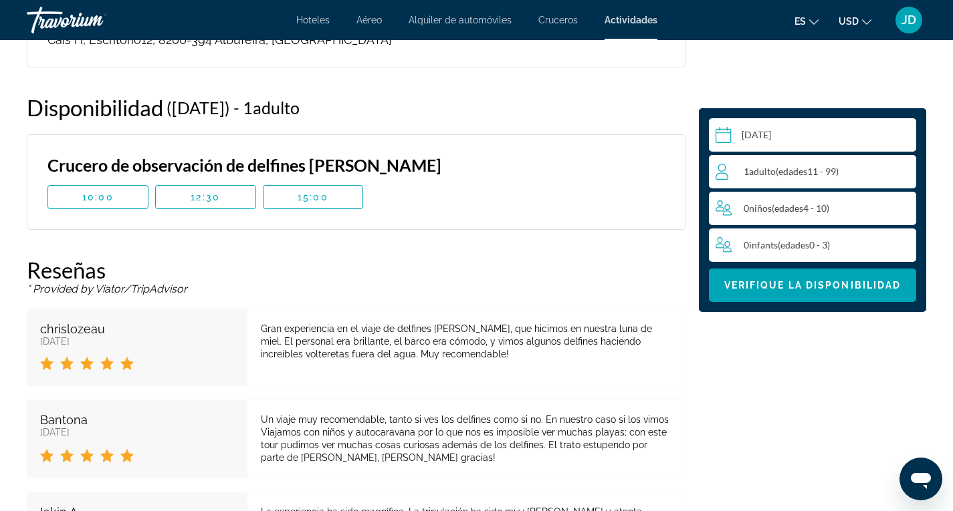
click at [864, 23] on icon "Change currency" at bounding box center [866, 21] width 9 height 9
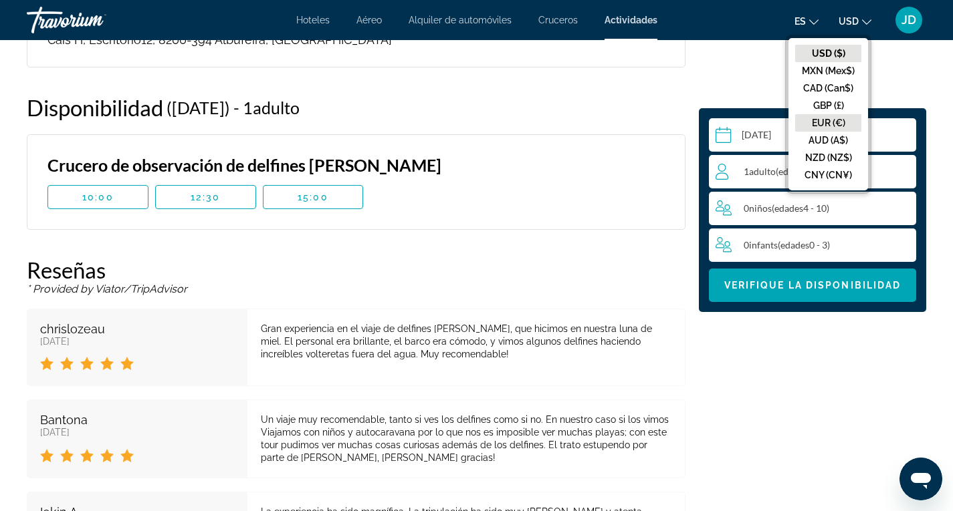
click at [820, 122] on button "EUR (€)" at bounding box center [828, 122] width 66 height 17
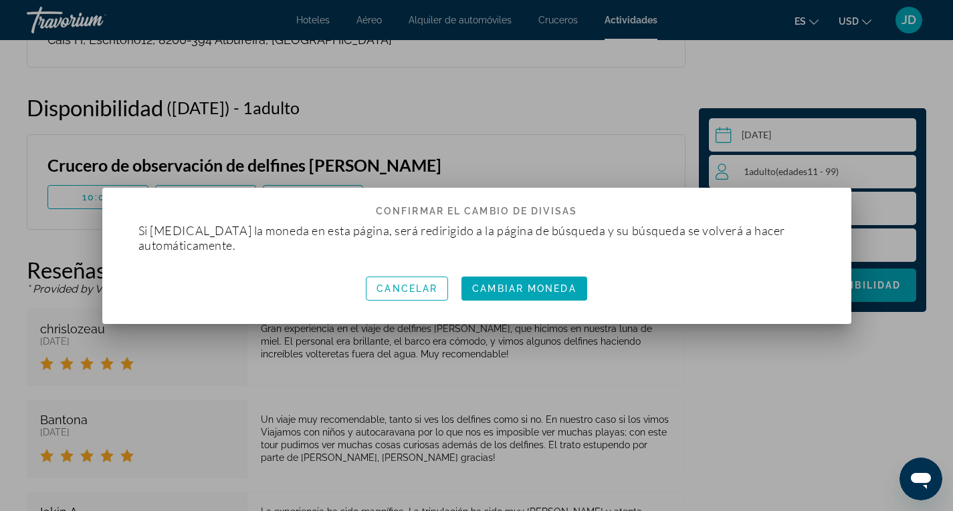
scroll to position [0, 0]
click at [529, 288] on span "Cambiar moneda" at bounding box center [524, 288] width 104 height 11
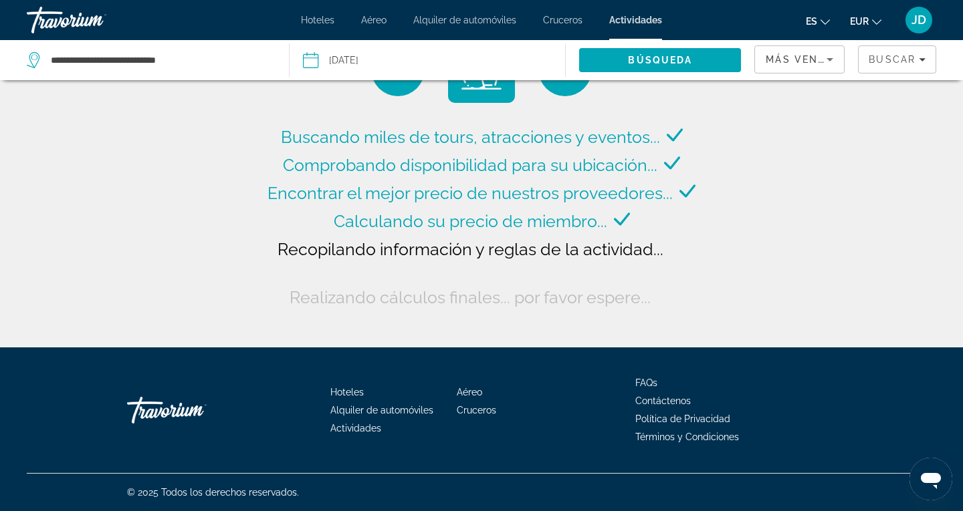
click at [922, 18] on span "JD" at bounding box center [918, 19] width 15 height 13
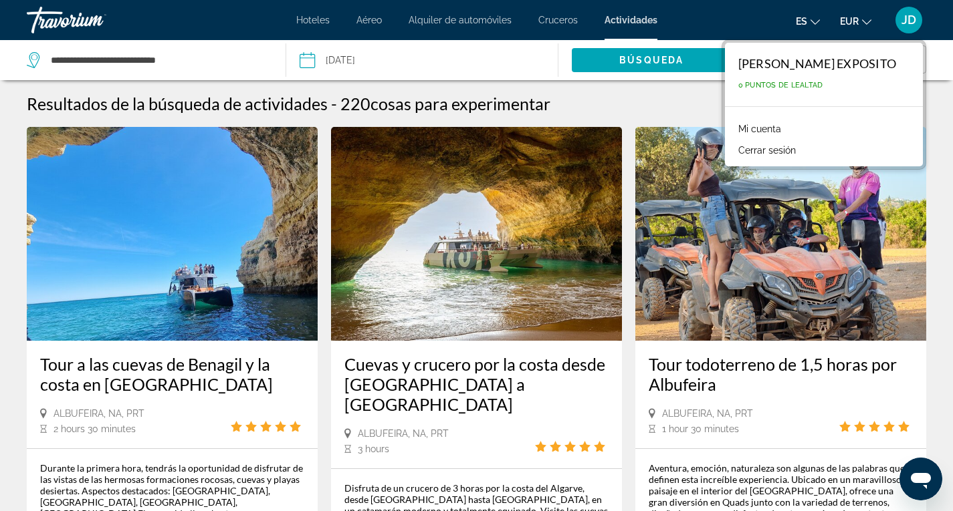
click at [731, 127] on link "Mi cuenta" at bounding box center [759, 128] width 56 height 17
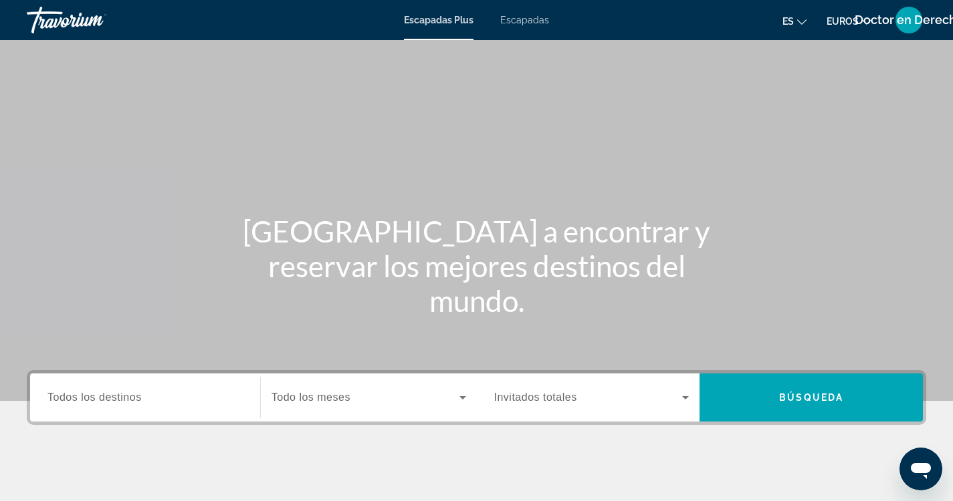
click at [527, 21] on font "Escapadas" at bounding box center [524, 20] width 49 height 11
click at [86, 398] on span "Todos los destinos" at bounding box center [94, 397] width 94 height 11
click at [86, 398] on input "Destination Todos los destinos" at bounding box center [144, 398] width 195 height 16
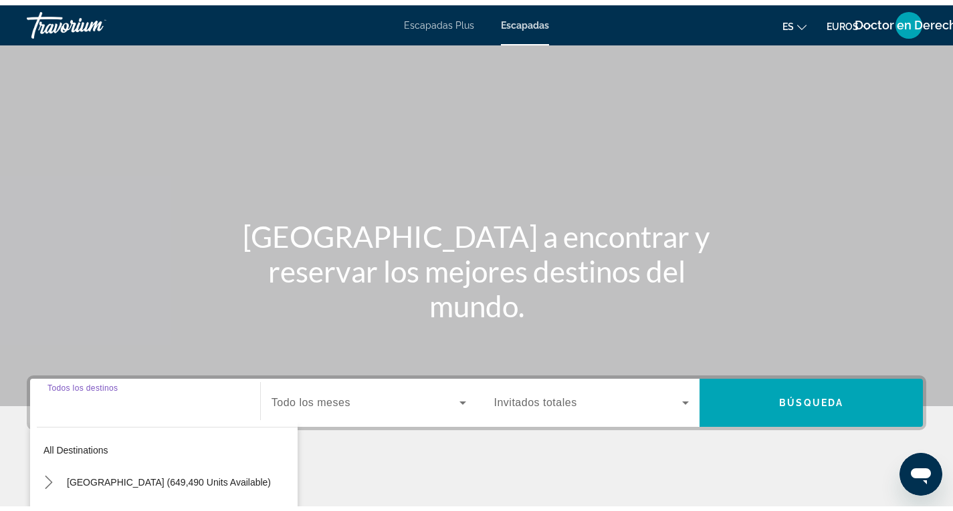
scroll to position [211, 0]
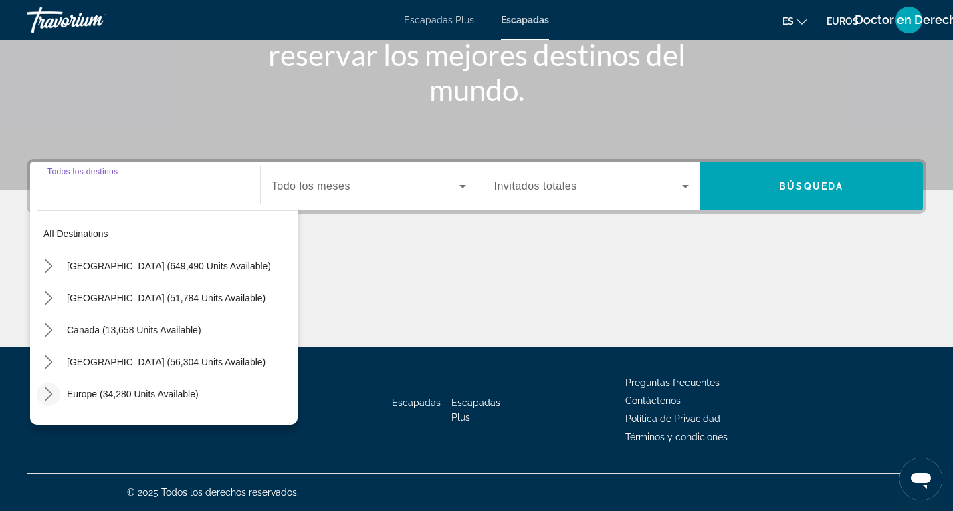
click at [53, 395] on icon "Toggle Europe (34,280 units available) submenu" at bounding box center [48, 394] width 13 height 13
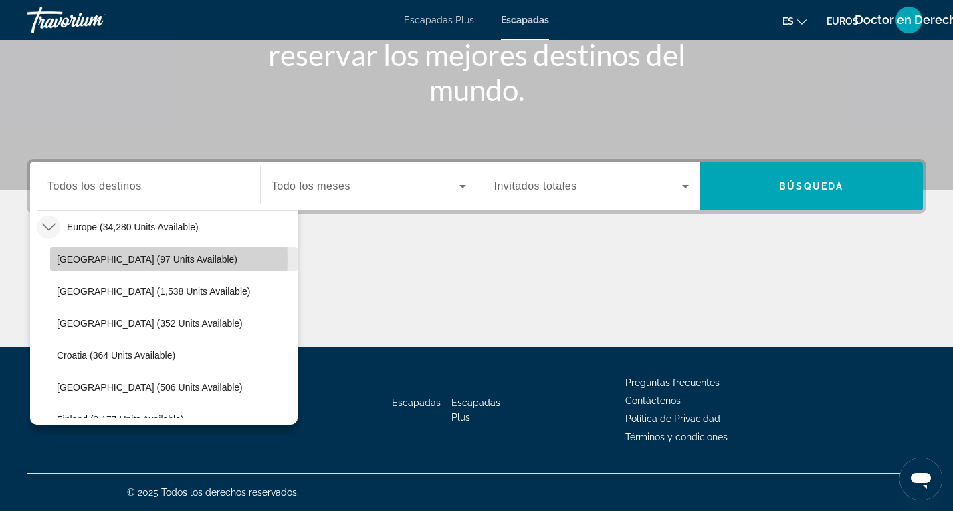
click at [67, 259] on span "Andorra (97 units available)" at bounding box center [147, 259] width 181 height 11
type input "**********"
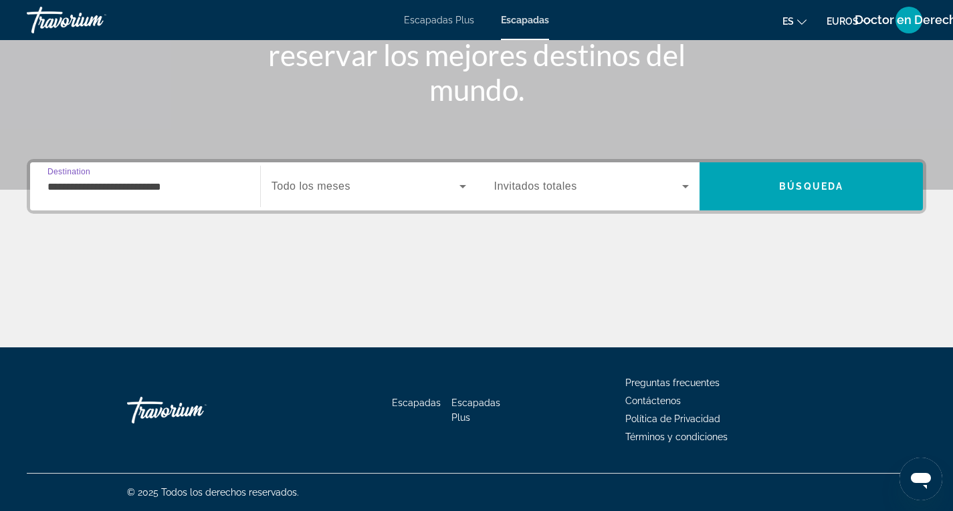
click at [458, 187] on icon "Search widget" at bounding box center [463, 187] width 16 height 16
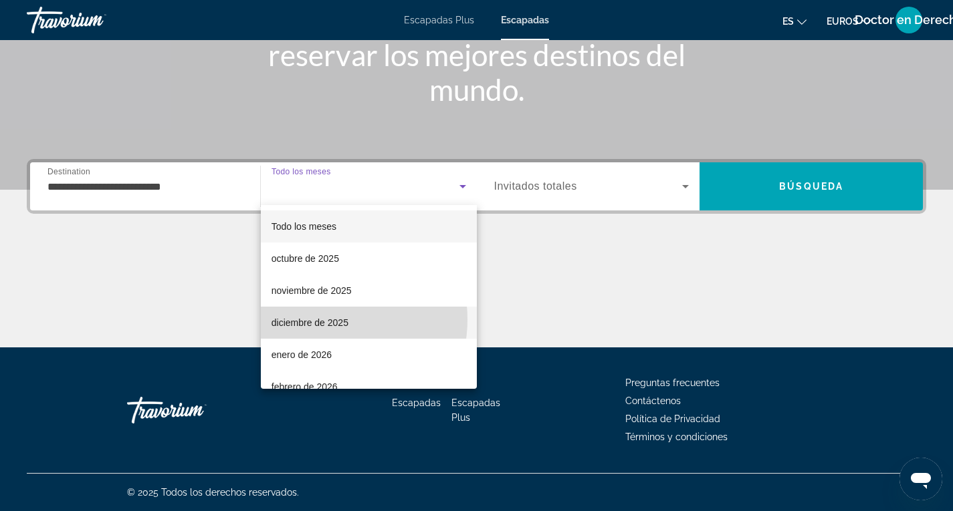
click at [316, 320] on font "diciembre de 2025" at bounding box center [309, 323] width 77 height 11
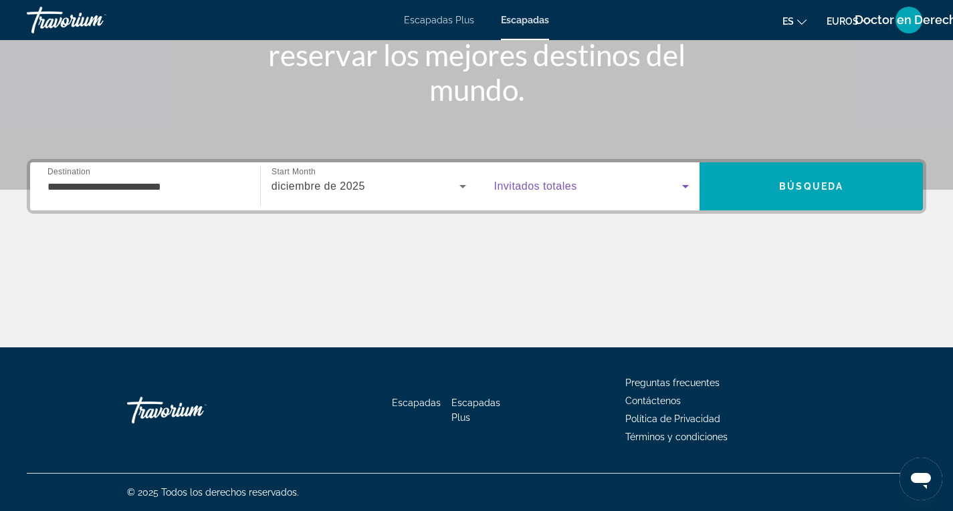
click at [687, 187] on icon "Search widget" at bounding box center [685, 186] width 7 height 3
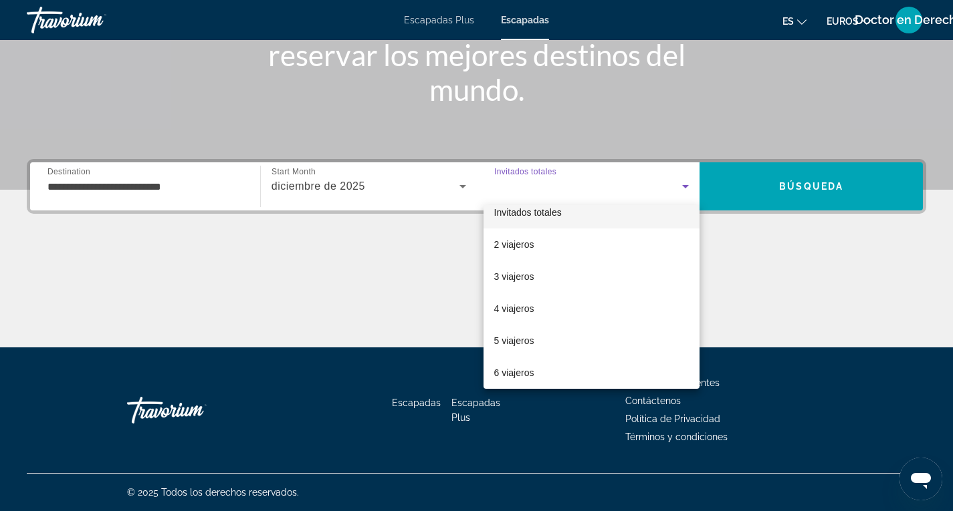
scroll to position [14, 0]
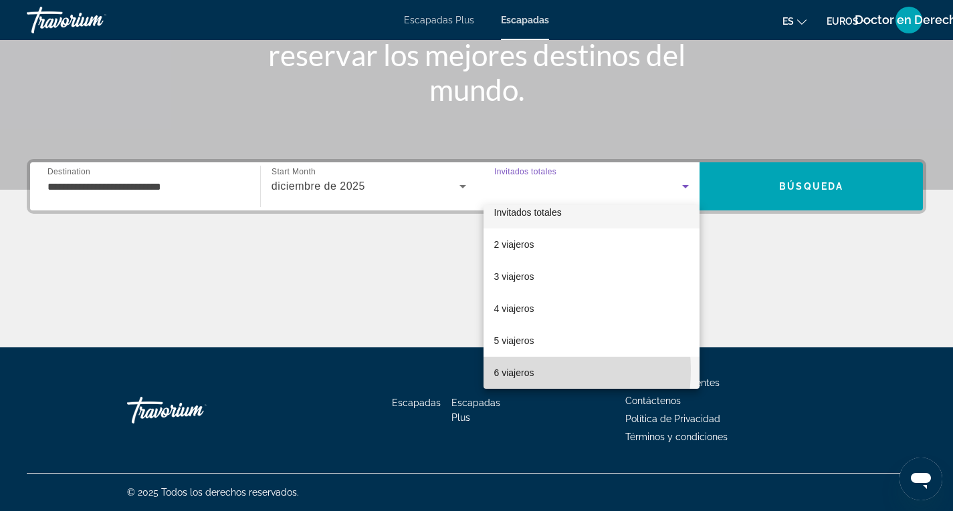
click at [517, 370] on font "6 viajeros" at bounding box center [514, 373] width 40 height 11
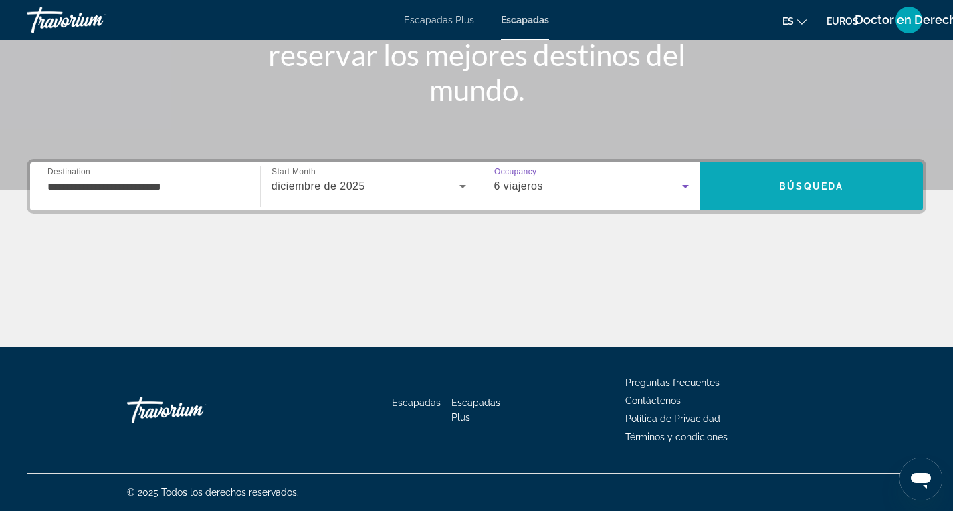
click at [812, 186] on span "Búsqueda" at bounding box center [811, 186] width 64 height 11
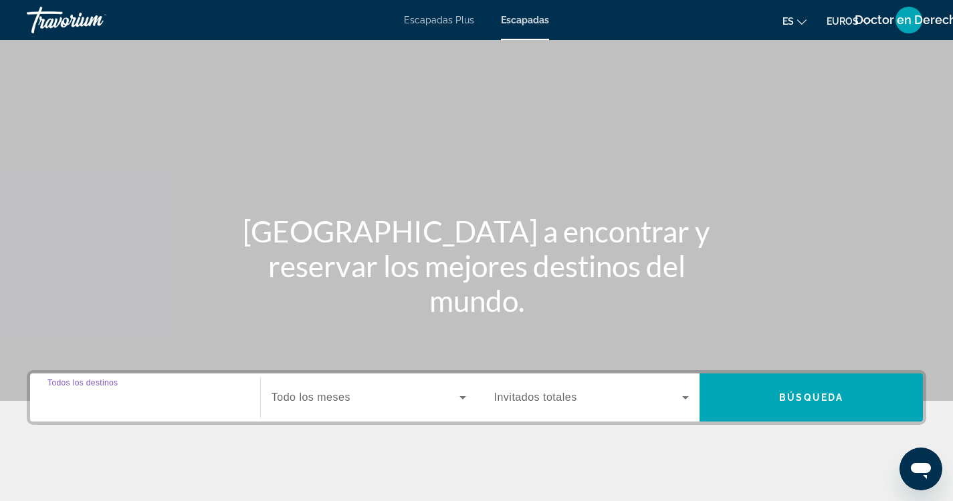
click at [154, 393] on input "Destination Todos los destinos" at bounding box center [144, 398] width 195 height 16
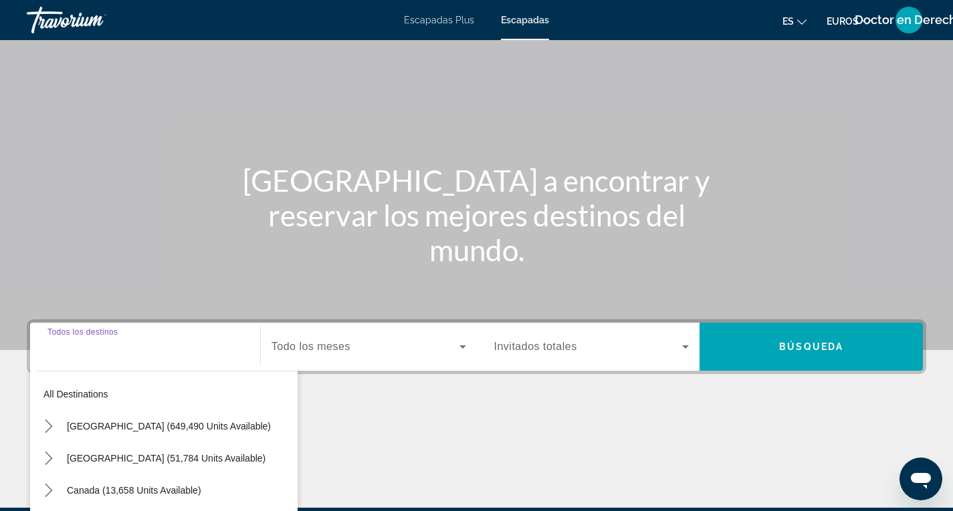
scroll to position [211, 0]
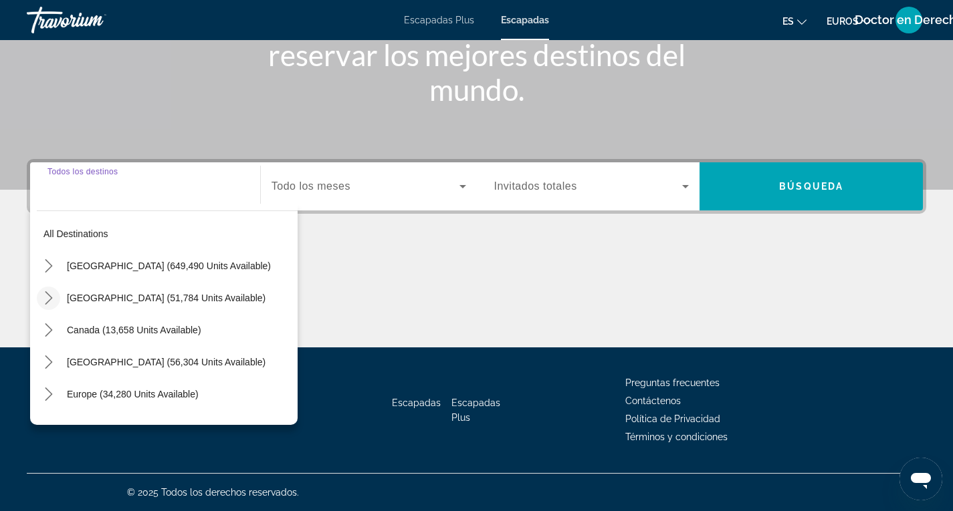
click at [49, 297] on icon "Toggle Mexico (51,784 units available) submenu" at bounding box center [48, 297] width 13 height 13
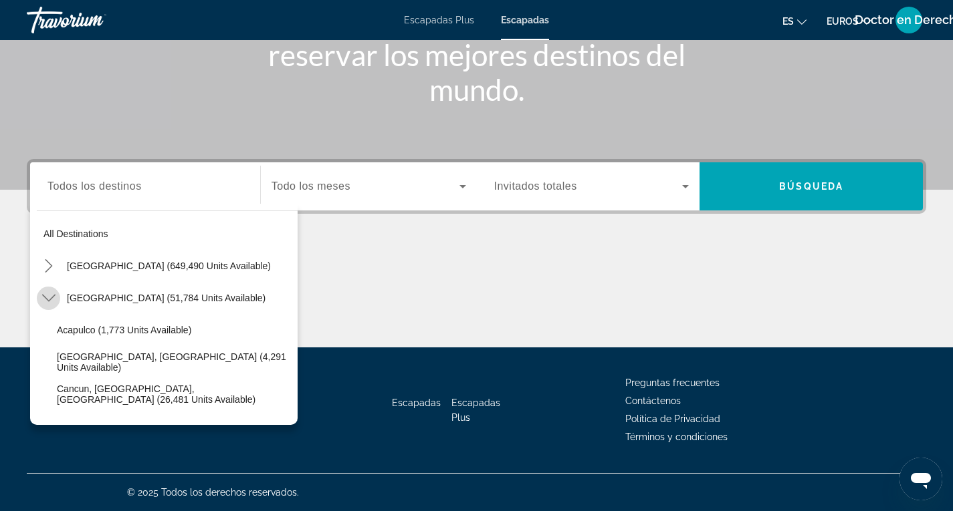
scroll to position [71, 0]
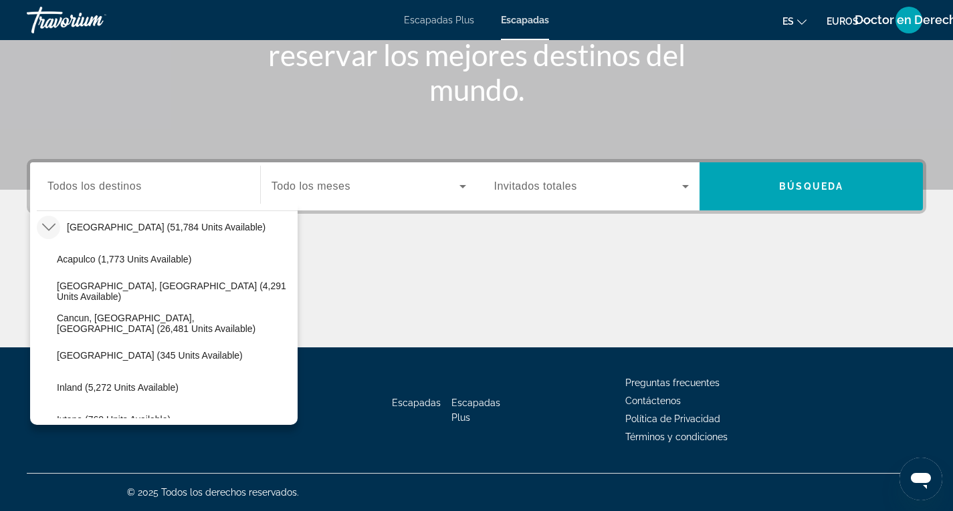
click at [49, 227] on icon "Toggle Mexico (51,784 units available) submenu" at bounding box center [48, 227] width 13 height 13
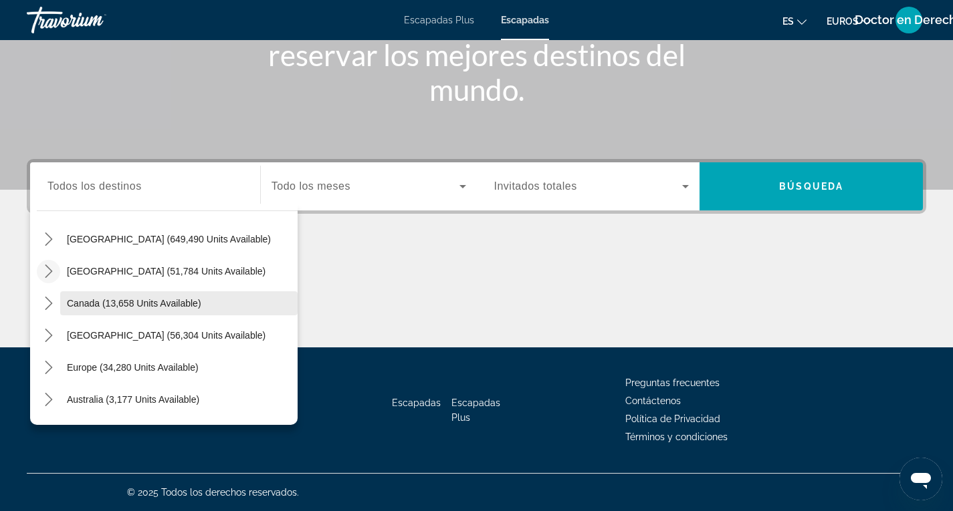
scroll to position [0, 0]
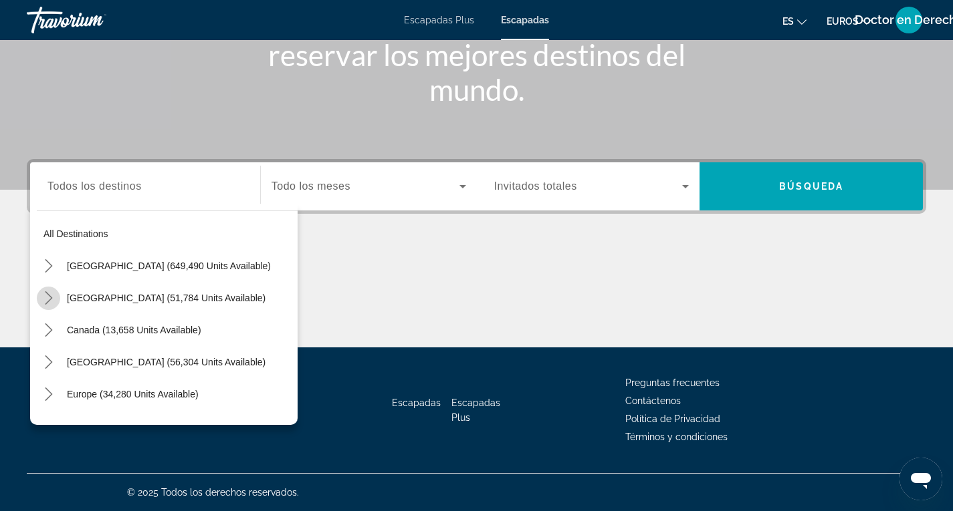
click at [50, 298] on icon "Toggle Mexico (51,784 units available) submenu" at bounding box center [48, 297] width 7 height 13
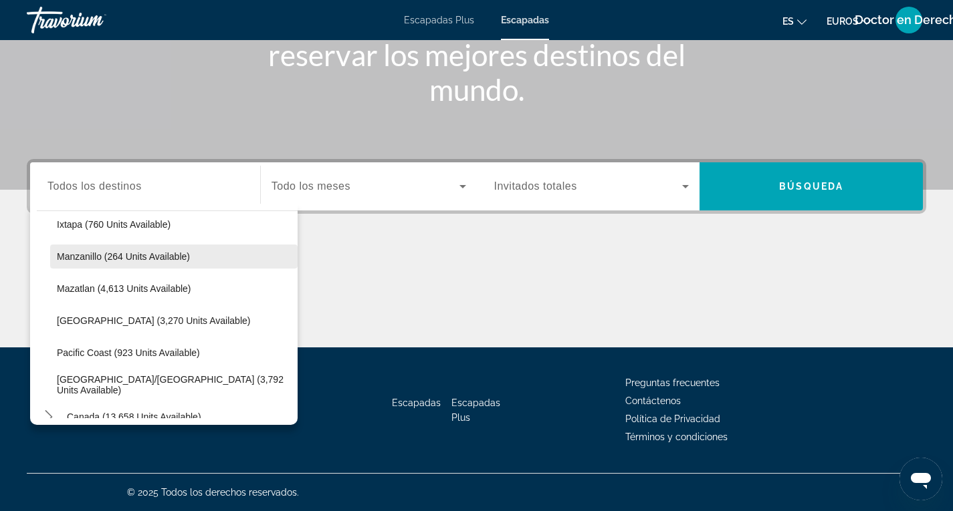
scroll to position [267, 0]
click at [112, 384] on span "Puerto Vallarta/Jalisco (3,792 units available)" at bounding box center [174, 383] width 234 height 21
type input "**********"
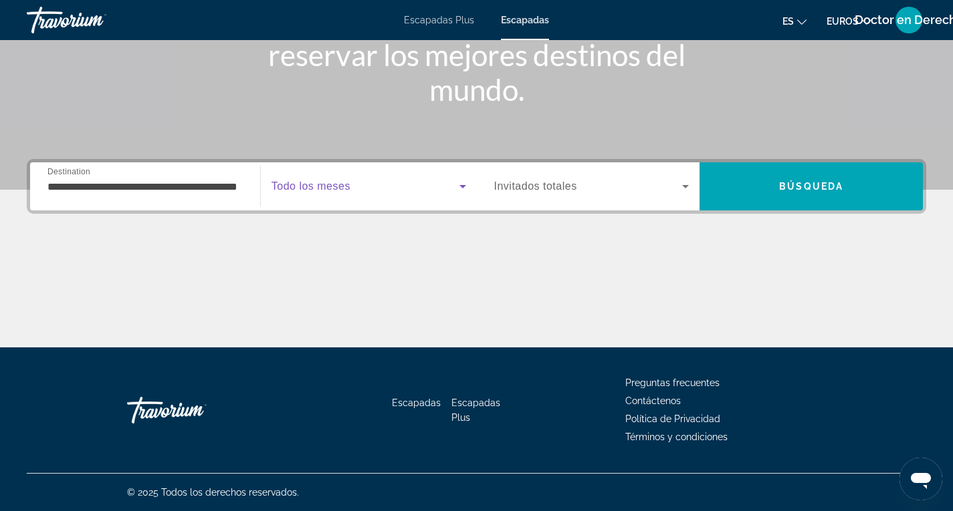
click at [466, 185] on icon "Search widget" at bounding box center [463, 187] width 16 height 16
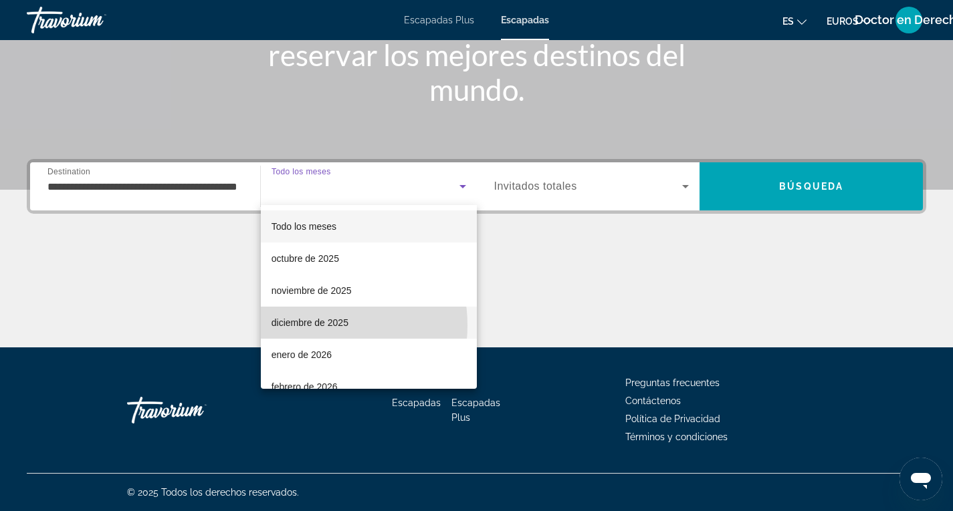
click at [305, 326] on font "diciembre de 2025" at bounding box center [309, 323] width 77 height 11
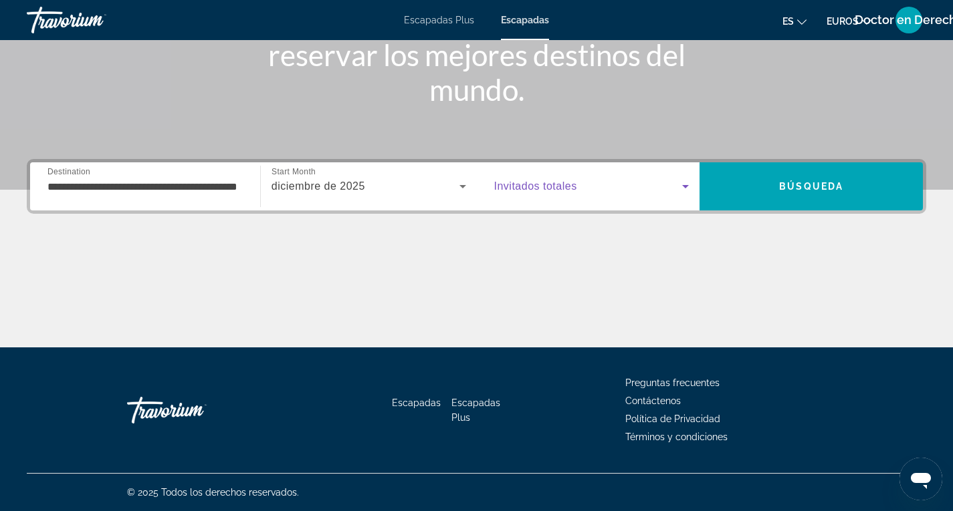
click at [685, 183] on icon "Search widget" at bounding box center [685, 187] width 16 height 16
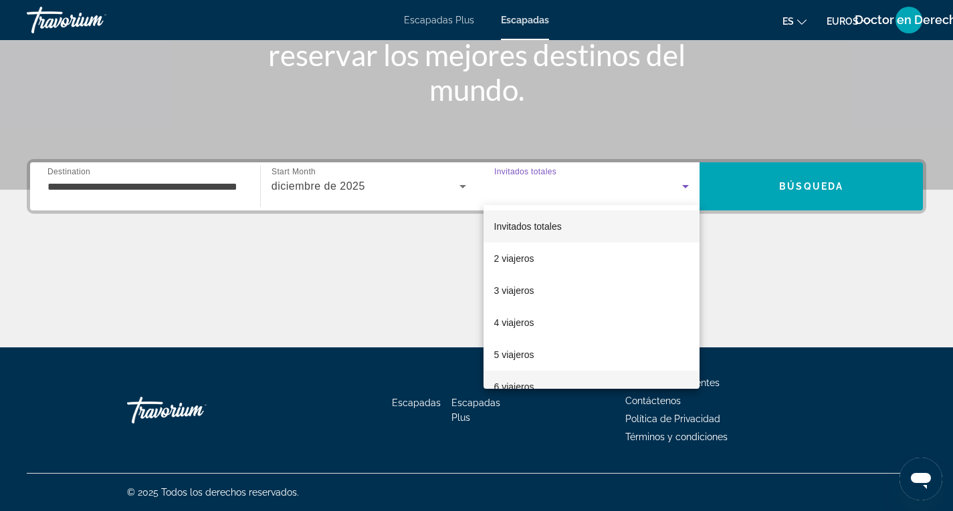
click at [519, 383] on font "6 viajeros" at bounding box center [514, 387] width 40 height 11
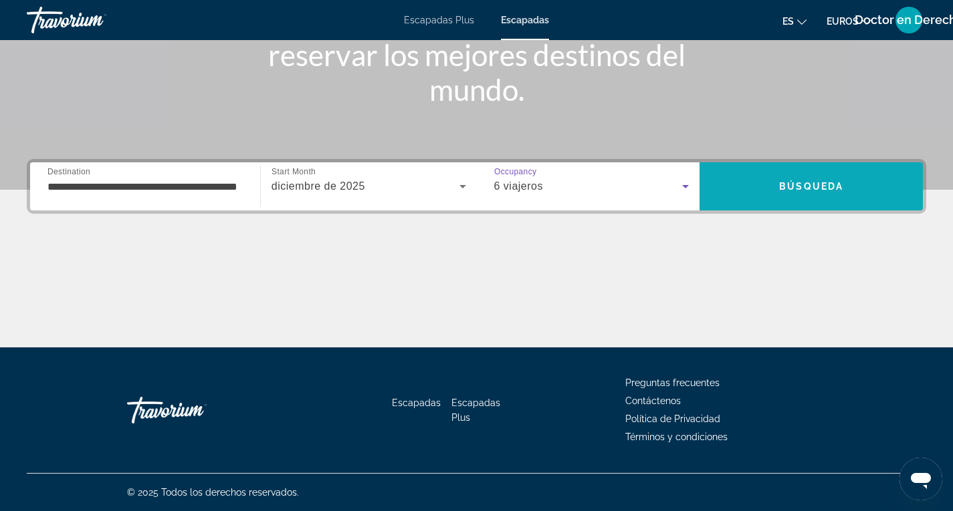
click at [822, 184] on span "Búsqueda" at bounding box center [811, 186] width 64 height 11
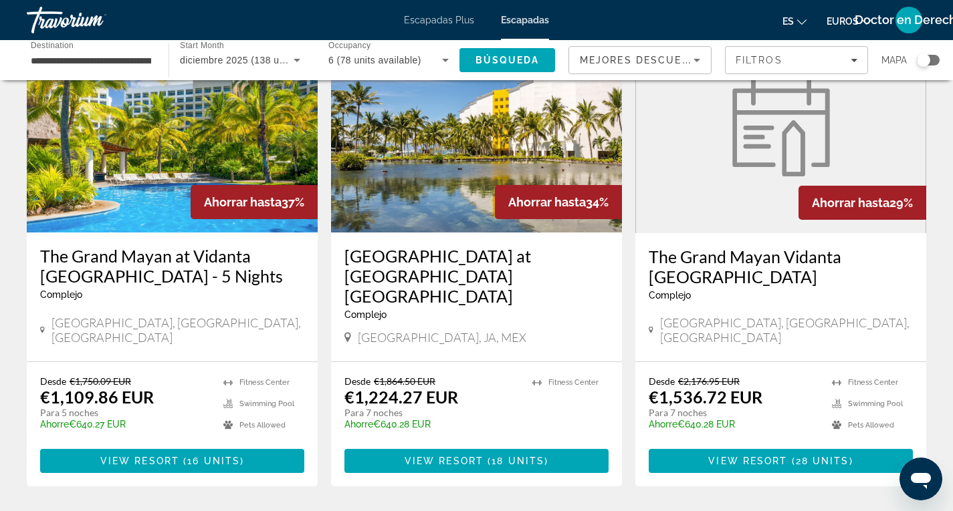
scroll to position [134, 0]
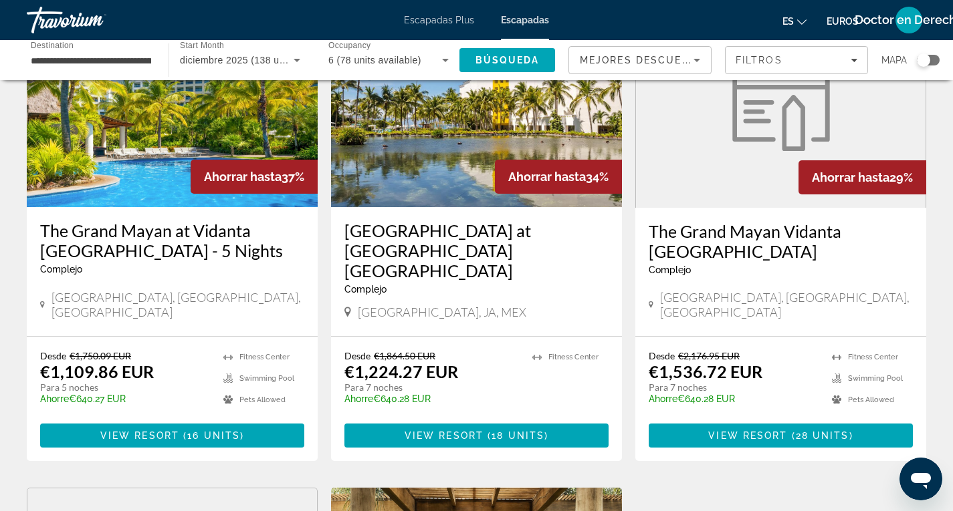
click at [671, 57] on span "Mejores descuentos" at bounding box center [647, 60] width 134 height 11
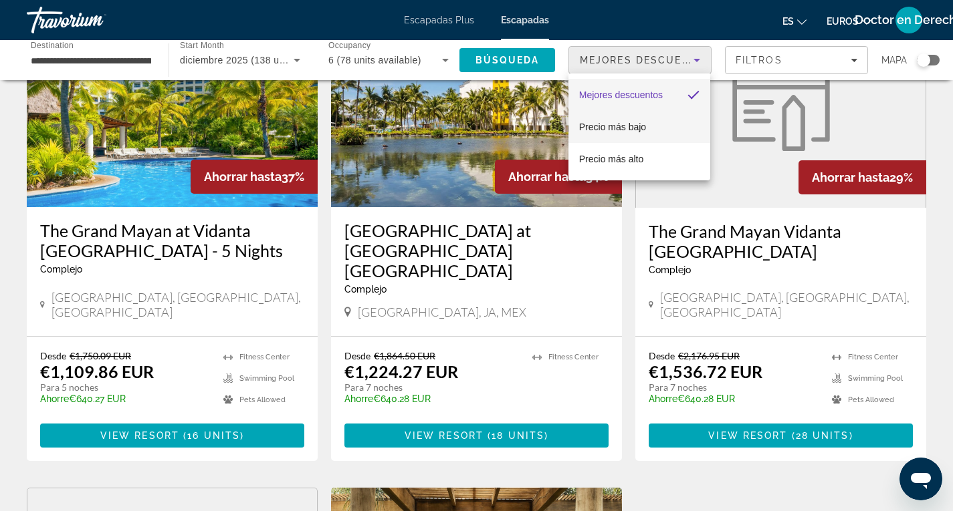
click at [626, 126] on font "Precio más bajo" at bounding box center [612, 127] width 67 height 11
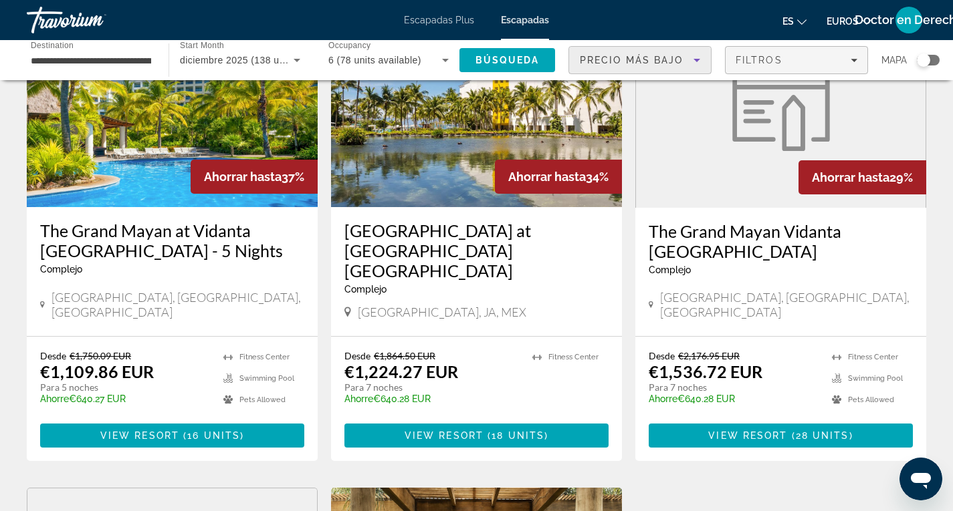
click at [846, 59] on div "Filtros" at bounding box center [796, 60] width 122 height 11
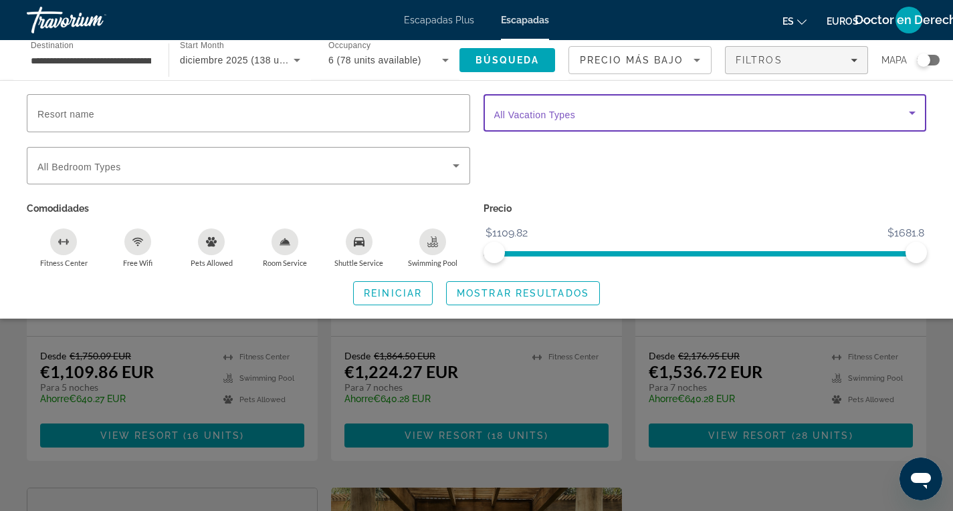
click at [842, 114] on span "Search widget" at bounding box center [701, 113] width 415 height 16
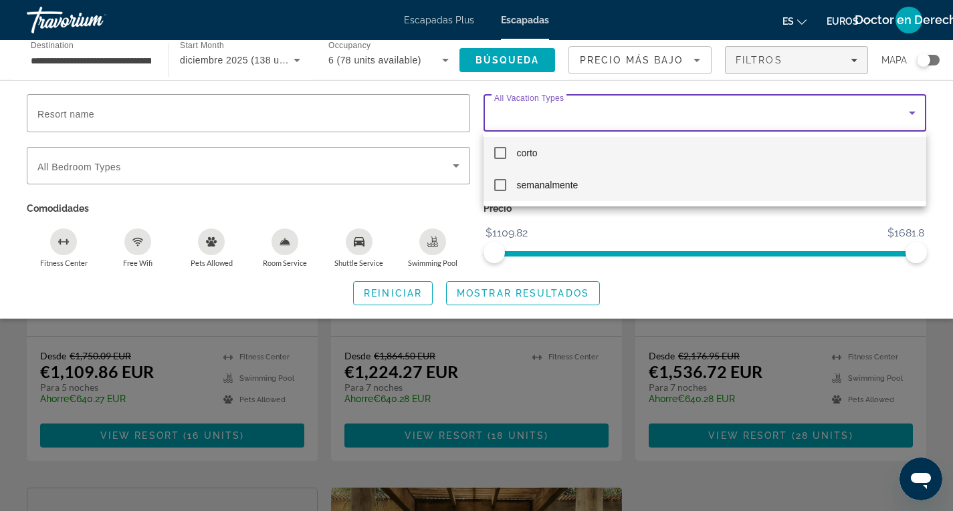
click at [499, 185] on mat-pseudo-checkbox at bounding box center [500, 185] width 12 height 12
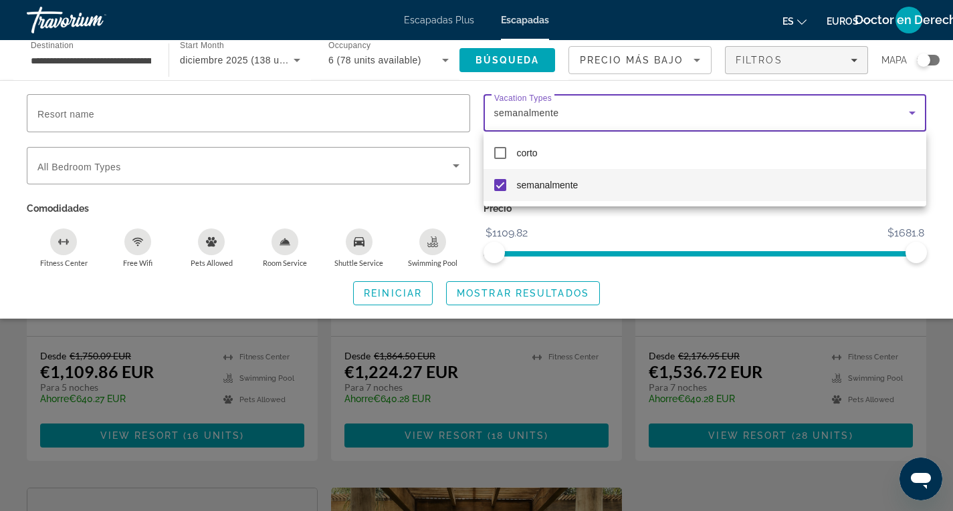
click at [455, 168] on div at bounding box center [476, 255] width 953 height 511
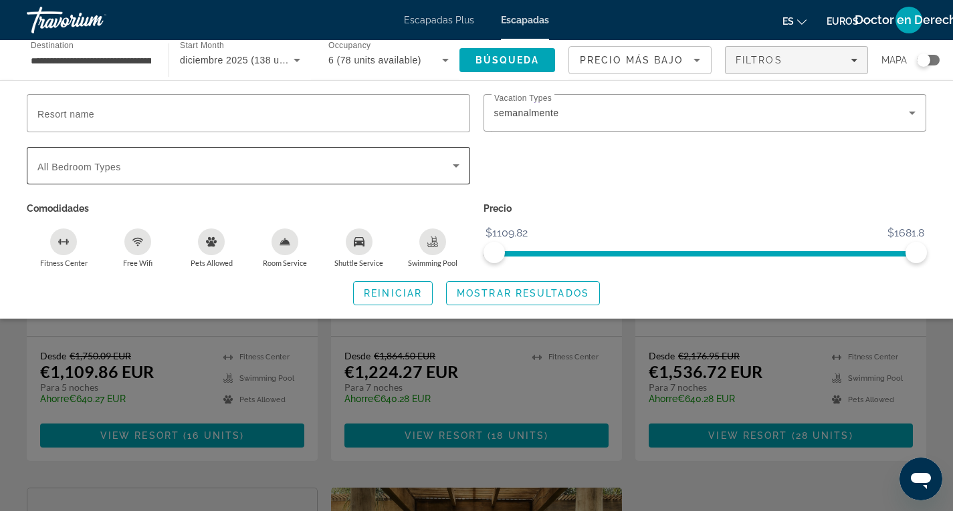
click at [454, 165] on icon "Search widget" at bounding box center [456, 165] width 7 height 3
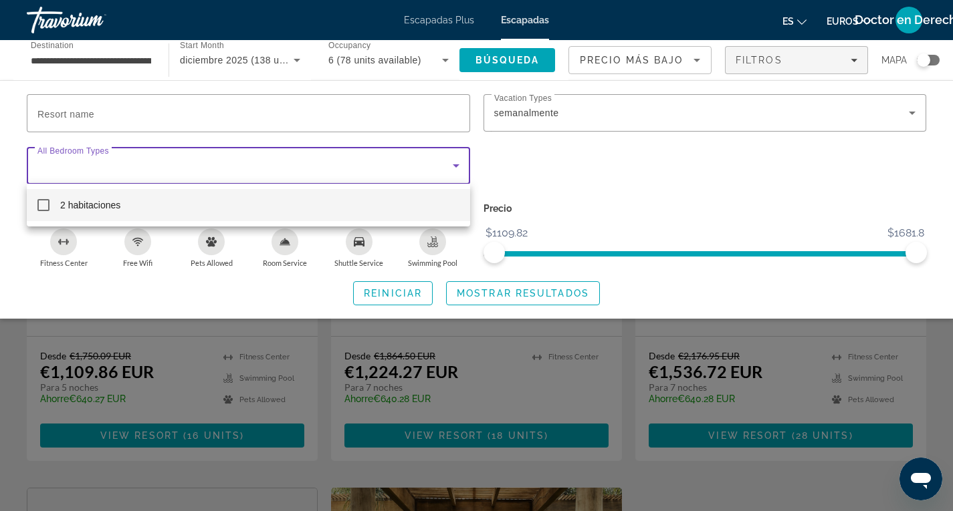
click at [43, 206] on mat-pseudo-checkbox at bounding box center [43, 205] width 12 height 12
click at [455, 167] on div at bounding box center [476, 255] width 953 height 511
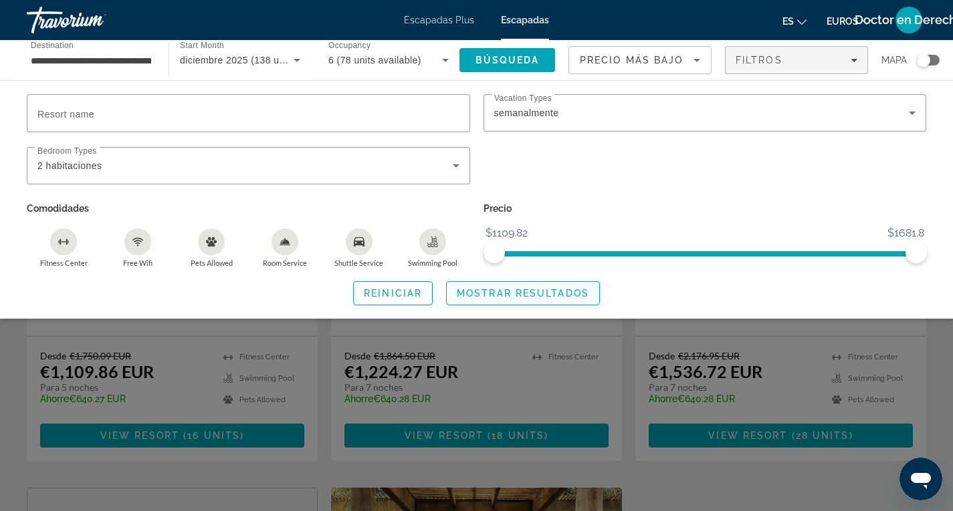
click at [515, 293] on span "Mostrar resultados" at bounding box center [523, 293] width 132 height 11
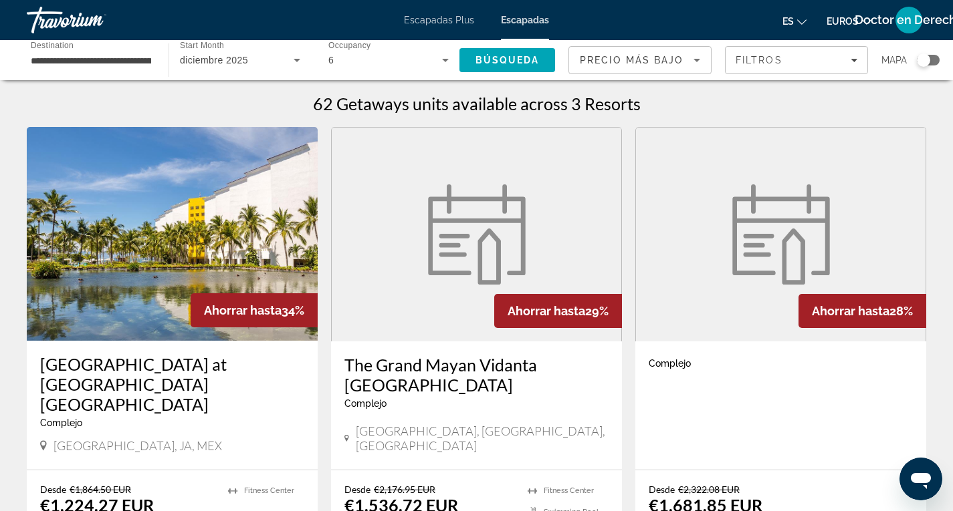
scroll to position [134, 0]
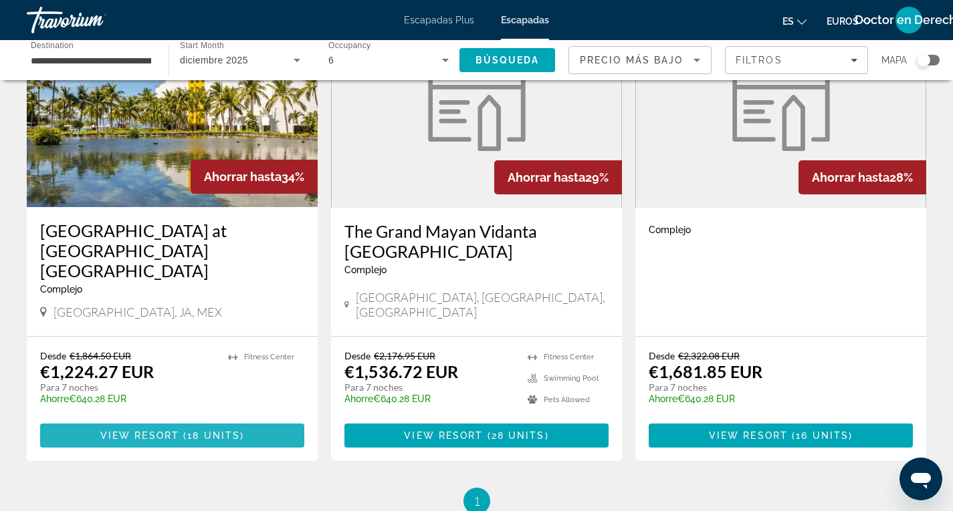
click at [152, 431] on span "View Resort" at bounding box center [139, 436] width 79 height 11
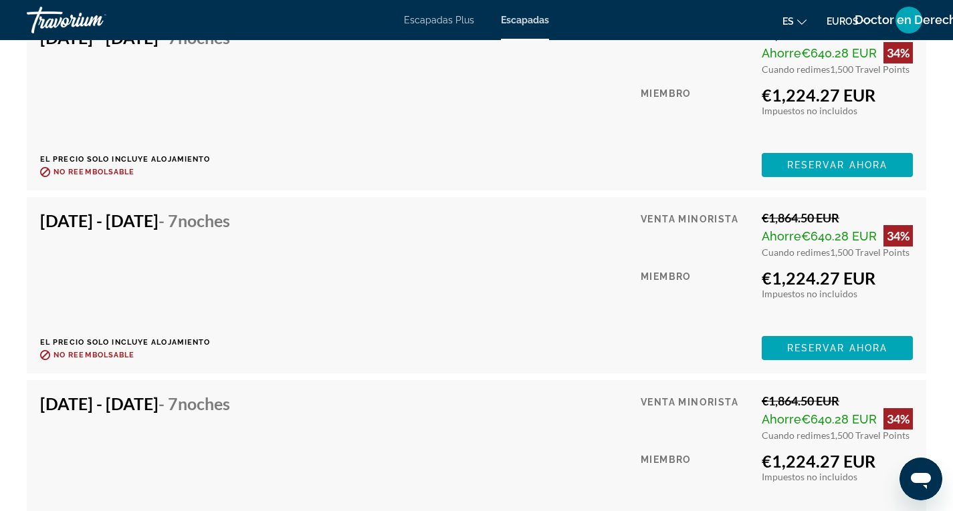
scroll to position [2407, 0]
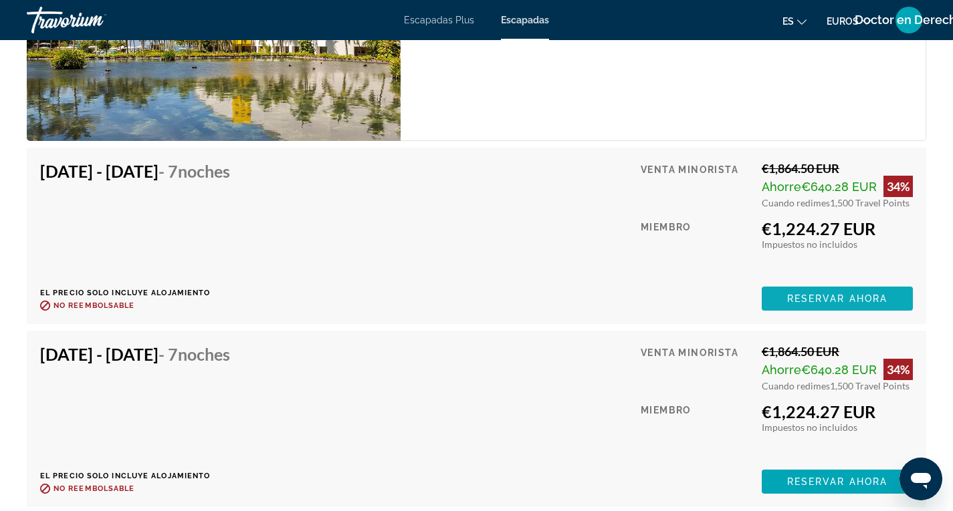
click at [826, 300] on span "Reservar ahora" at bounding box center [837, 298] width 100 height 11
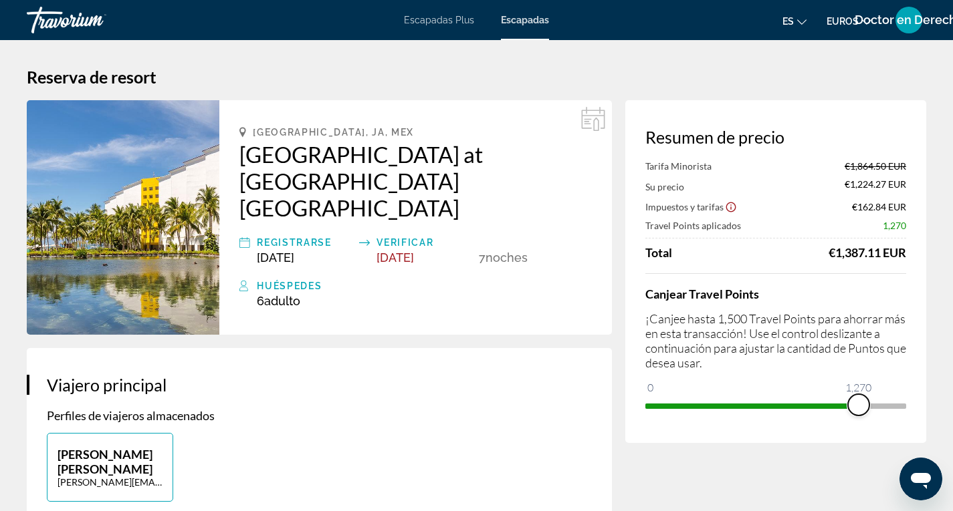
drag, startPoint x: 895, startPoint y: 402, endPoint x: 858, endPoint y: 404, distance: 36.8
click at [858, 404] on span "ngx-slider" at bounding box center [858, 404] width 21 height 21
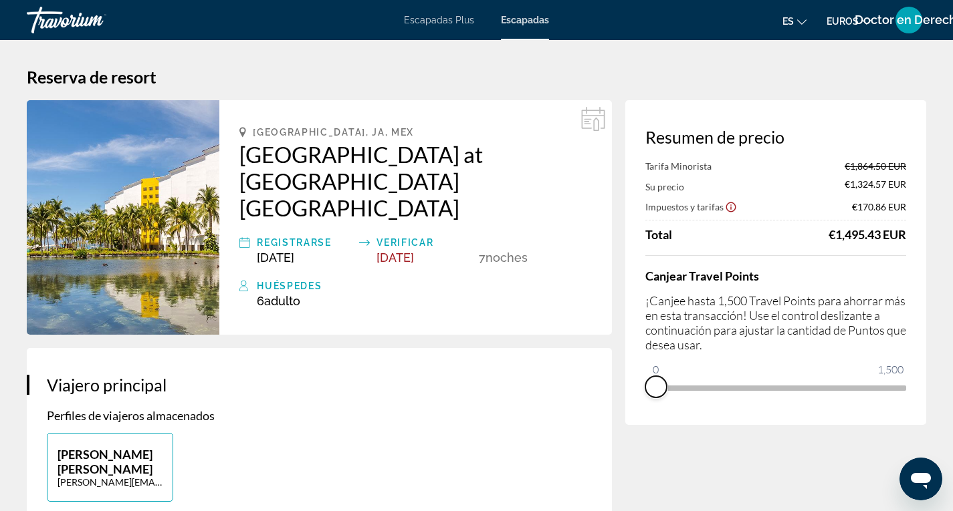
drag, startPoint x: 859, startPoint y: 405, endPoint x: 624, endPoint y: 397, distance: 235.5
drag, startPoint x: 655, startPoint y: 367, endPoint x: 699, endPoint y: 371, distance: 45.0
click at [699, 386] on ngx-slider "0 1,500 272" at bounding box center [775, 387] width 261 height 3
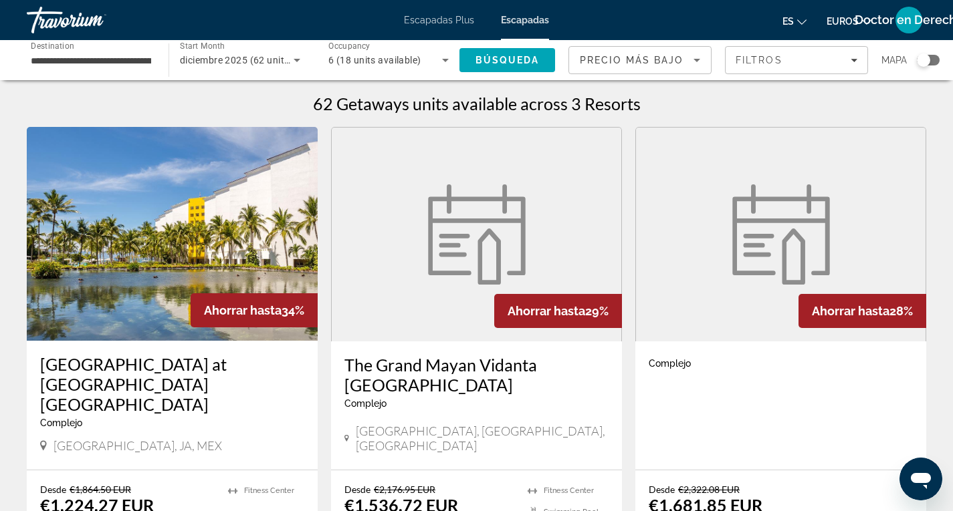
click at [909, 19] on font "Doctor en Derecho" at bounding box center [908, 20] width 109 height 14
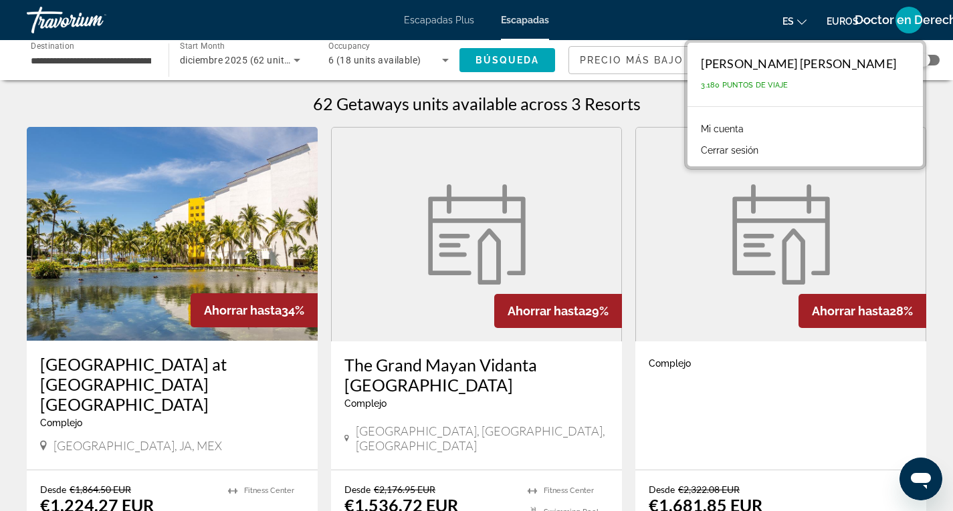
click at [701, 129] on font "Mi cuenta" at bounding box center [722, 129] width 43 height 11
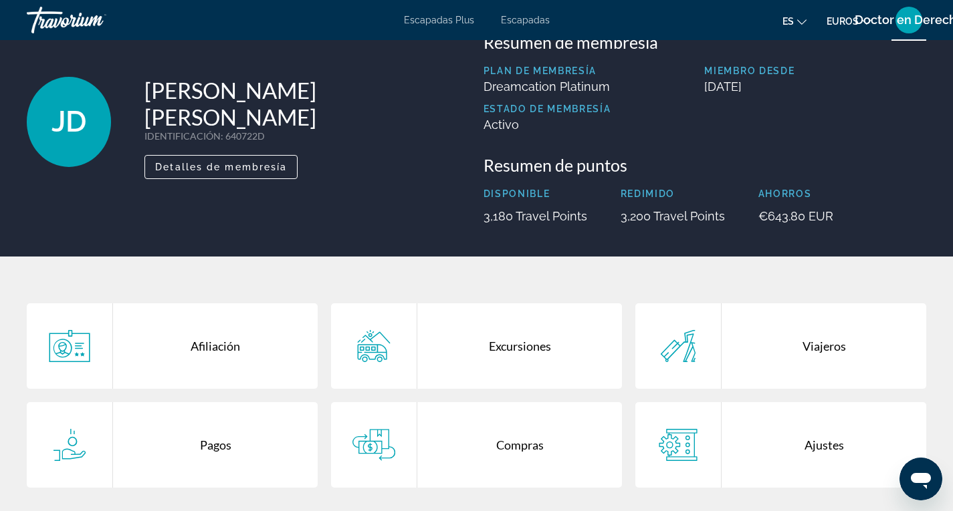
scroll to position [67, 0]
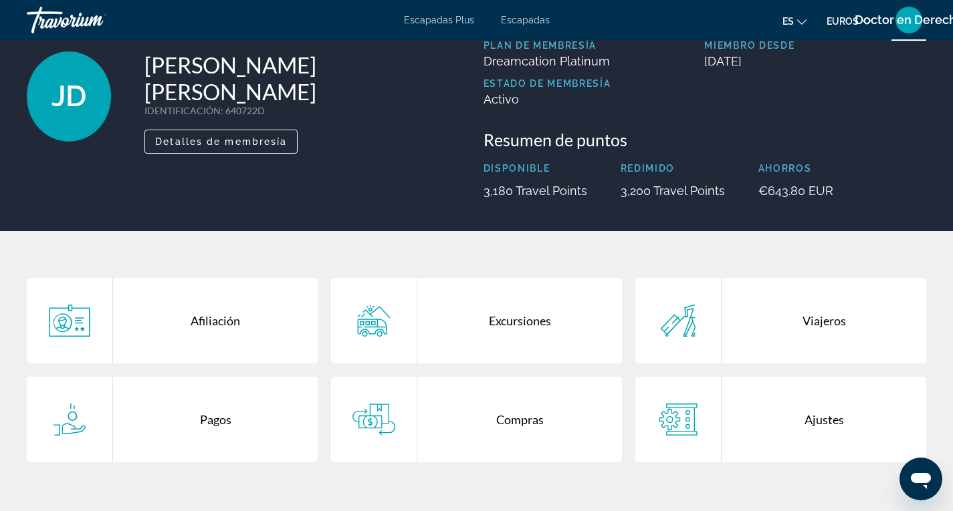
click at [525, 421] on div "Compras" at bounding box center [519, 420] width 205 height 86
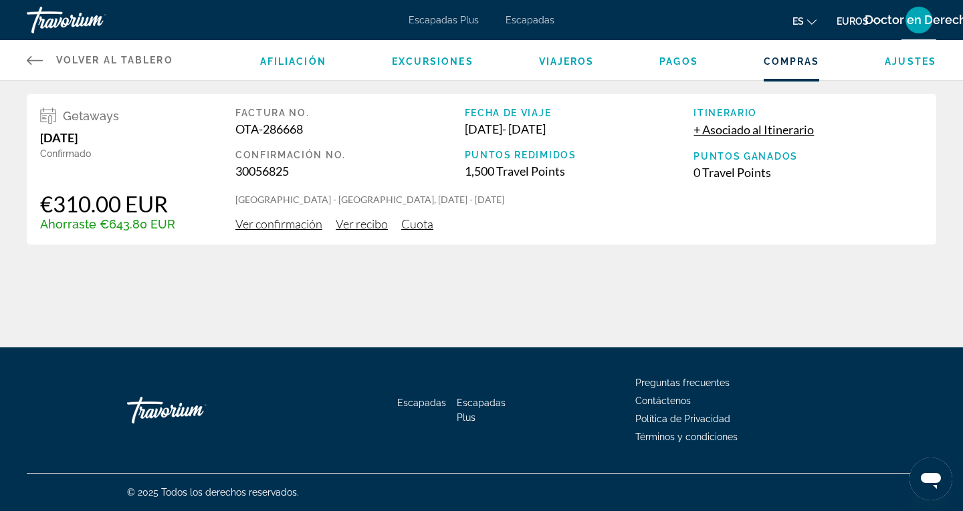
click at [291, 226] on span "Ver confirmación" at bounding box center [278, 224] width 87 height 15
click at [366, 226] on span "Ver recibo" at bounding box center [362, 224] width 52 height 15
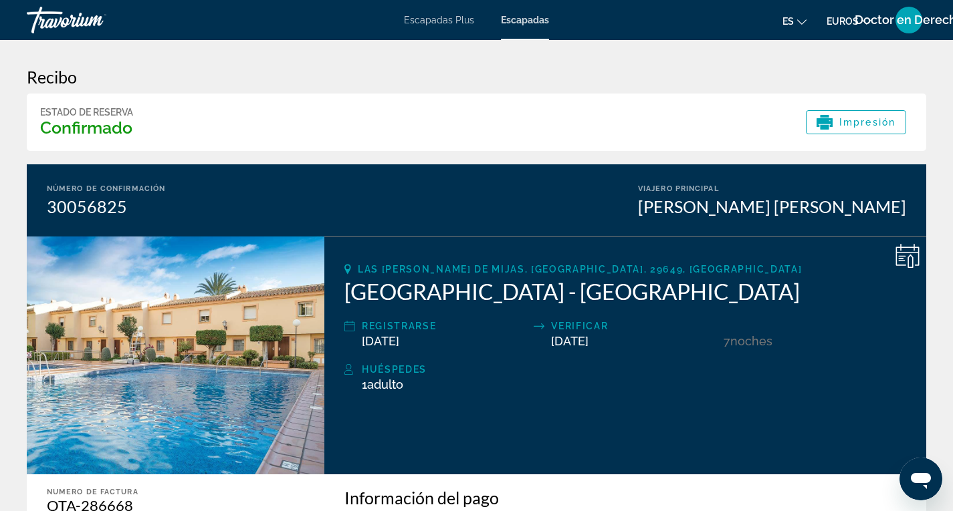
click at [447, 20] on font "Escapadas Plus" at bounding box center [439, 20] width 70 height 11
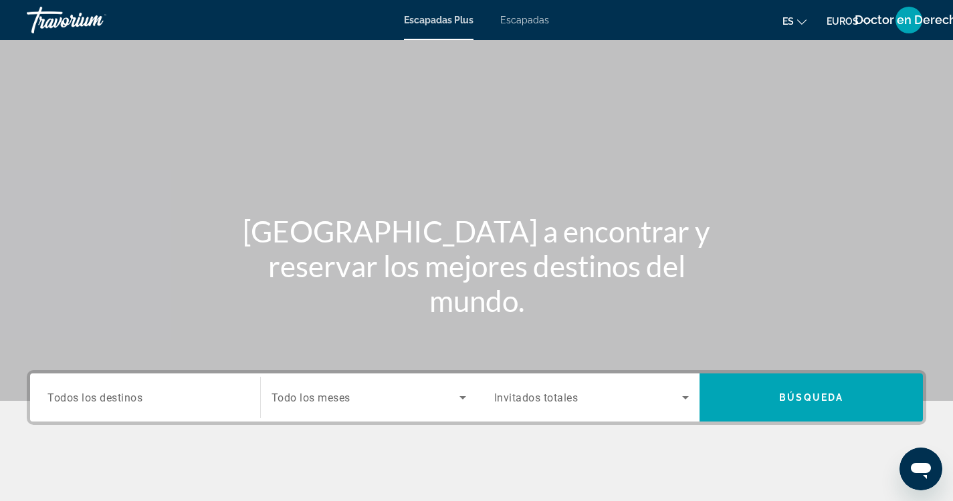
click at [88, 397] on span "Todos los destinos" at bounding box center [94, 397] width 95 height 13
click at [88, 397] on input "Destination Todos los destinos" at bounding box center [144, 398] width 195 height 16
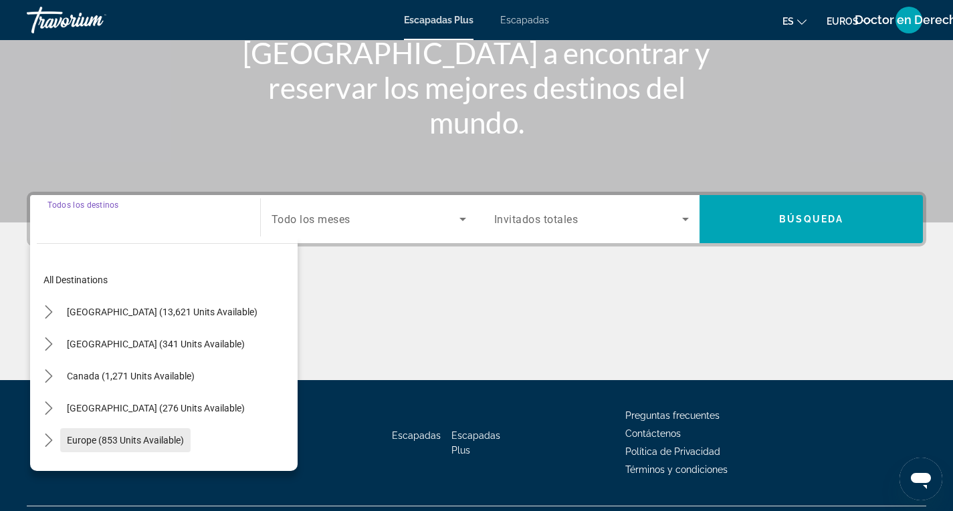
scroll to position [211, 0]
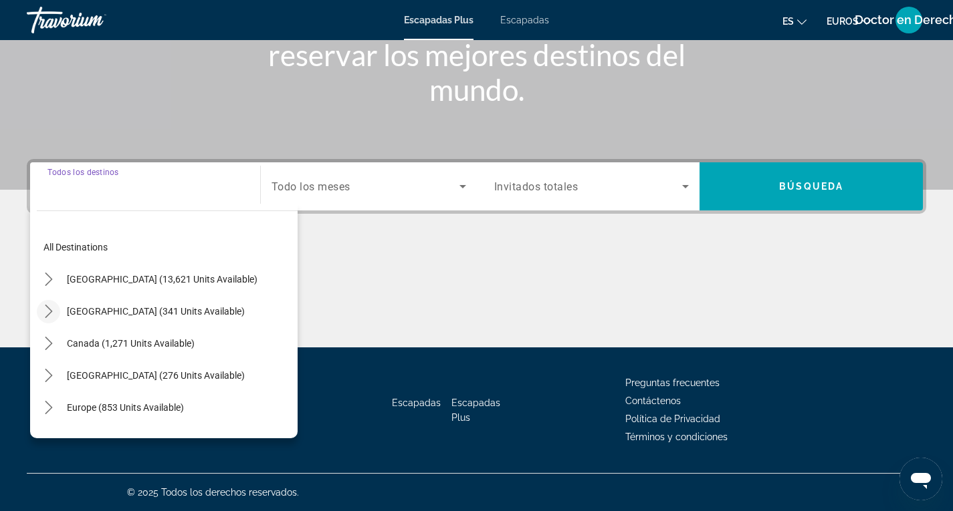
click at [52, 313] on icon "Toggle Mexico (341 units available) submenu" at bounding box center [48, 311] width 13 height 13
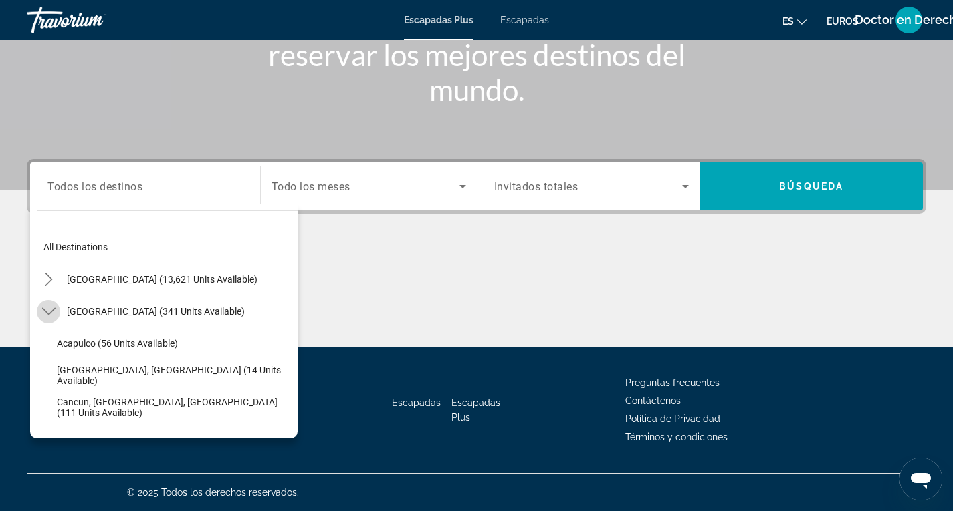
scroll to position [71, 0]
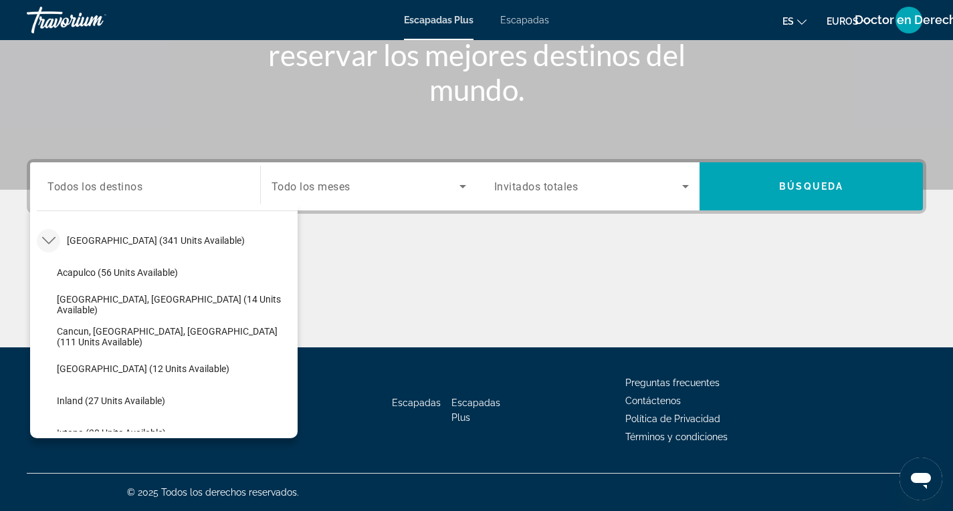
click at [53, 249] on mat-icon "Toggle Mexico (341 units available) submenu" at bounding box center [48, 240] width 23 height 23
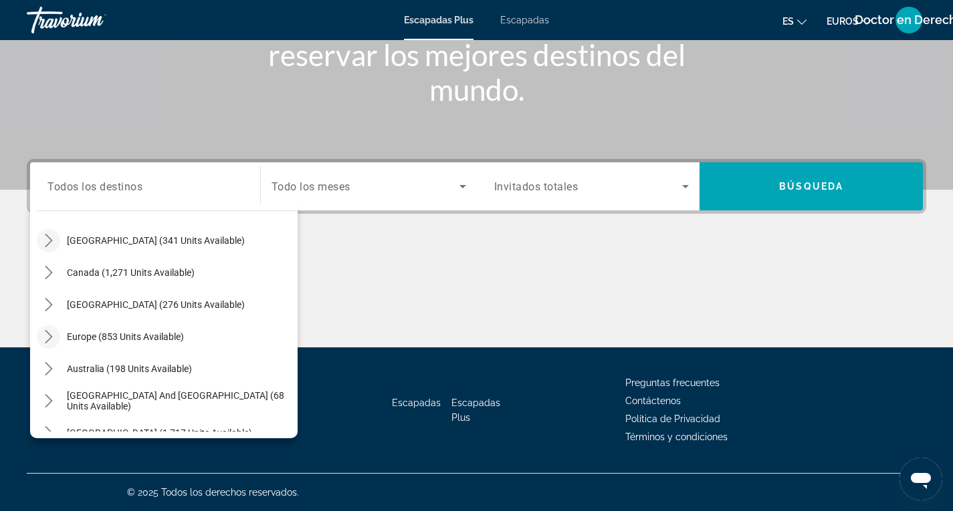
click at [51, 333] on icon "Toggle Europe (853 units available) submenu" at bounding box center [48, 336] width 13 height 13
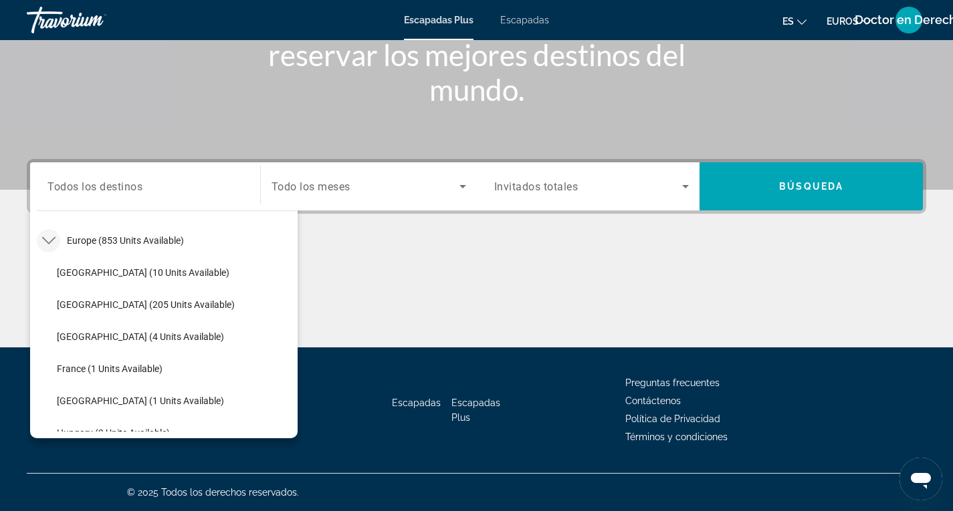
click at [70, 368] on span "France (1 units available)" at bounding box center [110, 369] width 106 height 11
type input "**********"
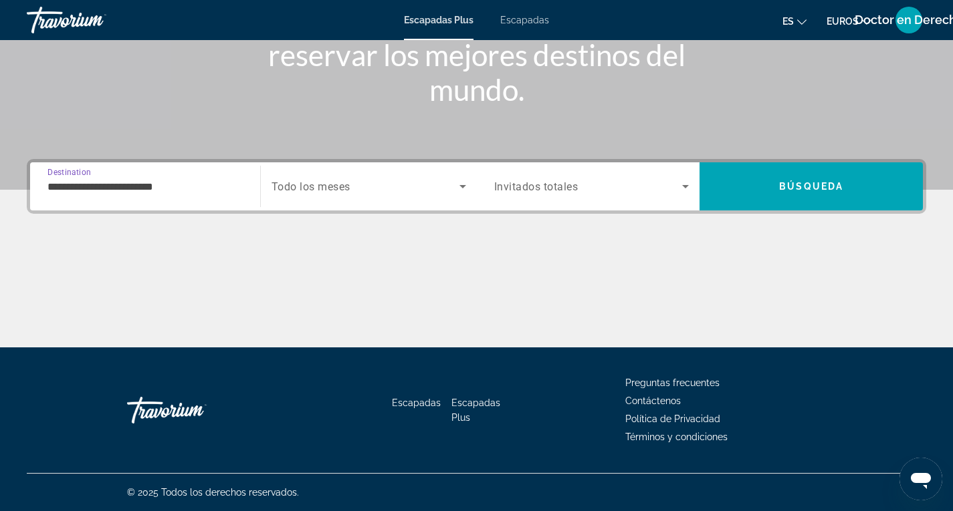
click at [466, 185] on icon "Search widget" at bounding box center [463, 187] width 16 height 16
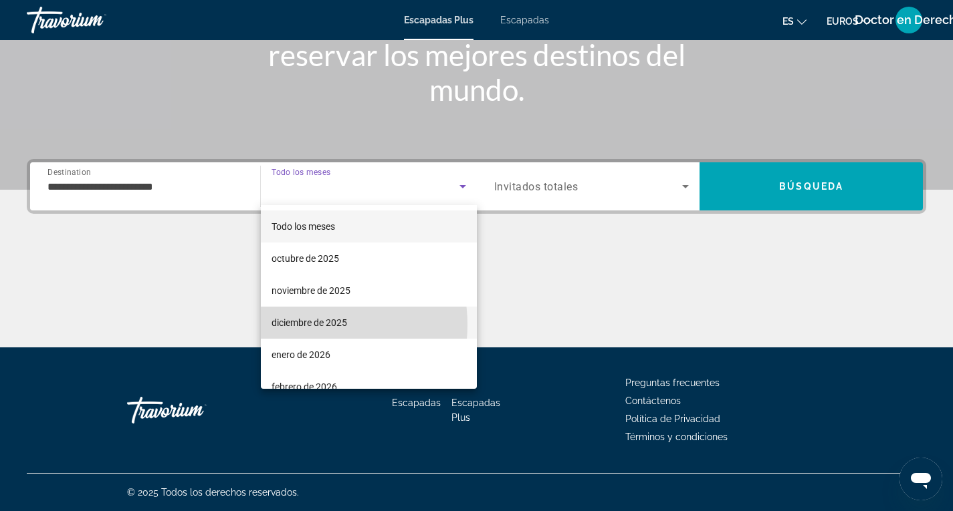
click at [306, 325] on font "diciembre de 2025" at bounding box center [309, 323] width 76 height 11
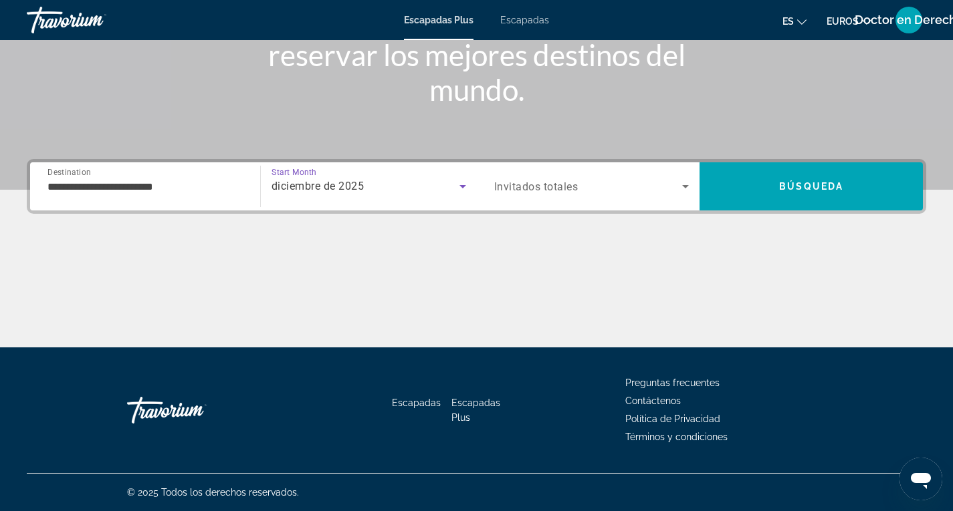
click at [619, 189] on span "Search widget" at bounding box center [588, 187] width 189 height 16
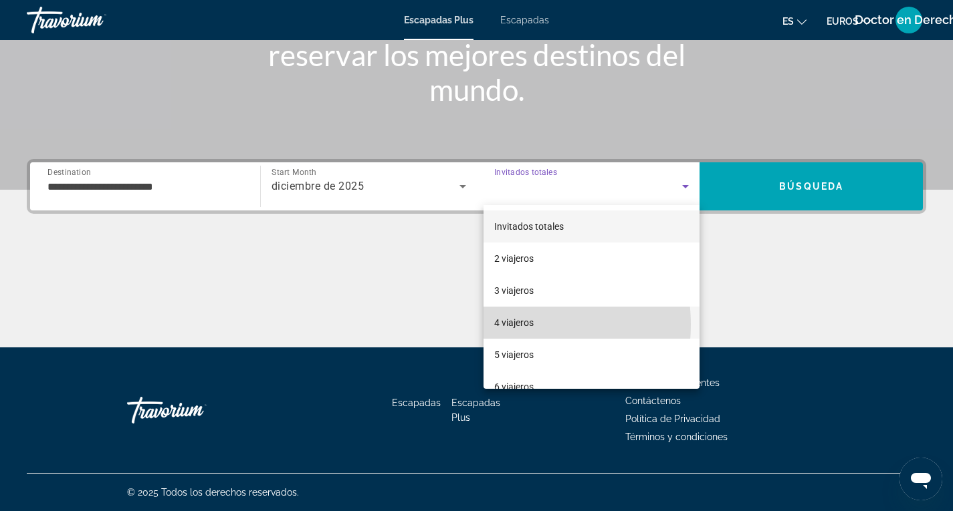
click at [510, 325] on font "4 viajeros" at bounding box center [513, 323] width 39 height 11
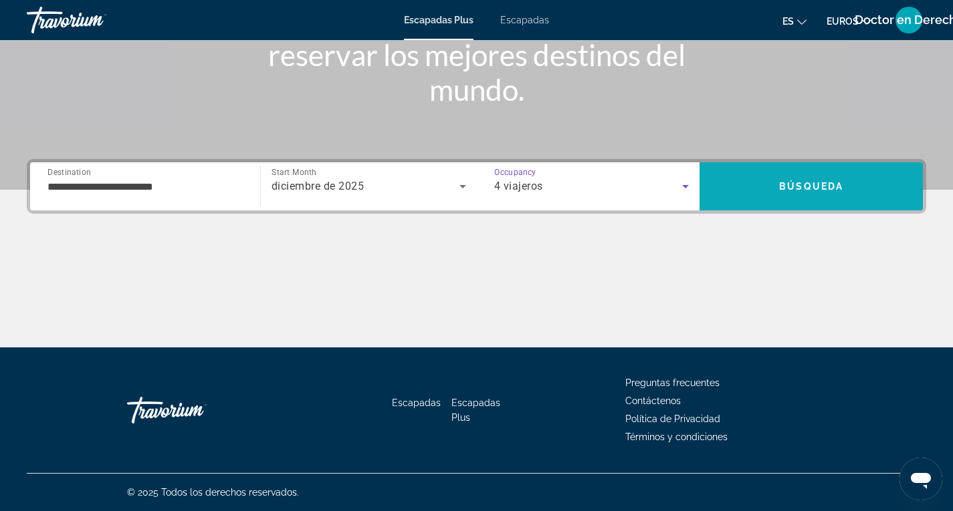
click at [820, 180] on span "Search" at bounding box center [810, 186] width 223 height 32
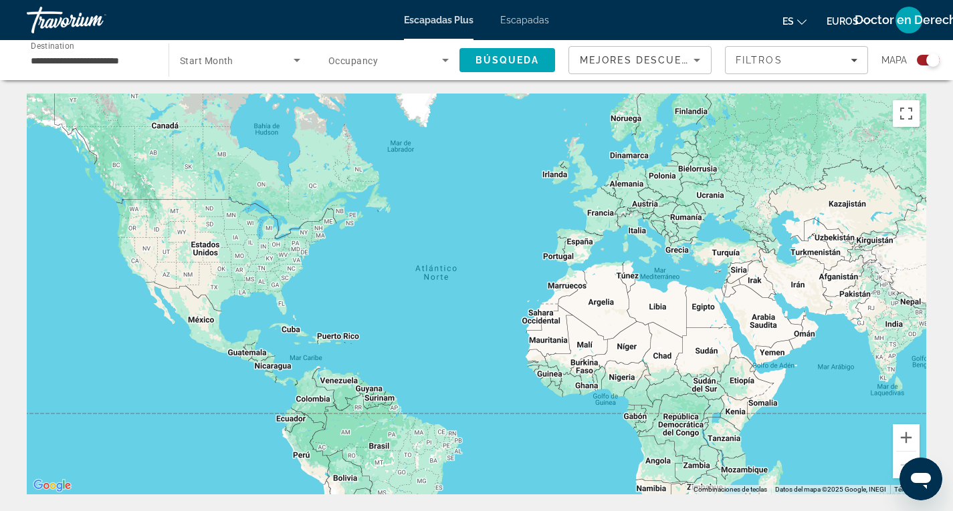
click at [124, 59] on input "**********" at bounding box center [91, 61] width 120 height 16
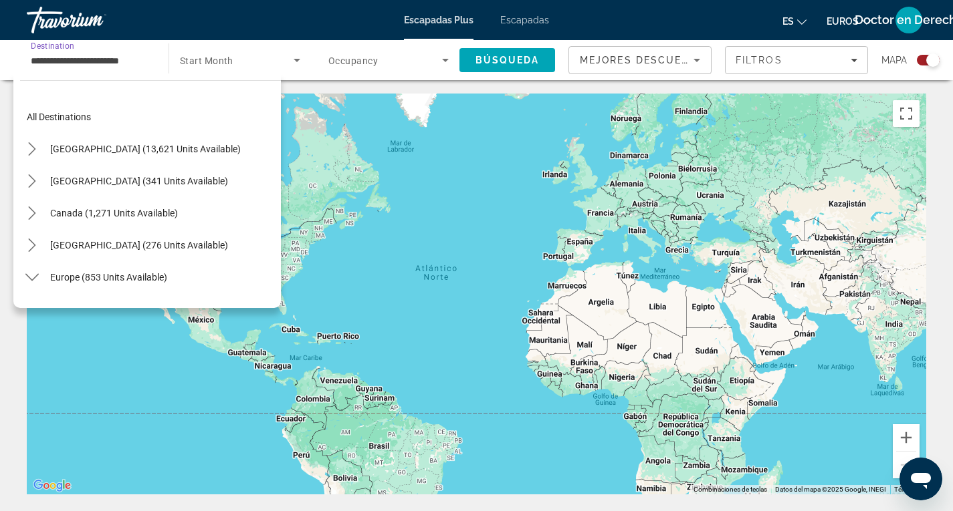
scroll to position [208, 0]
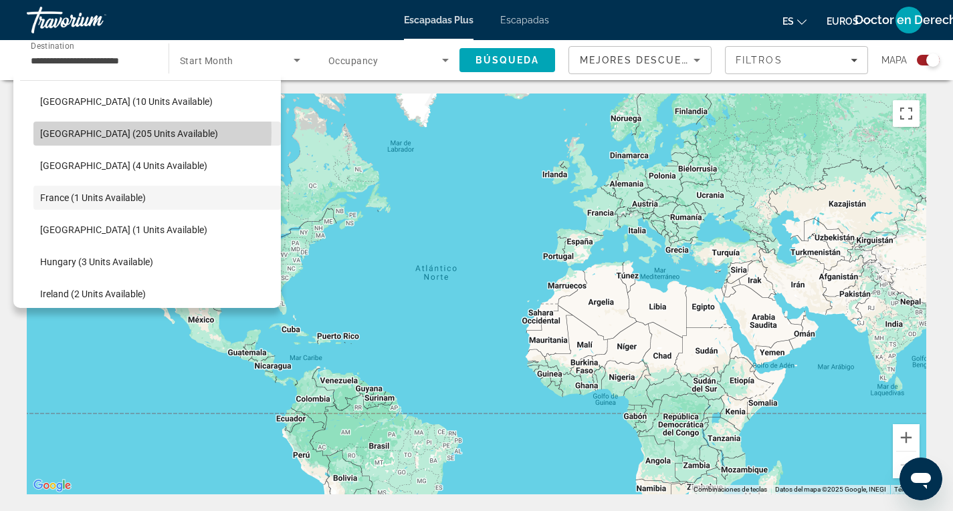
click at [68, 132] on span "Austria (205 units available)" at bounding box center [129, 133] width 178 height 11
type input "**********"
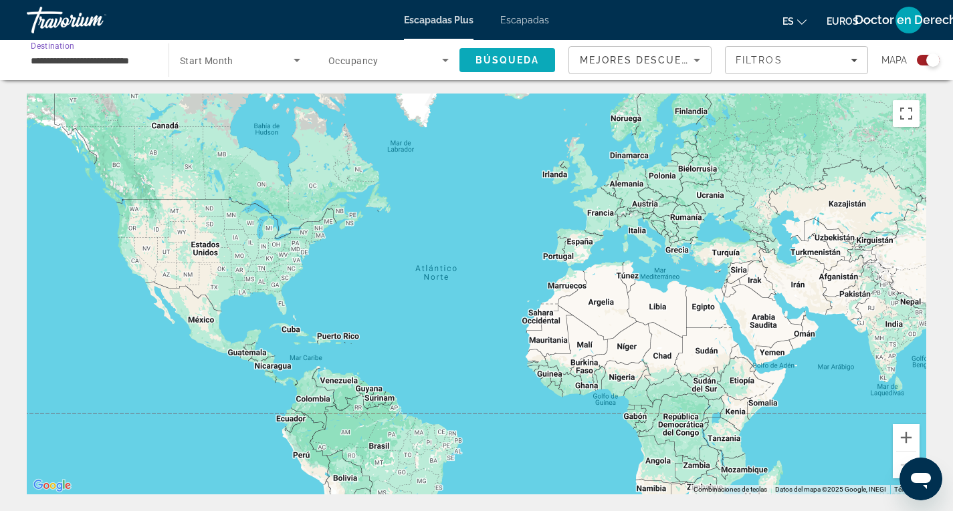
click at [514, 60] on span "Búsqueda" at bounding box center [507, 60] width 64 height 11
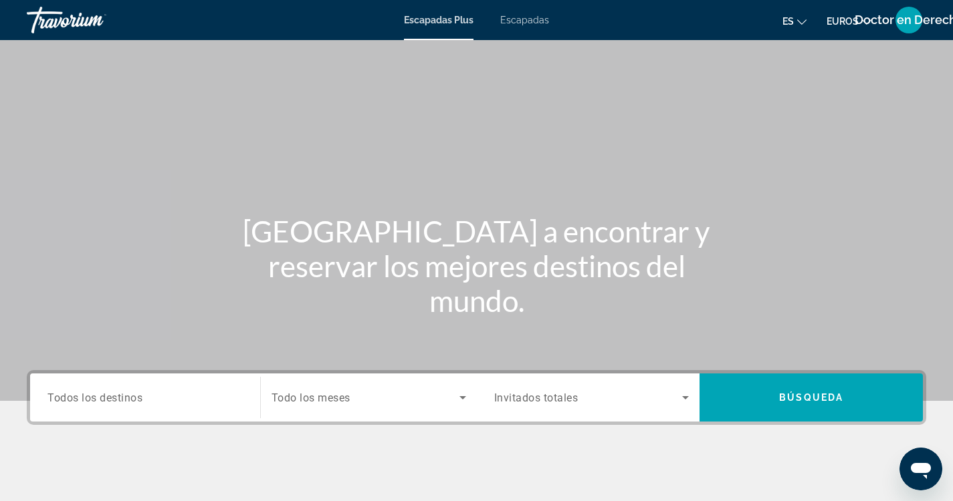
click at [80, 400] on span "Todos los destinos" at bounding box center [94, 397] width 95 height 13
click at [80, 400] on input "Destination Todos los destinos" at bounding box center [144, 398] width 195 height 16
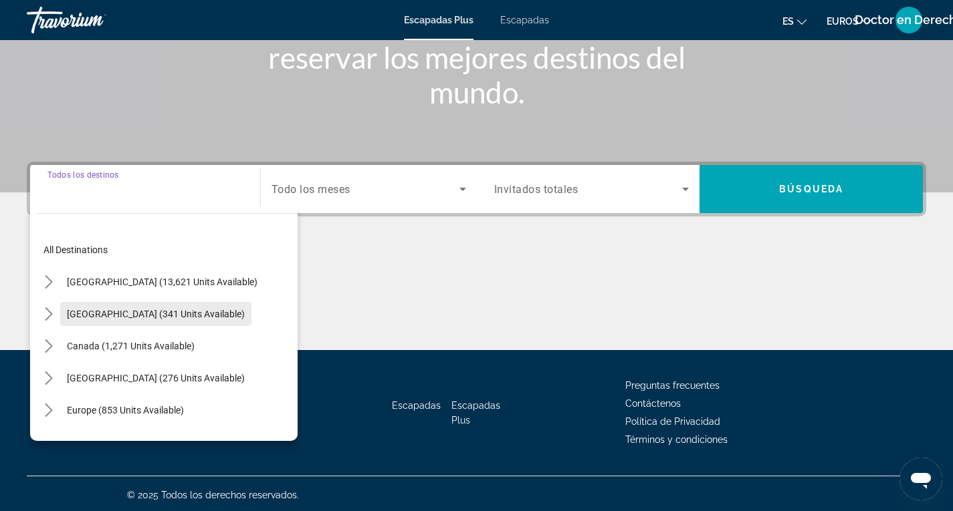
scroll to position [211, 0]
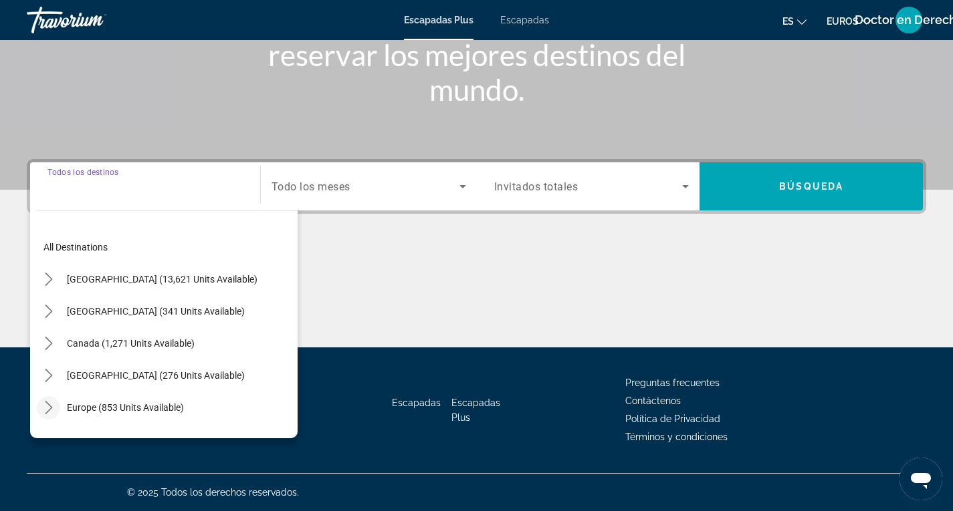
click at [53, 406] on icon "Toggle Europe (853 units available) submenu" at bounding box center [48, 407] width 13 height 13
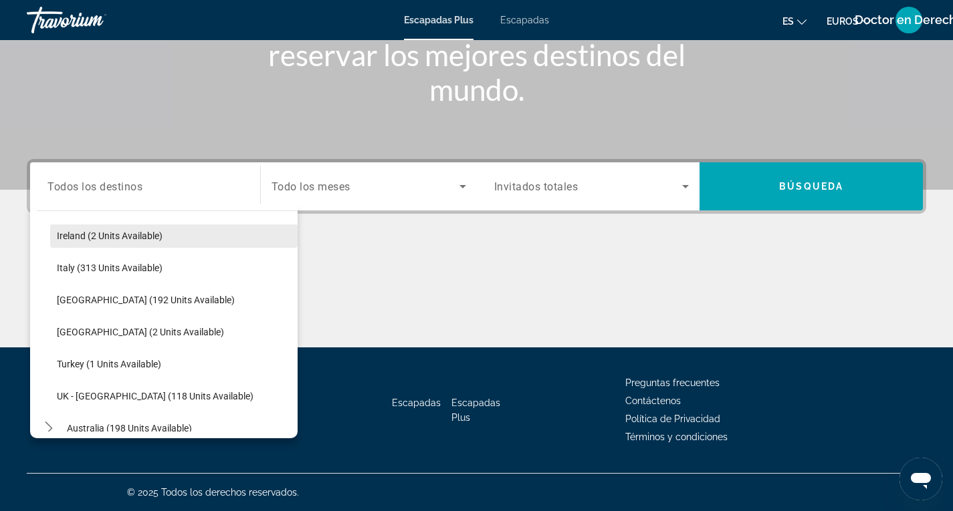
scroll to position [368, 0]
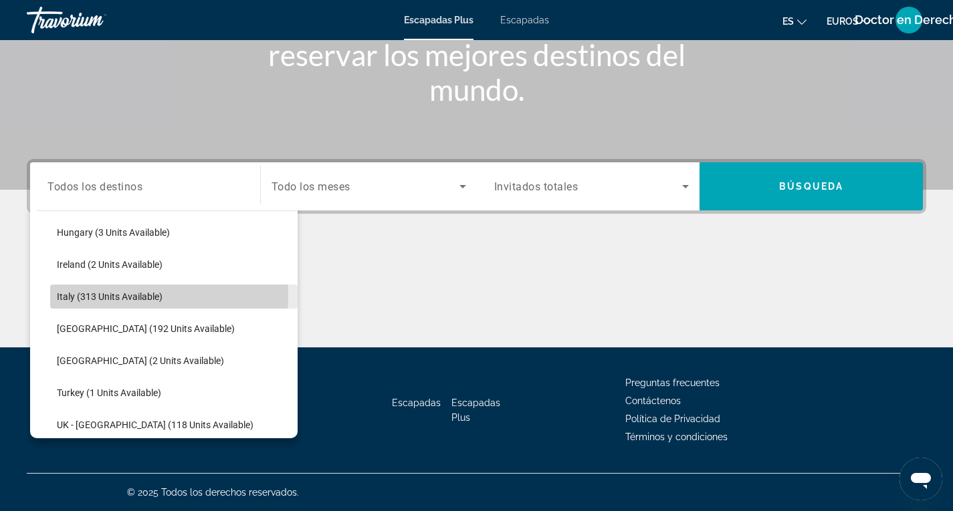
click at [68, 296] on span "Italy (313 units available)" at bounding box center [110, 296] width 106 height 11
type input "**********"
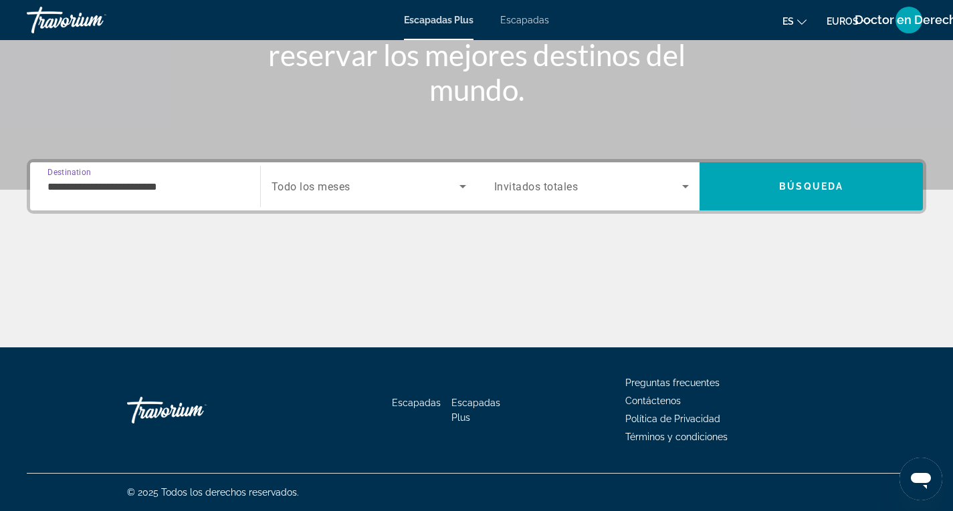
click at [461, 184] on icon "Search widget" at bounding box center [463, 187] width 16 height 16
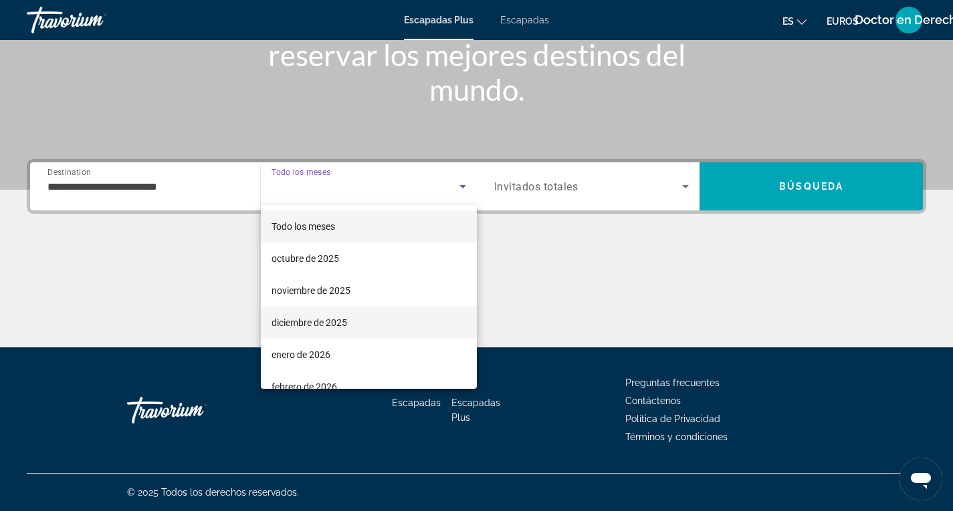
click at [297, 324] on font "diciembre de 2025" at bounding box center [309, 323] width 76 height 11
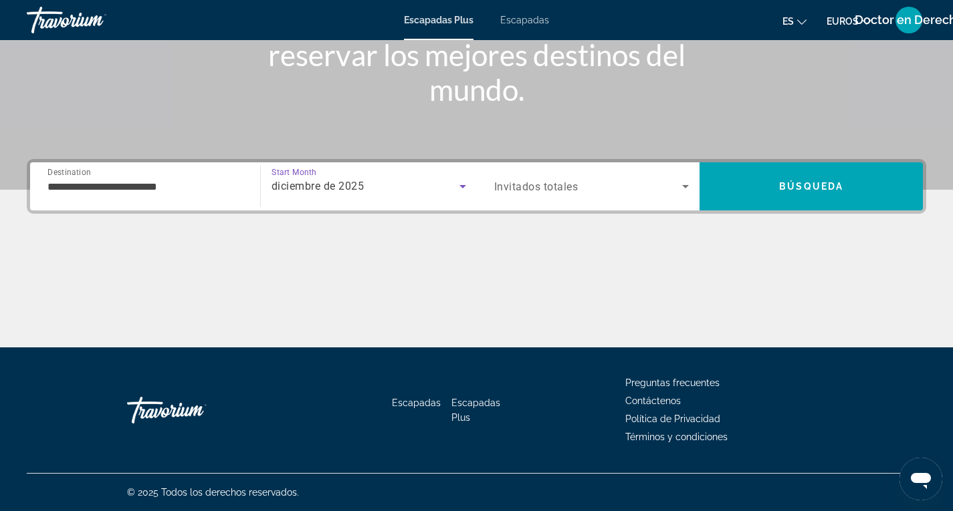
click at [684, 183] on icon "Search widget" at bounding box center [685, 187] width 16 height 16
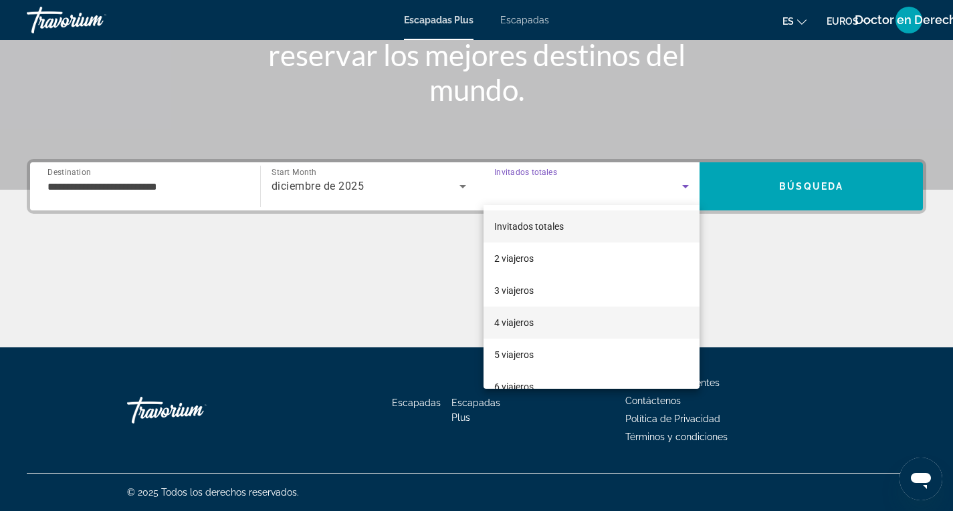
click at [510, 325] on font "4 viajeros" at bounding box center [513, 323] width 39 height 11
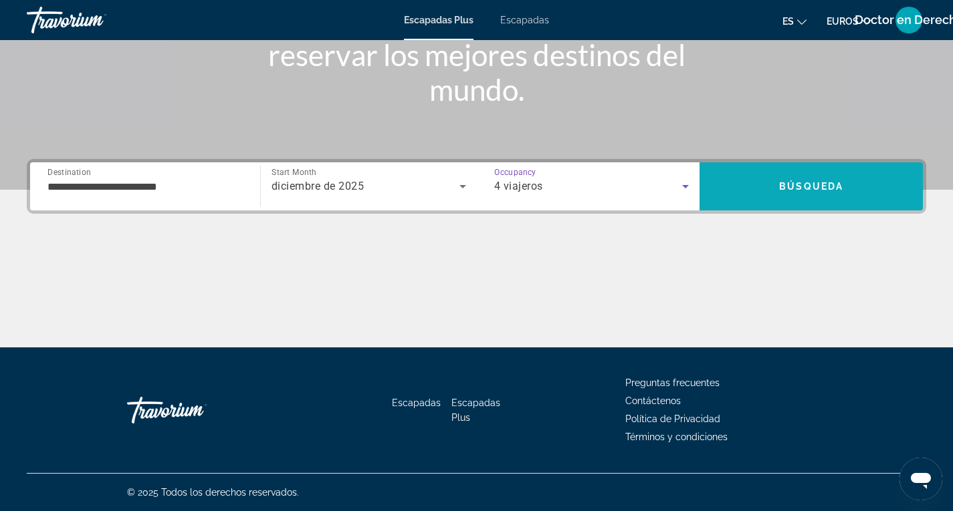
click at [796, 190] on span "Búsqueda" at bounding box center [811, 186] width 64 height 11
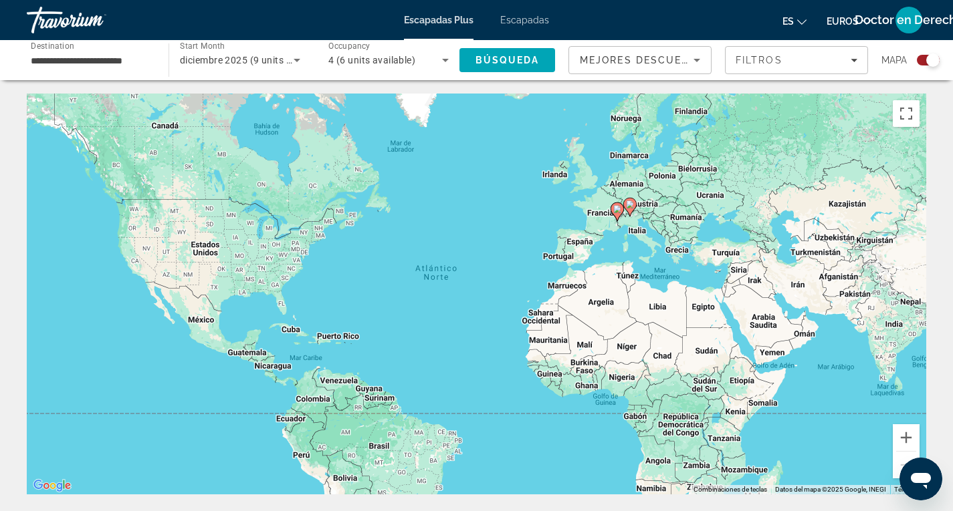
click at [921, 59] on div "Search widget" at bounding box center [928, 60] width 23 height 11
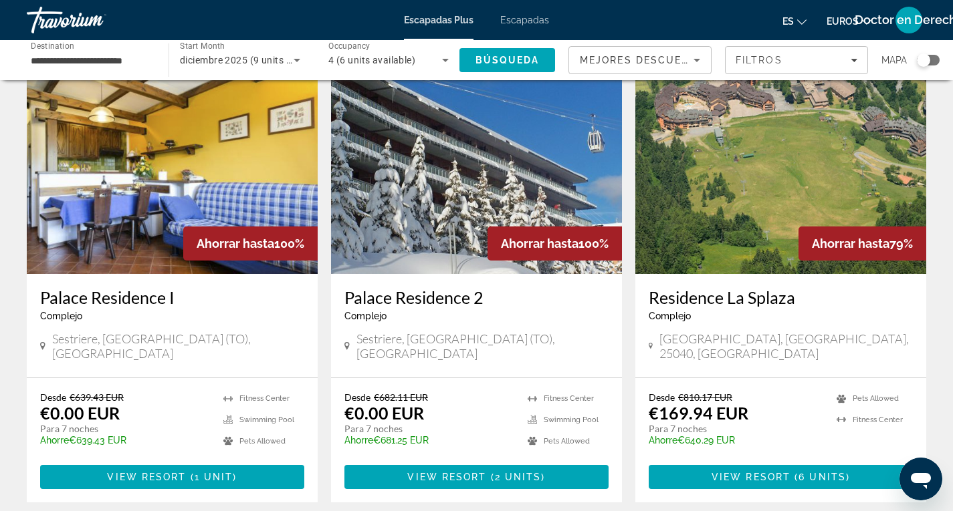
scroll to position [134, 0]
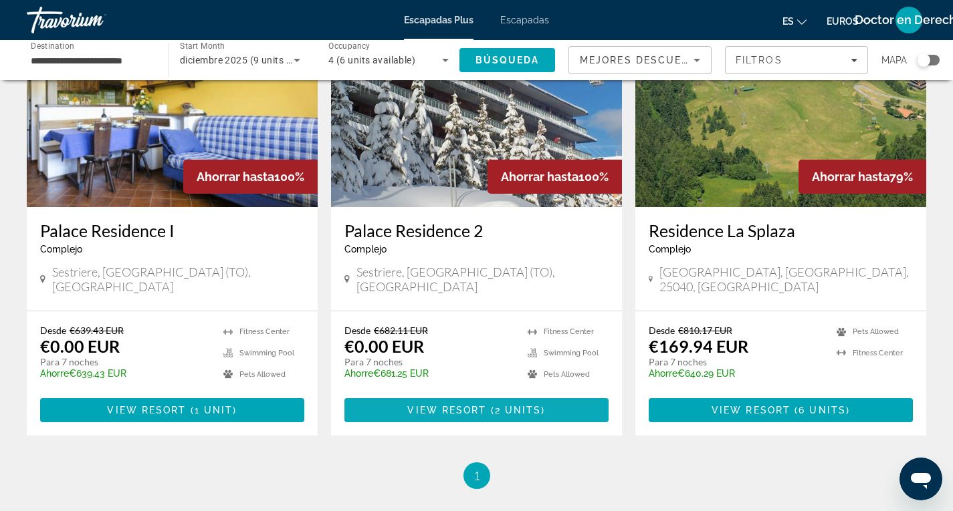
click at [483, 405] on span "View Resort" at bounding box center [446, 410] width 79 height 11
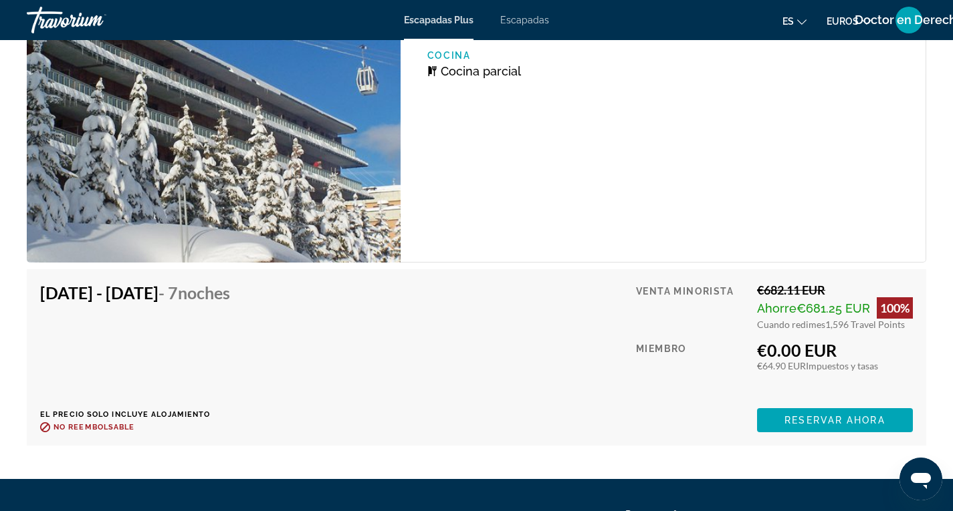
scroll to position [2541, 0]
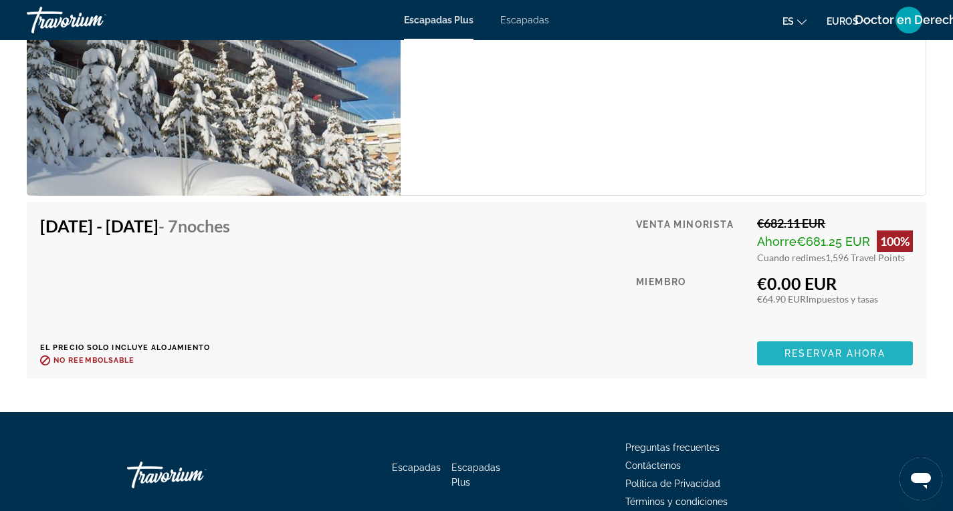
click at [832, 352] on span "Reservar ahora" at bounding box center [834, 353] width 100 height 11
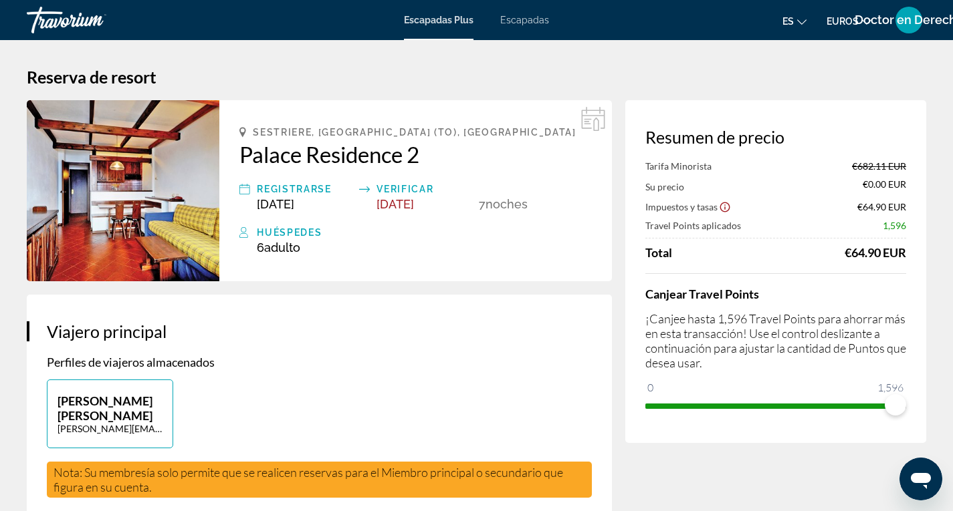
click at [727, 206] on icon "Show Taxes and Fees disclaimer" at bounding box center [725, 207] width 12 height 12
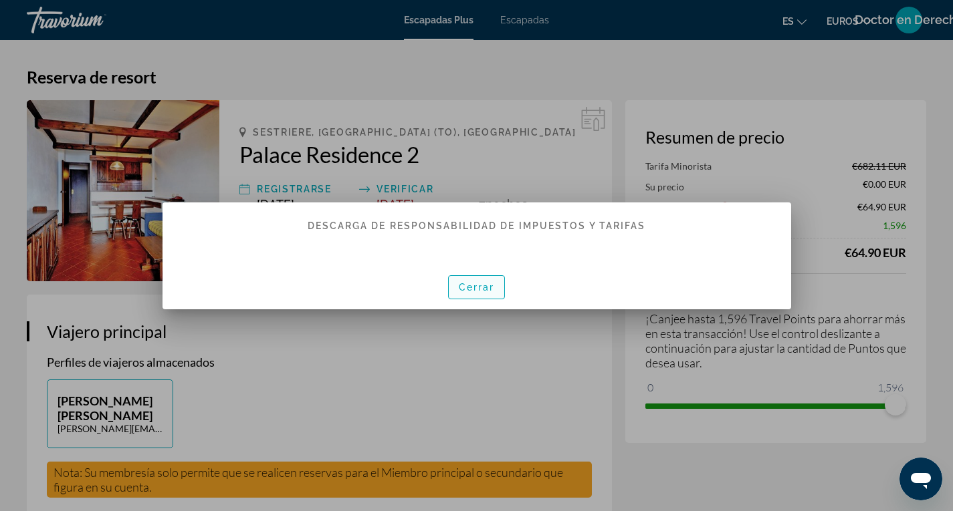
click at [479, 291] on font "Cerrar" at bounding box center [477, 287] width 36 height 11
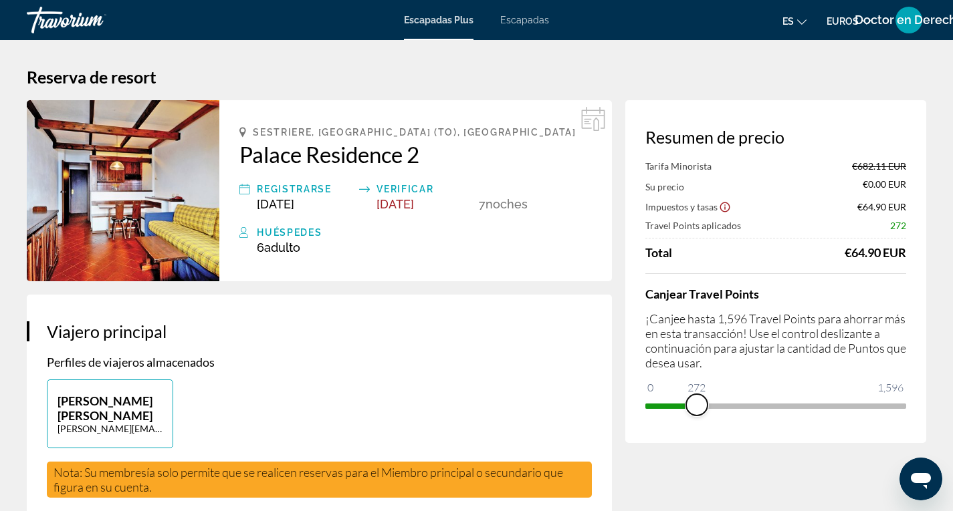
drag, startPoint x: 901, startPoint y: 400, endPoint x: 697, endPoint y: 405, distance: 204.0
click at [697, 405] on span "ngx-slider" at bounding box center [696, 404] width 21 height 21
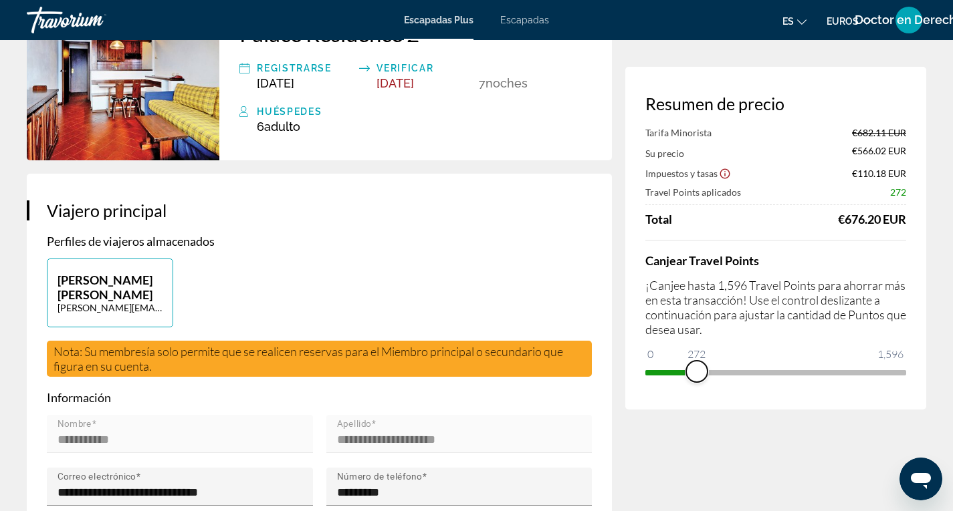
scroll to position [134, 0]
